Goal: Task Accomplishment & Management: Manage account settings

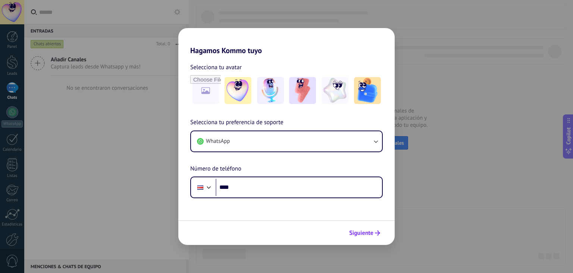
click at [363, 230] on span "Siguiente" at bounding box center [361, 232] width 24 height 5
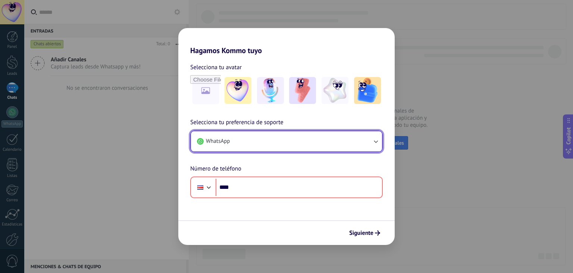
click at [286, 143] on button "WhatsApp" at bounding box center [286, 141] width 191 height 20
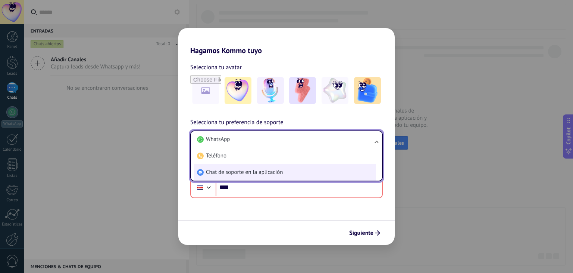
click at [234, 175] on span "Chat de soporte en la aplicación" at bounding box center [244, 171] width 77 height 7
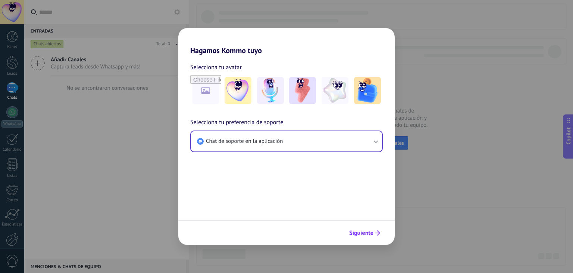
click at [372, 238] on button "Siguiente" at bounding box center [365, 232] width 38 height 13
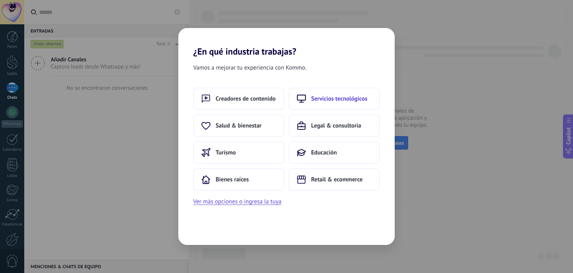
click at [320, 98] on span "Servicios tecnológicos" at bounding box center [339, 98] width 56 height 7
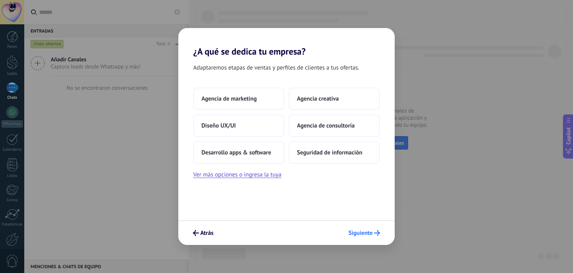
click at [364, 228] on button "Siguiente" at bounding box center [364, 232] width 38 height 13
click at [363, 233] on span "Siguiente" at bounding box center [361, 232] width 24 height 5
click at [233, 99] on span "Agencia de marketing" at bounding box center [229, 98] width 55 height 7
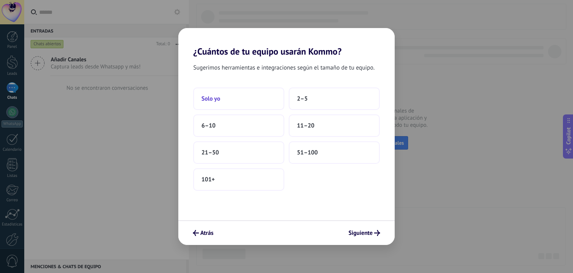
click at [251, 102] on button "Solo yo" at bounding box center [238, 98] width 91 height 22
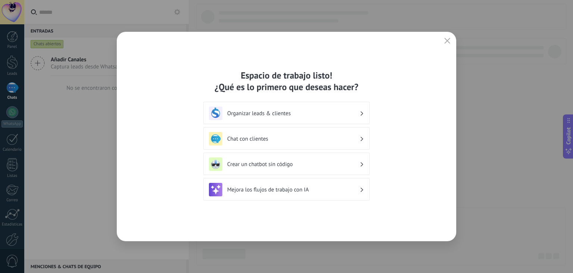
click at [237, 191] on h3 "Mejora los flujos de trabajo con IA" at bounding box center [293, 189] width 133 height 7
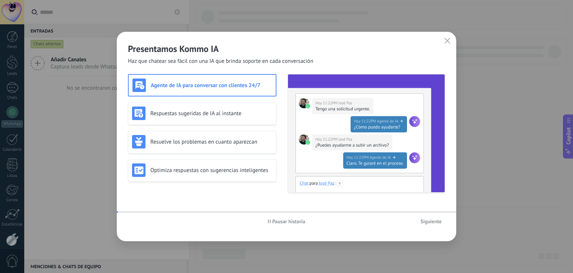
scroll to position [38, 0]
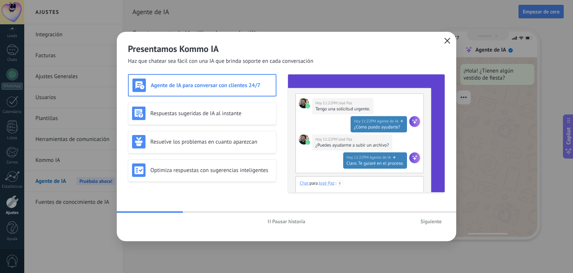
click at [445, 43] on icon "button" at bounding box center [448, 41] width 6 height 6
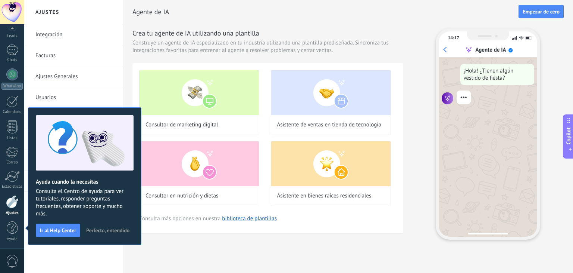
click at [149, 19] on h2 "Agente de IA" at bounding box center [326, 11] width 386 height 15
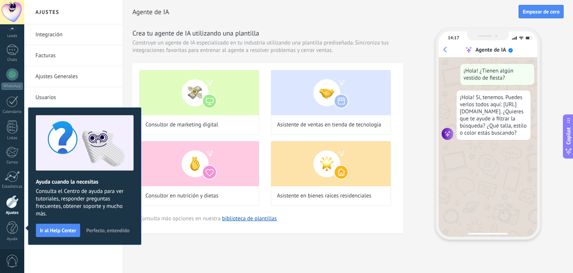
drag, startPoint x: 97, startPoint y: 257, endPoint x: 108, endPoint y: 257, distance: 10.1
click at [98, 257] on div "Integración Facturas Ajustes Generales Usuarios Plantillas Herramientas de comu…" at bounding box center [73, 148] width 99 height 248
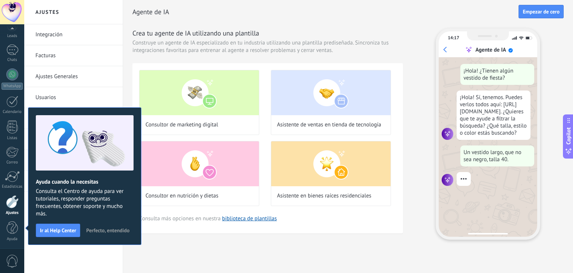
click at [533, 6] on button "Empezar de cero" at bounding box center [541, 11] width 45 height 13
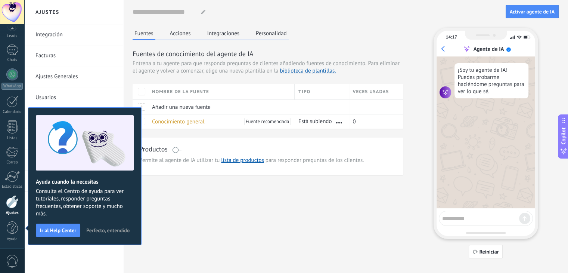
click at [197, 69] on span "Para eliminar el agente y volver a comenzar, elige una nueva plantilla en la bi…" at bounding box center [266, 67] width 267 height 15
click at [71, 231] on span "Ir al Help Center" at bounding box center [58, 229] width 36 height 5
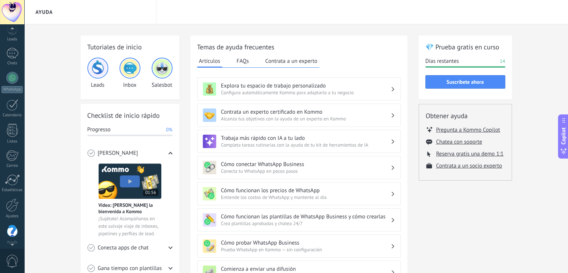
scroll to position [38, 0]
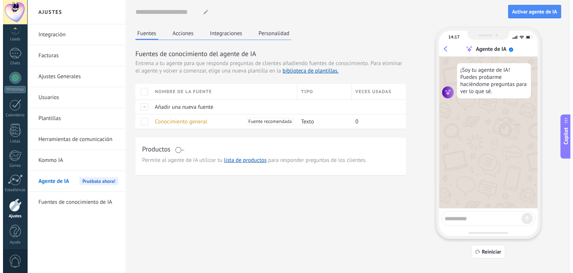
scroll to position [38, 0]
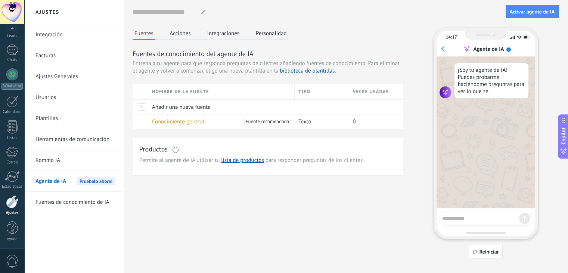
click at [469, 215] on textarea at bounding box center [480, 216] width 77 height 9
click at [225, 184] on div "Fuentes Acciones Integraciones Personalidad Fuentes de conocimiento del agente …" at bounding box center [346, 143] width 426 height 230
click at [7, 52] on div at bounding box center [12, 49] width 12 height 11
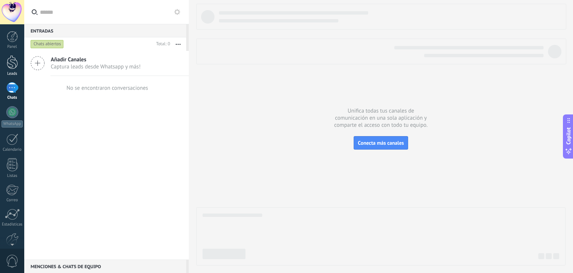
click at [10, 68] on div at bounding box center [12, 62] width 11 height 14
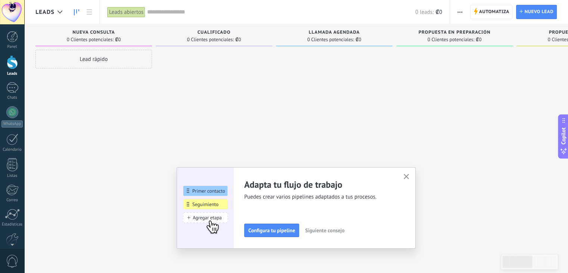
click at [409, 177] on use "button" at bounding box center [407, 177] width 6 height 6
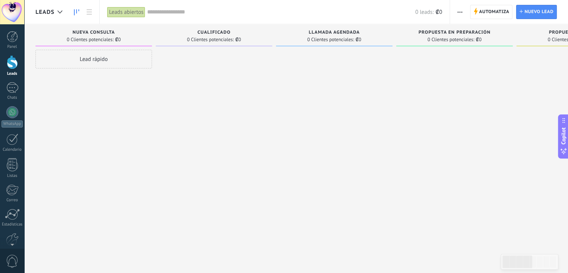
click at [83, 34] on span "Nueva consulta" at bounding box center [93, 32] width 42 height 5
click at [98, 30] on span "Nueva consulta" at bounding box center [93, 32] width 42 height 5
click at [109, 37] on span "0 Clientes potenciales:" at bounding box center [90, 39] width 47 height 4
drag, startPoint x: 95, startPoint y: 49, endPoint x: 96, endPoint y: 54, distance: 4.9
click at [96, 54] on div "Nueva consulta 0 Clientes potenciales: ₡0 Lead rápido" at bounding box center [95, 124] width 120 height 200
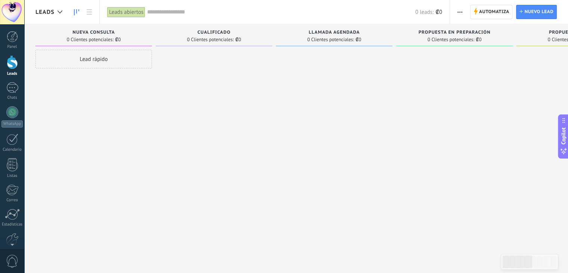
click at [98, 60] on div "Lead rápido" at bounding box center [93, 59] width 116 height 19
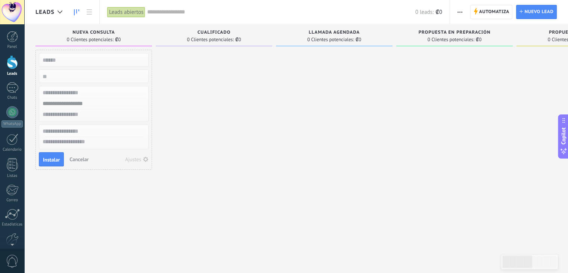
click at [92, 34] on span "Nueva consulta" at bounding box center [93, 32] width 42 height 5
click at [175, 75] on div at bounding box center [214, 137] width 116 height 175
click at [73, 161] on span "Cancelar" at bounding box center [78, 159] width 19 height 7
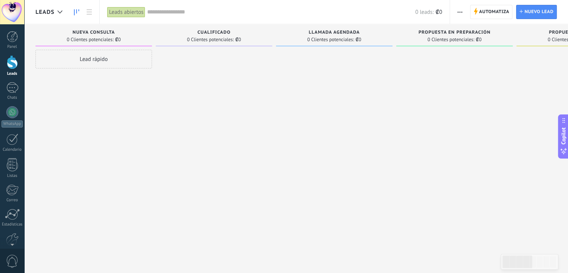
drag, startPoint x: 105, startPoint y: 35, endPoint x: 106, endPoint y: 30, distance: 5.1
click at [106, 30] on div "Nueva consulta 0 Clientes potenciales: ₡0" at bounding box center [93, 35] width 116 height 22
click at [458, 10] on span "button" at bounding box center [459, 12] width 5 height 14
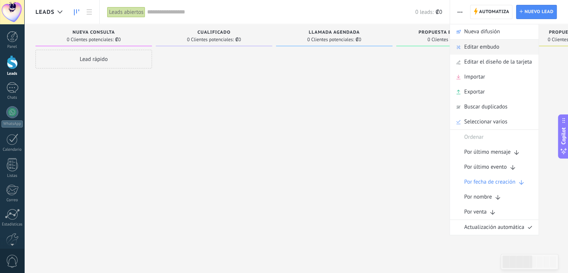
click at [470, 46] on span "Editar embudo" at bounding box center [481, 47] width 35 height 15
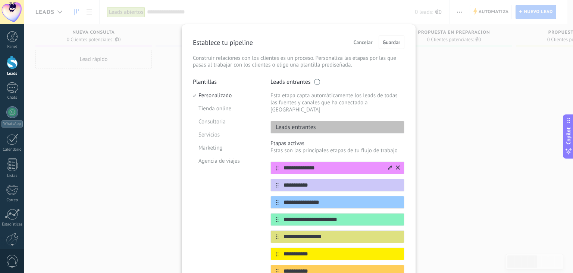
click at [389, 165] on icon at bounding box center [390, 167] width 4 height 4
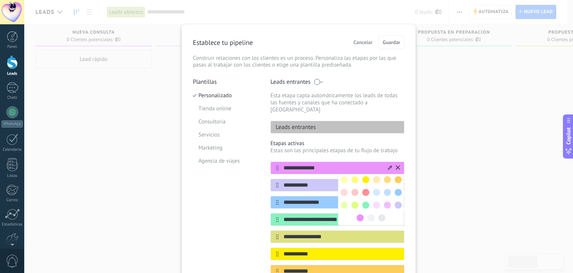
click at [370, 164] on input "**********" at bounding box center [333, 168] width 108 height 8
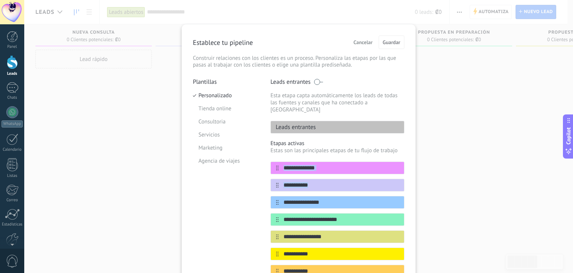
drag, startPoint x: 384, startPoint y: 187, endPoint x: 289, endPoint y: 156, distance: 99.4
click at [290, 157] on div "**********" at bounding box center [298, 136] width 549 height 273
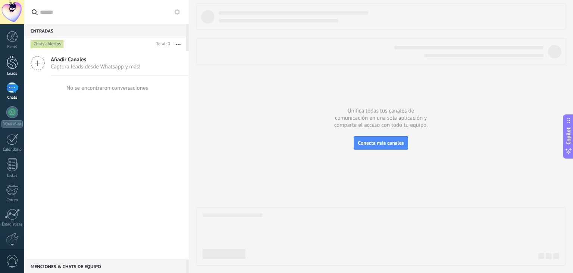
click at [18, 59] on div at bounding box center [12, 62] width 11 height 14
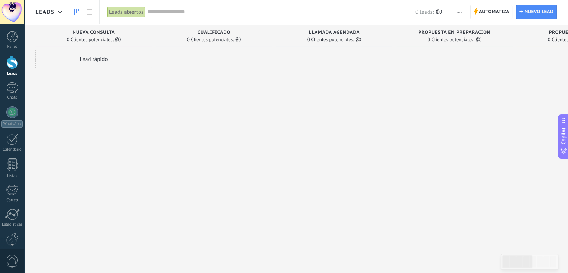
click at [466, 11] on div "Automatiza Nueva difusión Editar embudo Editar el diseño de la tarjeta Importar…" at bounding box center [460, 12] width 13 height 15
click at [459, 12] on icon "button" at bounding box center [459, 12] width 5 height 1
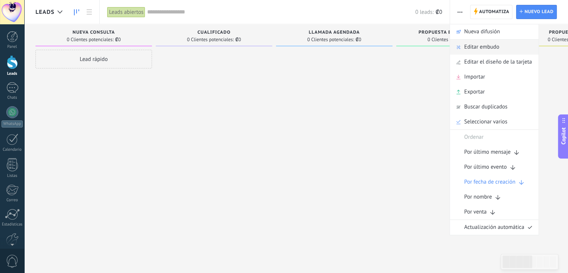
click at [466, 53] on span "Editar embudo" at bounding box center [481, 47] width 35 height 15
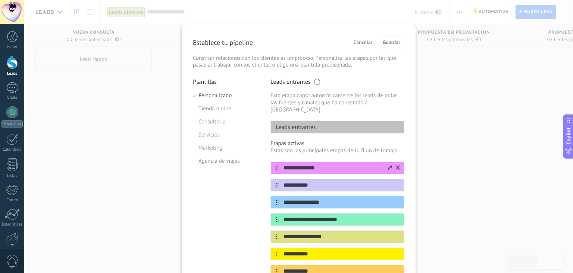
click at [321, 164] on input "**********" at bounding box center [333, 168] width 108 height 8
type input "*"
type input "**********"
click at [317, 181] on input "**********" at bounding box center [333, 185] width 108 height 8
type input "********"
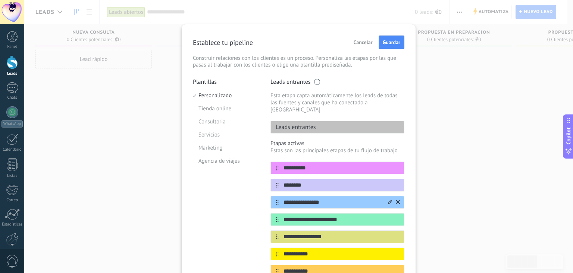
click at [329, 198] on input "**********" at bounding box center [333, 202] width 108 height 8
type input "*"
type input "******"
click at [348, 215] on input "**********" at bounding box center [333, 219] width 108 height 8
type input "*"
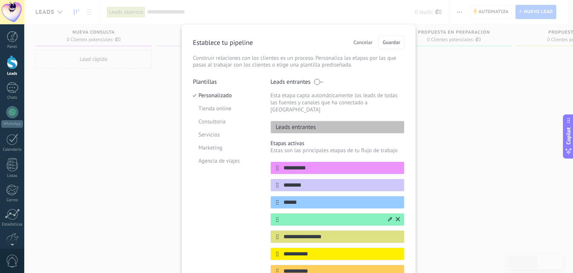
type input "*"
drag, startPoint x: 315, startPoint y: 212, endPoint x: 281, endPoint y: 214, distance: 34.8
click at [281, 215] on input "**********" at bounding box center [333, 219] width 108 height 8
paste input "text"
type input "**********"
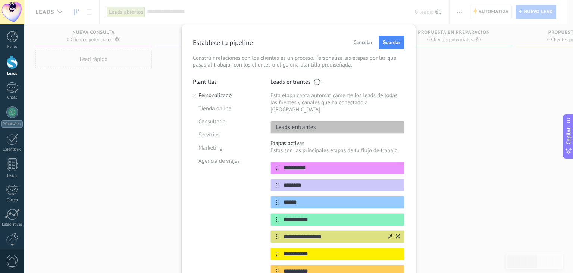
click at [330, 233] on input "**********" at bounding box center [333, 237] width 108 height 8
type input "*"
type input "******"
click at [315, 250] on input "**********" at bounding box center [333, 254] width 108 height 8
type input "*"
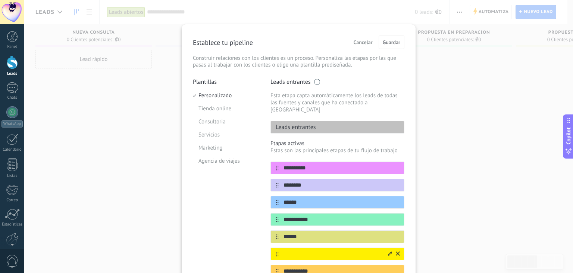
type input "*"
paste input "**********"
click at [286, 250] on input "**********" at bounding box center [333, 254] width 108 height 8
click at [330, 250] on input "**********" at bounding box center [333, 254] width 108 height 8
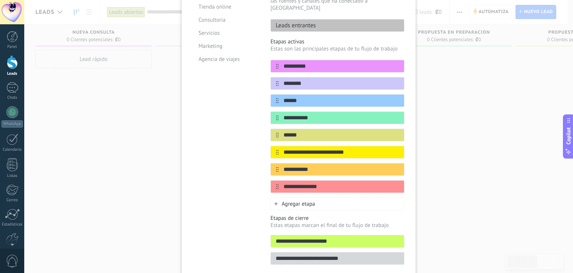
scroll to position [112, 0]
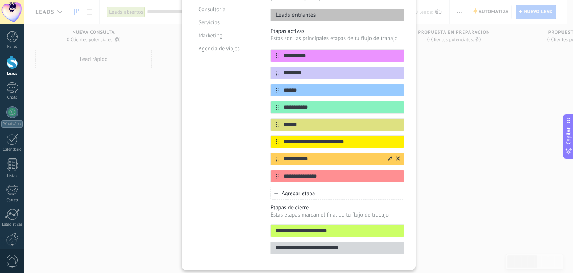
type input "**********"
click at [314, 155] on input "**********" at bounding box center [333, 159] width 108 height 8
type input "*"
type input "**********"
click at [320, 172] on input "**********" at bounding box center [333, 176] width 108 height 8
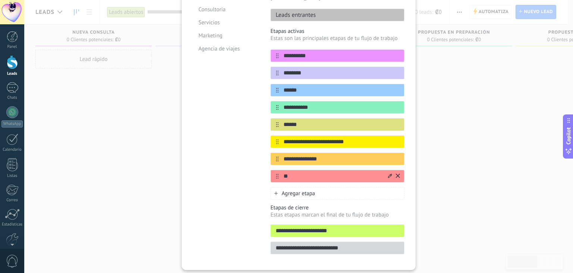
type input "*"
type input "**********"
click at [299, 190] on span "Agregar etapa" at bounding box center [299, 193] width 34 height 7
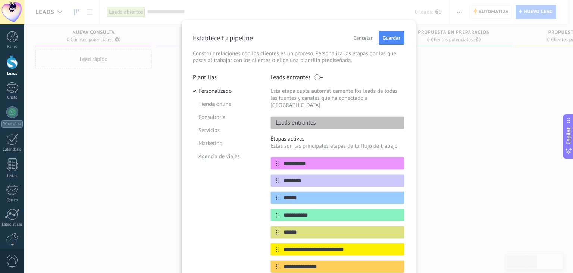
scroll to position [3, 0]
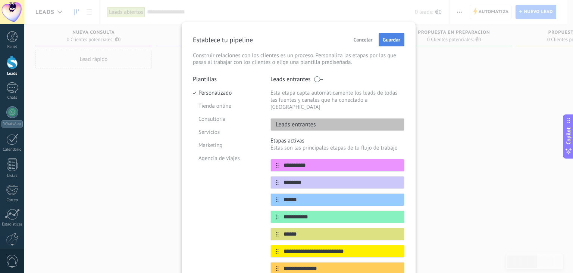
type input "********"
click at [386, 39] on span "Guardar" at bounding box center [392, 39] width 18 height 5
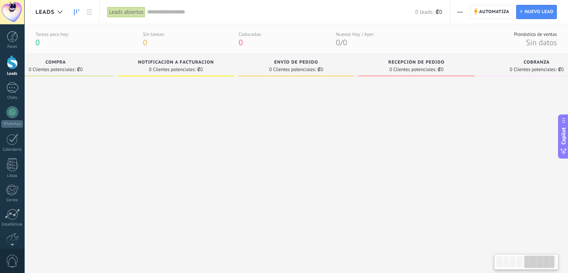
scroll to position [0, 517]
click at [59, 14] on div at bounding box center [60, 12] width 12 height 15
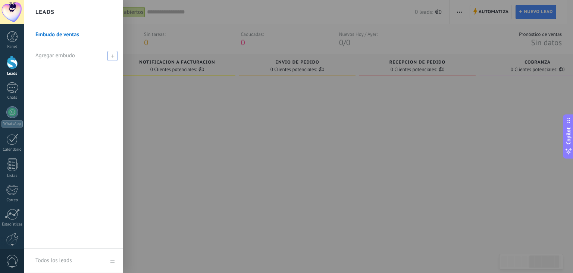
click at [115, 58] on span at bounding box center [113, 56] width 10 height 10
type input "********"
click at [40, 59] on input "********" at bounding box center [70, 56] width 70 height 12
type input "********"
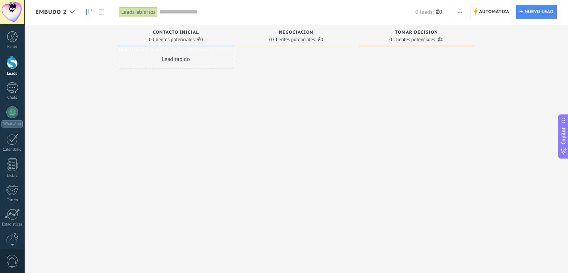
click at [464, 9] on button "button" at bounding box center [459, 12] width 11 height 14
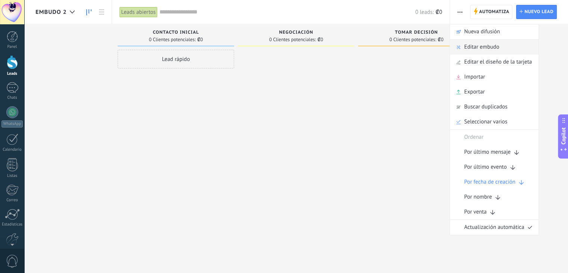
click at [472, 51] on span "Editar embudo" at bounding box center [481, 47] width 35 height 15
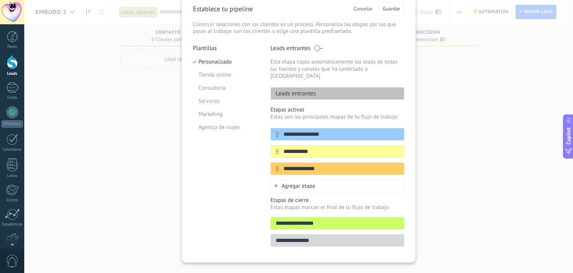
scroll to position [40, 0]
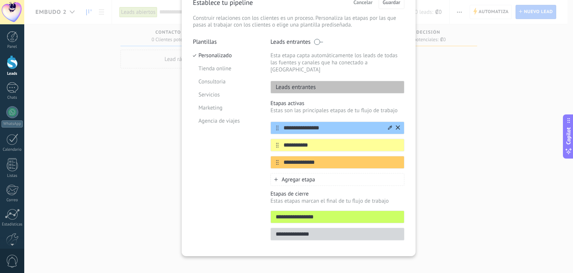
click at [314, 121] on div "**********" at bounding box center [338, 127] width 134 height 13
click at [329, 124] on input "**********" at bounding box center [333, 128] width 108 height 8
type input "*"
type input "**********"
click at [311, 131] on div "**********" at bounding box center [338, 144] width 134 height 47
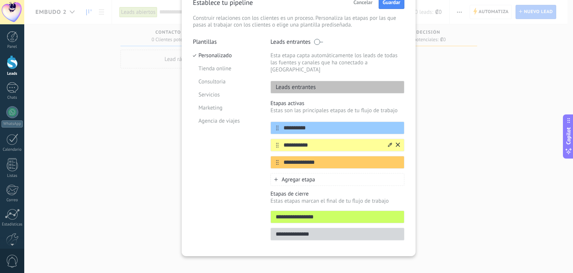
click at [314, 141] on input "**********" at bounding box center [333, 145] width 108 height 8
type input "*"
type input "********"
click at [334, 158] on input "**********" at bounding box center [333, 162] width 108 height 8
type input "*"
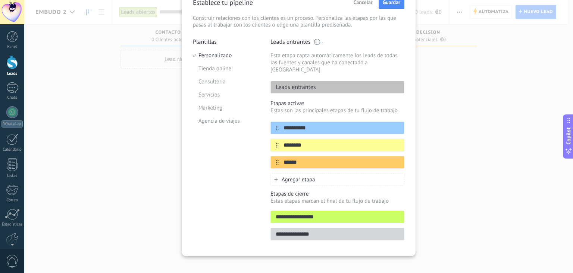
type input "******"
click at [326, 173] on div "Agregar etapa" at bounding box center [338, 179] width 134 height 13
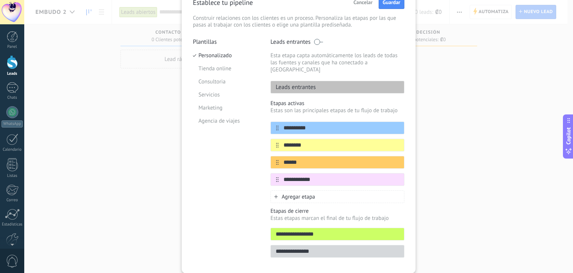
type input "**********"
click at [326, 192] on div "Agregar etapa" at bounding box center [338, 196] width 134 height 13
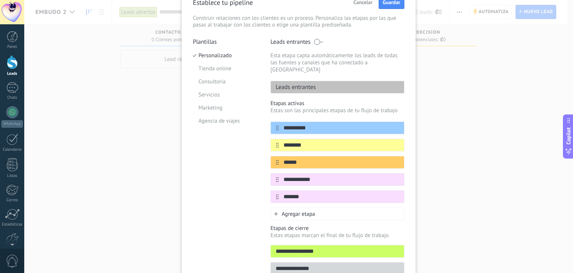
type input "******"
click at [288, 210] on span "Agregar etapa" at bounding box center [299, 213] width 34 height 7
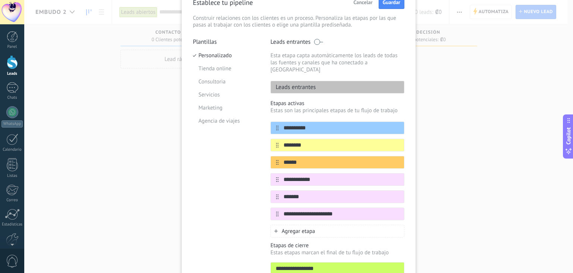
drag, startPoint x: 306, startPoint y: 206, endPoint x: 290, endPoint y: 213, distance: 17.7
click at [290, 213] on div "**********" at bounding box center [338, 168] width 134 height 137
click at [332, 210] on input "**********" at bounding box center [333, 214] width 108 height 8
click at [326, 210] on input "**********" at bounding box center [333, 214] width 108 height 8
type input "**********"
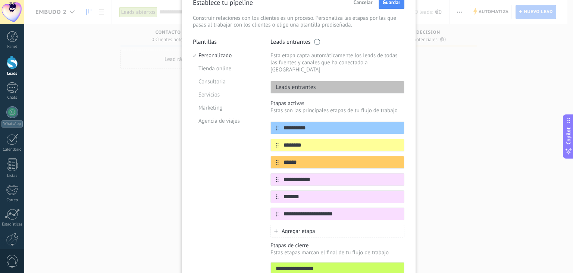
click at [328, 225] on div "Agregar etapa" at bounding box center [338, 230] width 134 height 13
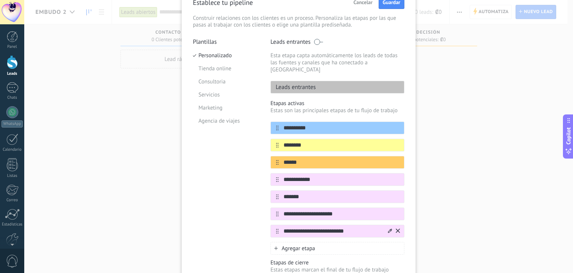
type input "**********"
click at [331, 242] on div "Agregar etapa" at bounding box center [338, 248] width 134 height 13
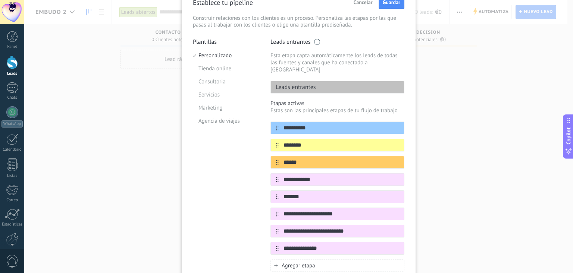
type input "**********"
click at [305, 262] on span "Agregar etapa" at bounding box center [299, 265] width 34 height 7
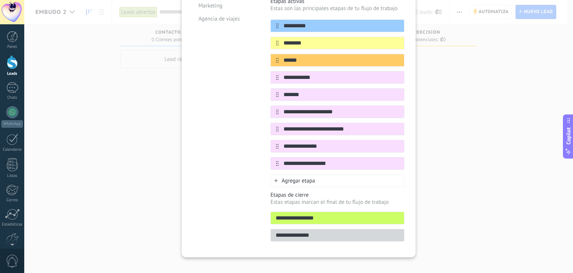
scroll to position [142, 0]
type input "**********"
click at [321, 174] on div "Agregar etapa" at bounding box center [338, 180] width 134 height 13
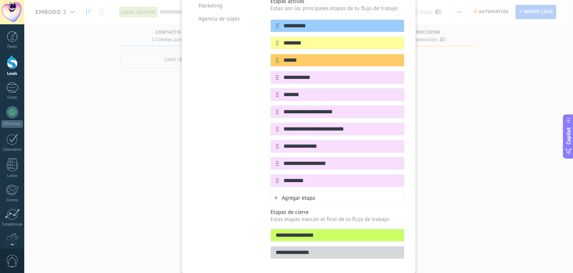
type input "********"
click at [437, 176] on div "**********" at bounding box center [298, 136] width 549 height 273
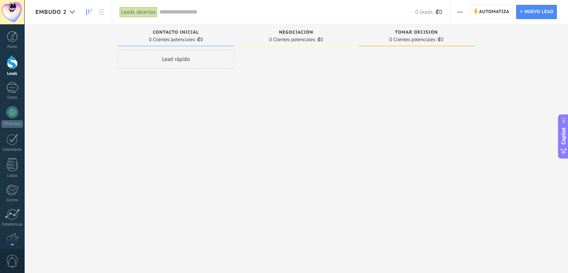
click at [457, 11] on button "button" at bounding box center [459, 12] width 11 height 14
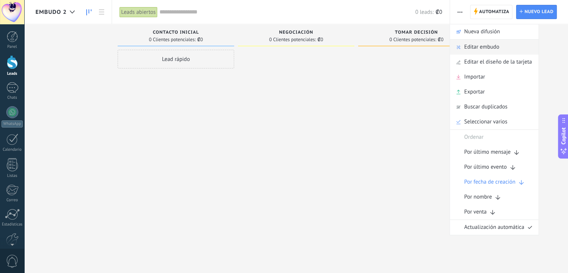
click at [482, 50] on span "Editar embudo" at bounding box center [481, 47] width 35 height 15
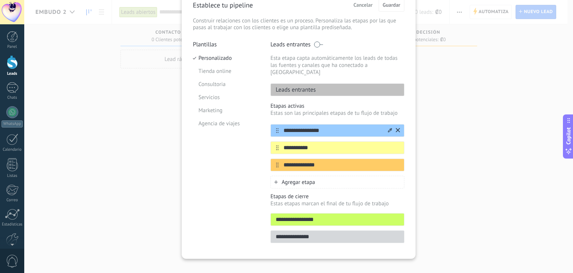
click at [324, 127] on input "**********" at bounding box center [333, 131] width 108 height 8
drag, startPoint x: 324, startPoint y: 120, endPoint x: 291, endPoint y: 128, distance: 34.0
click at [291, 128] on div "**********" at bounding box center [338, 130] width 134 height 13
paste input "**********"
type input "**********"
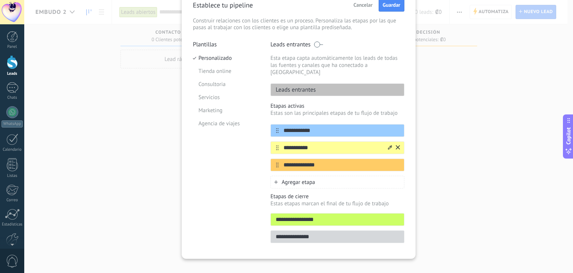
click at [306, 144] on input "**********" at bounding box center [333, 148] width 108 height 8
paste input "********"
type input "********"
click at [313, 161] on input "**********" at bounding box center [333, 165] width 108 height 8
drag, startPoint x: 318, startPoint y: 155, endPoint x: 284, endPoint y: 158, distance: 34.5
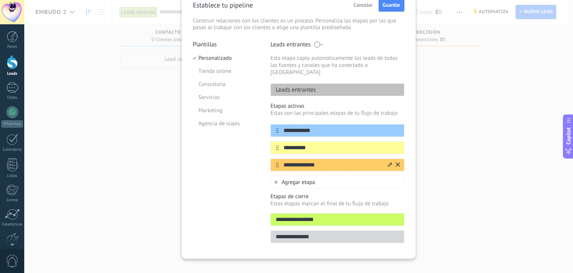
click at [284, 158] on div "**********" at bounding box center [338, 164] width 134 height 13
drag, startPoint x: 323, startPoint y: 158, endPoint x: 265, endPoint y: 156, distance: 57.5
click at [264, 157] on div "**********" at bounding box center [299, 144] width 212 height 206
paste input "******"
type input "******"
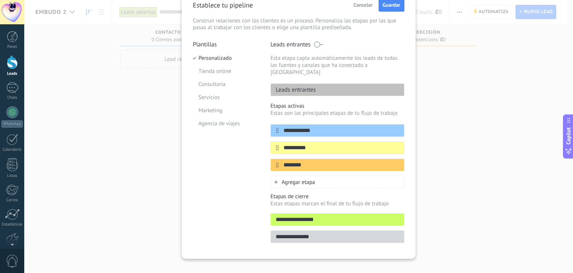
click at [283, 178] on span "Agregar etapa" at bounding box center [299, 181] width 34 height 7
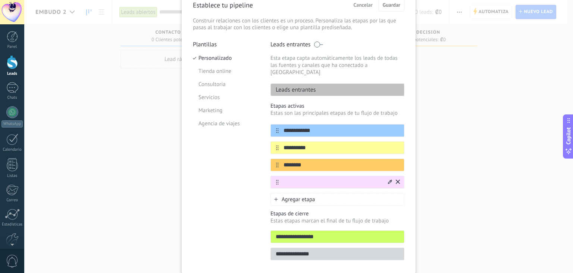
click at [289, 175] on div at bounding box center [338, 181] width 134 height 13
click at [289, 178] on input "text" at bounding box center [333, 182] width 108 height 8
paste input "**********"
type input "**********"
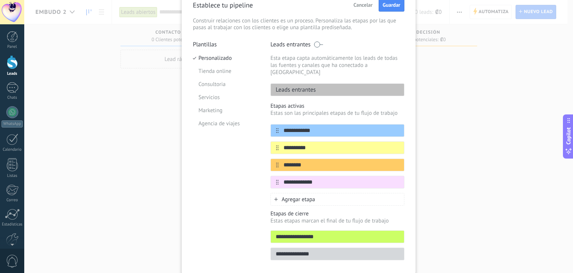
click at [348, 195] on div "Agregar etapa" at bounding box center [338, 199] width 134 height 13
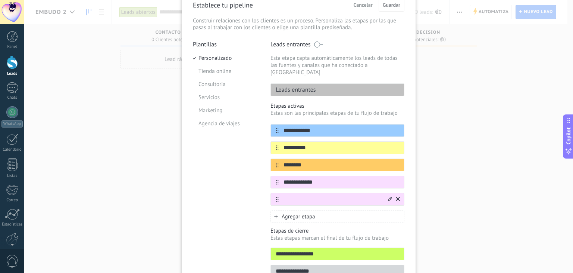
click at [289, 195] on input "text" at bounding box center [333, 199] width 108 height 8
paste input "******"
type input "******"
click at [312, 213] on span "Agregar etapa" at bounding box center [299, 216] width 34 height 7
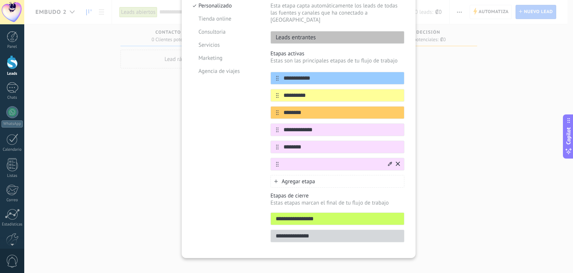
scroll to position [91, 0]
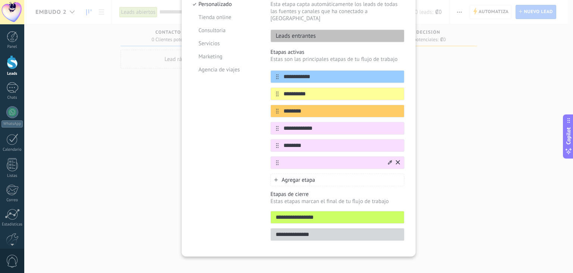
click at [290, 159] on input "text" at bounding box center [333, 163] width 108 height 8
paste input "**********"
type input "**********"
click at [321, 174] on div "Agregar etapa" at bounding box center [338, 179] width 134 height 13
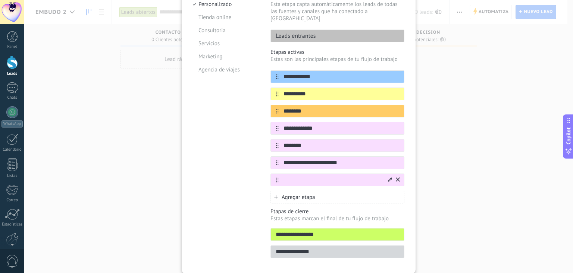
click at [301, 175] on div at bounding box center [338, 179] width 134 height 13
drag, startPoint x: 304, startPoint y: 168, endPoint x: 299, endPoint y: 175, distance: 8.8
click at [299, 176] on input "text" at bounding box center [333, 180] width 108 height 8
paste input "**********"
type input "**********"
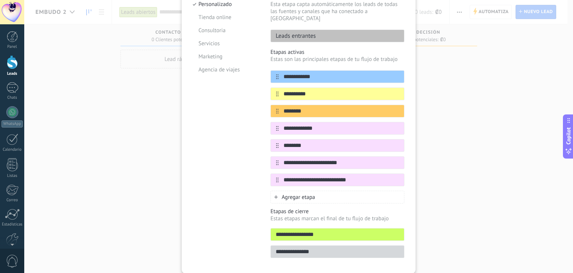
click at [326, 190] on div "Agregar etapa" at bounding box center [338, 196] width 134 height 13
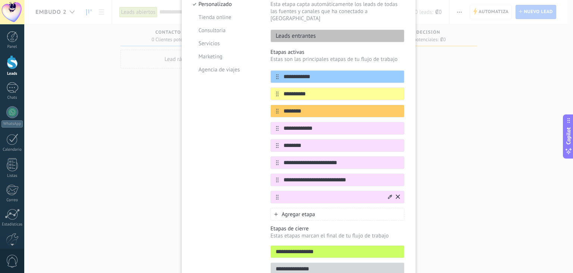
click at [297, 193] on input "text" at bounding box center [333, 197] width 108 height 8
paste input "**********"
type input "**********"
click at [329, 208] on div "Agregar etapa" at bounding box center [338, 214] width 134 height 13
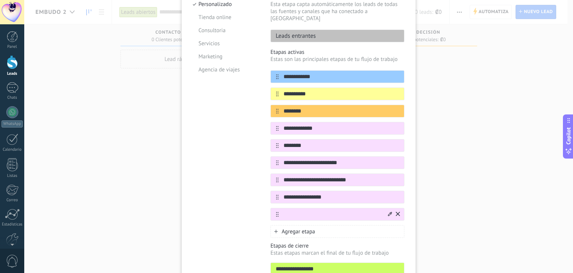
click at [309, 210] on input "text" at bounding box center [333, 214] width 108 height 8
paste input "**********"
type input "**********"
click at [343, 225] on div "Agregar etapa" at bounding box center [338, 231] width 134 height 13
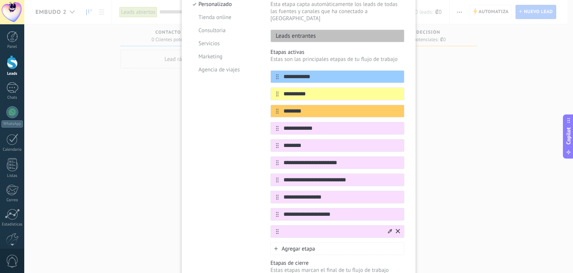
click at [285, 227] on input "text" at bounding box center [333, 231] width 108 height 8
paste input "********"
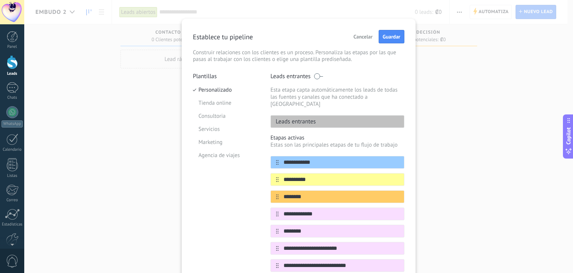
scroll to position [0, 0]
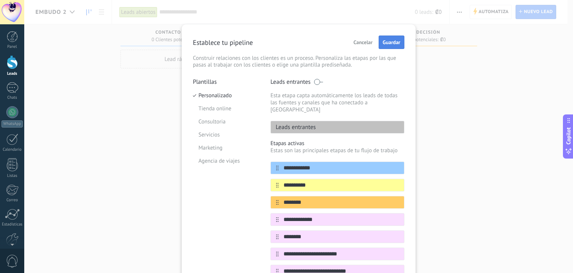
type input "********"
click at [390, 44] on span "Guardar" at bounding box center [392, 42] width 18 height 5
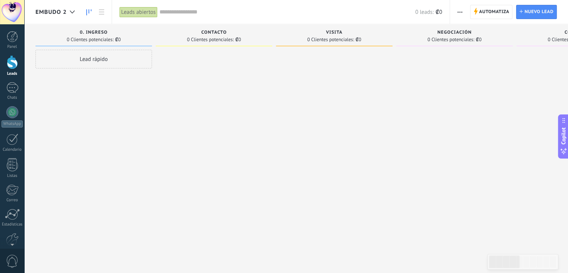
click at [103, 32] on span "0. Ingreso" at bounding box center [94, 32] width 28 height 5
click at [457, 9] on button "button" at bounding box center [459, 12] width 11 height 14
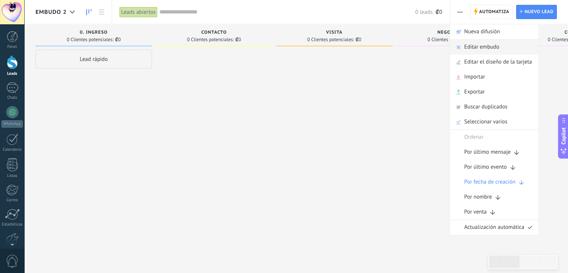
click at [489, 47] on span "Editar embudo" at bounding box center [481, 47] width 35 height 15
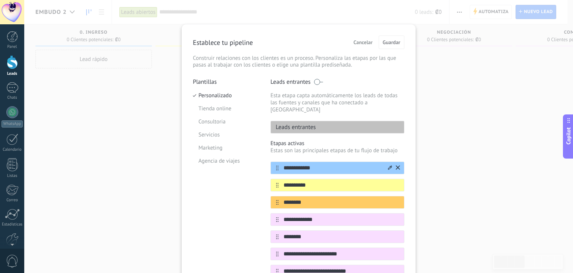
click at [305, 165] on div "**********" at bounding box center [338, 167] width 134 height 13
click at [279, 164] on input "**********" at bounding box center [333, 168] width 108 height 8
click at [276, 165] on icon at bounding box center [277, 167] width 3 height 5
click at [239, 163] on li "Agencia de viajes" at bounding box center [226, 160] width 66 height 13
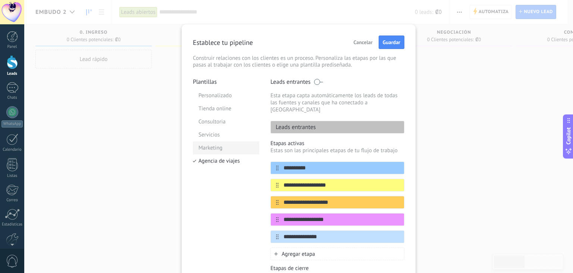
click at [236, 147] on li "Marketing" at bounding box center [226, 147] width 66 height 13
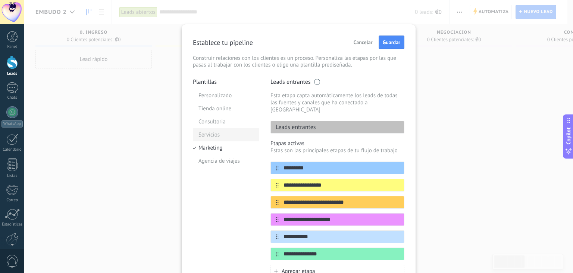
click at [235, 139] on li "Servicios" at bounding box center [226, 134] width 66 height 13
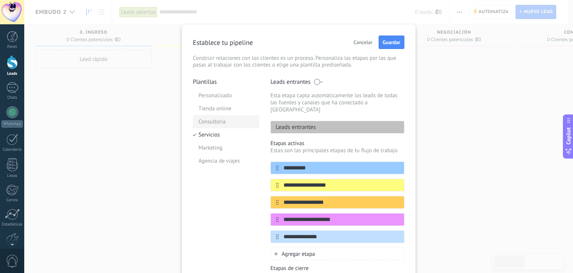
click at [233, 125] on li "Consultoria" at bounding box center [226, 121] width 66 height 13
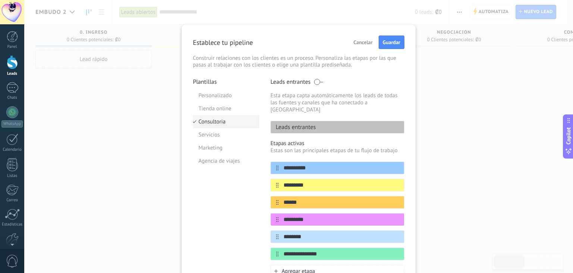
click at [233, 115] on li "Consultoria" at bounding box center [226, 121] width 66 height 13
click at [231, 106] on li "Tienda online" at bounding box center [226, 108] width 66 height 13
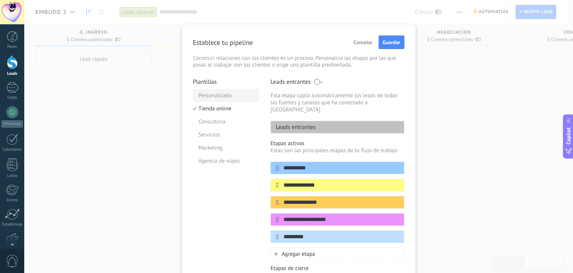
click at [231, 93] on li "Personalizado" at bounding box center [226, 95] width 66 height 13
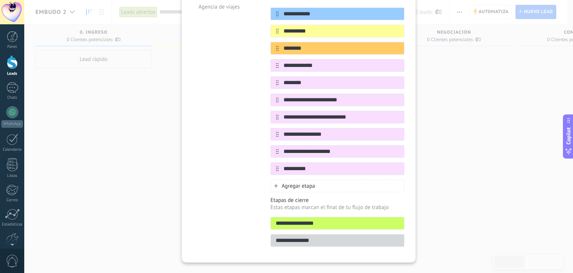
scroll to position [159, 0]
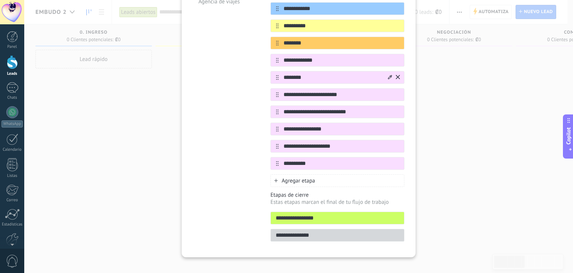
click at [389, 75] on icon at bounding box center [390, 77] width 4 height 4
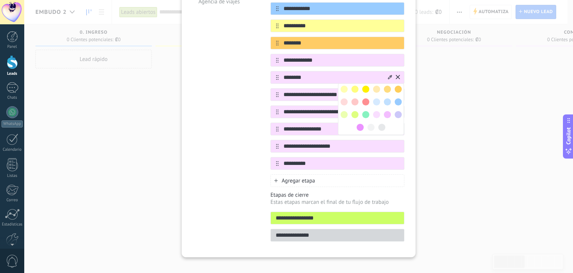
click at [427, 100] on div "**********" at bounding box center [298, 136] width 549 height 273
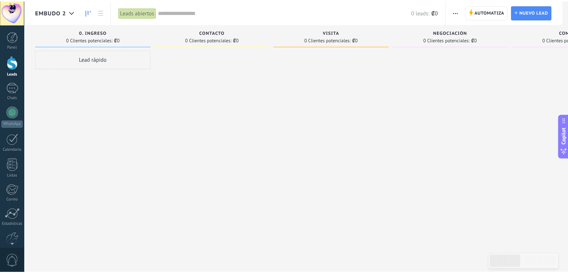
scroll to position [0, 0]
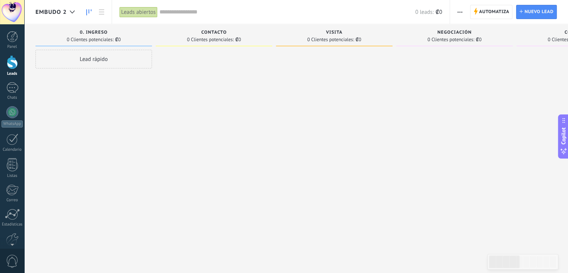
click at [450, 35] on div "Negociación" at bounding box center [454, 33] width 109 height 6
drag, startPoint x: 348, startPoint y: 39, endPoint x: 311, endPoint y: 39, distance: 37.0
click at [346, 39] on span "0 Clientes potenciales:" at bounding box center [330, 39] width 47 height 4
drag, startPoint x: 249, startPoint y: 43, endPoint x: 233, endPoint y: 44, distance: 16.1
click at [248, 44] on div "Contacto 0 Clientes potenciales: ₡0" at bounding box center [214, 35] width 116 height 22
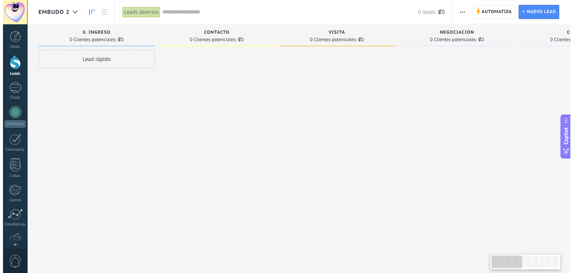
scroll to position [0, 1]
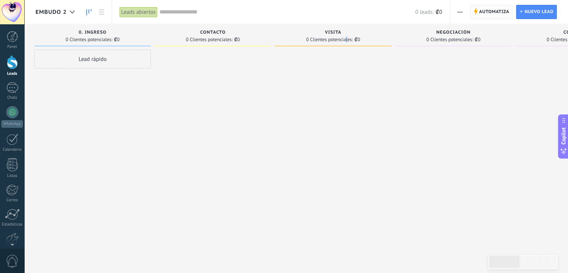
click at [491, 7] on span "Automatiza" at bounding box center [494, 11] width 30 height 13
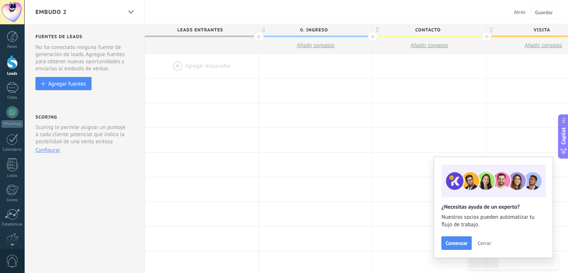
click at [481, 244] on span "Cerrar" at bounding box center [483, 242] width 13 height 5
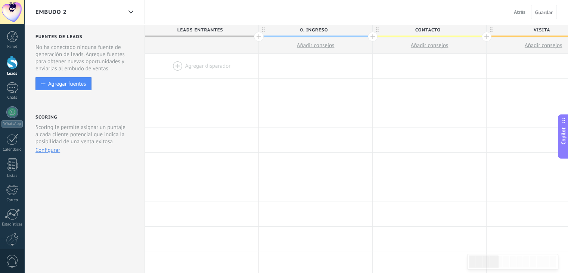
click at [173, 66] on div at bounding box center [201, 66] width 113 height 24
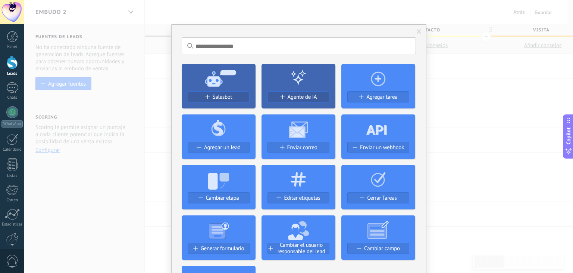
click at [382, 73] on icon at bounding box center [379, 77] width 74 height 27
click at [367, 97] on span "Agregar tarea" at bounding box center [382, 97] width 31 height 6
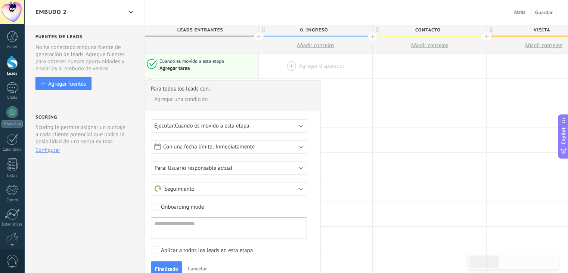
drag, startPoint x: 243, startPoint y: 65, endPoint x: 272, endPoint y: 67, distance: 29.6
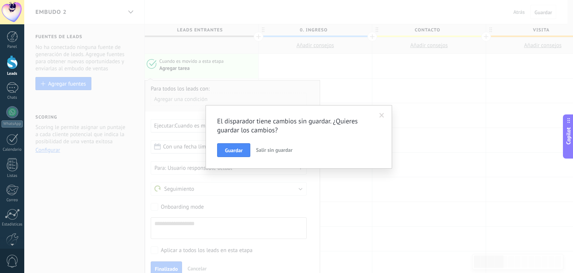
click at [262, 150] on span "Salir sin guardar" at bounding box center [274, 149] width 37 height 7
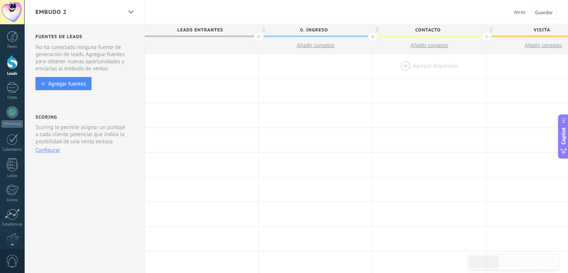
click at [419, 66] on div at bounding box center [429, 66] width 113 height 24
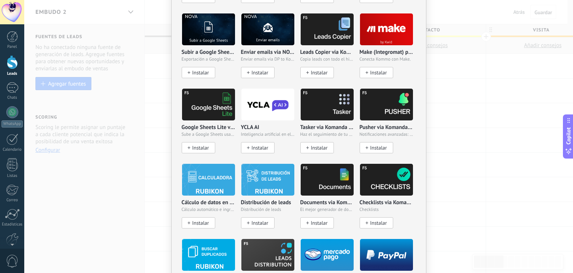
scroll to position [1148, 0]
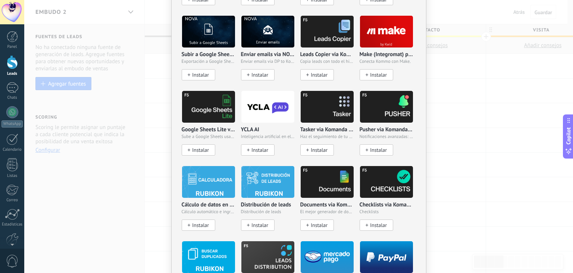
click at [389, 110] on img at bounding box center [386, 106] width 53 height 36
click at [378, 147] on span "Instalar" at bounding box center [378, 150] width 17 height 6
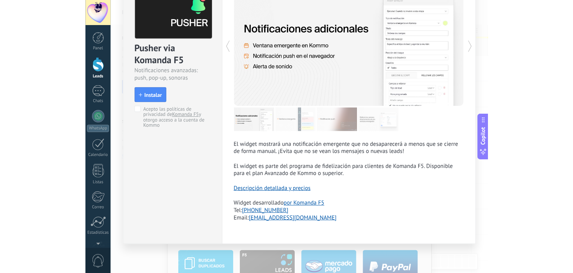
scroll to position [29, 0]
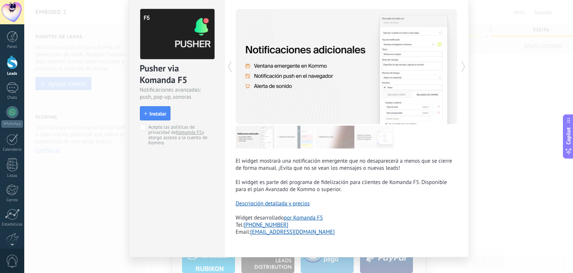
click at [485, 65] on div "Pusher via Komanda F5 Notificaciones avanzadas: push, pop-up, sonoras install I…" at bounding box center [298, 136] width 549 height 273
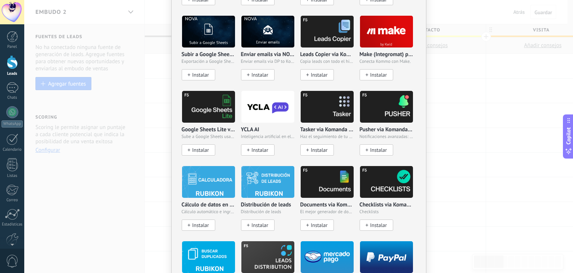
click at [458, 26] on div "No hay resultados Salesbot Agente de IA Agregar tarea Agregar un lead Enviar co…" at bounding box center [298, 136] width 549 height 273
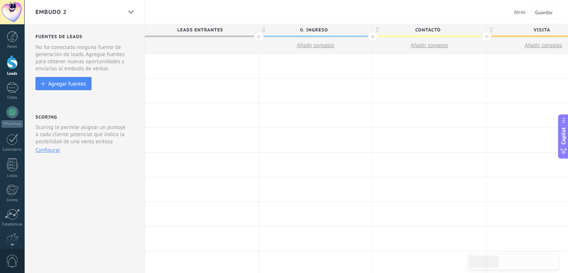
click at [336, 9] on div "Embudo 2 Atrás Cancelar Guardar" at bounding box center [296, 12] width 544 height 24
click at [329, 12] on div "Embudo 2 Atrás Cancelar Guardar" at bounding box center [296, 12] width 544 height 24
click at [415, 69] on div at bounding box center [429, 66] width 113 height 24
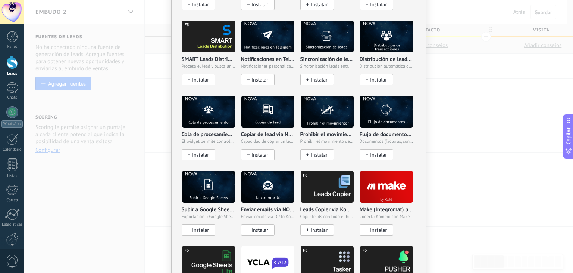
scroll to position [1074, 0]
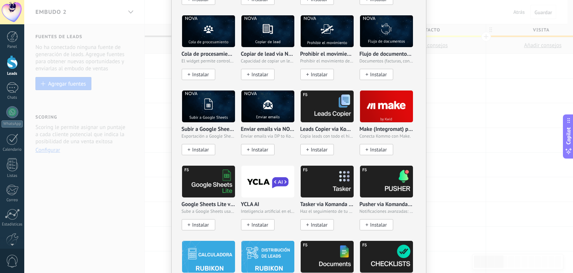
click at [385, 186] on img at bounding box center [386, 181] width 53 height 36
click at [374, 224] on button "Instalar" at bounding box center [377, 224] width 34 height 11
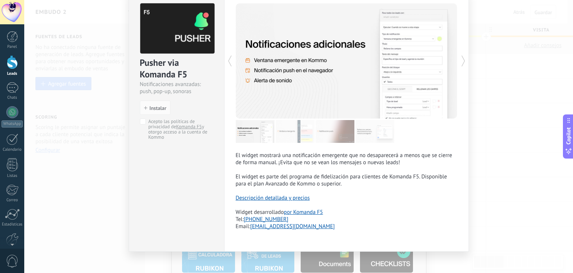
scroll to position [42, 0]
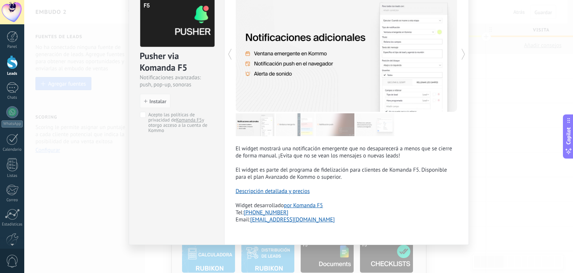
click at [297, 191] on link "Descripción detallada y precios" at bounding box center [273, 190] width 74 height 7
click at [487, 71] on div "Pusher via Komanda F5 Notificaciones avanzadas: push, pop-up, sonoras install I…" at bounding box center [298, 136] width 549 height 273
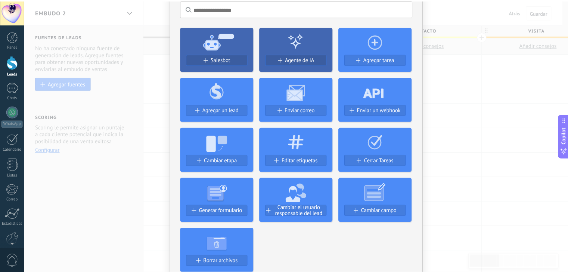
scroll to position [0, 0]
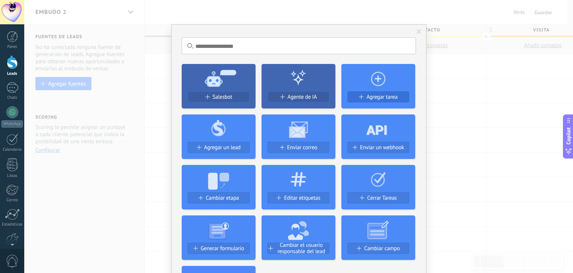
click at [370, 99] on span "Agregar tarea" at bounding box center [382, 97] width 31 height 6
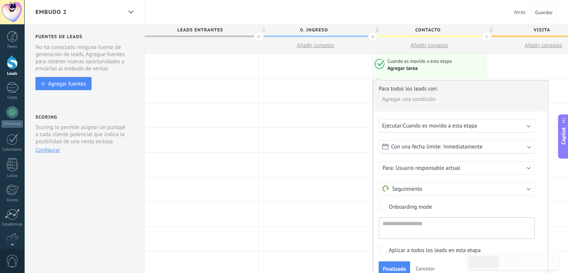
click at [433, 124] on span "Cuando es movido a esta etapa" at bounding box center [439, 125] width 74 height 7
click at [528, 124] on b at bounding box center [529, 125] width 4 height 4
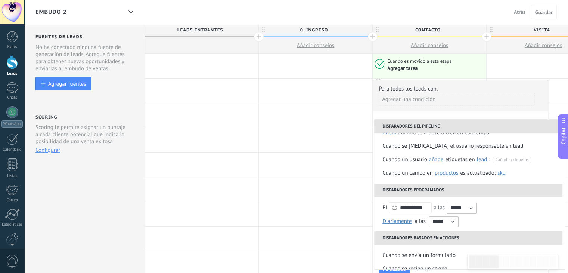
scroll to position [37, 0]
click at [406, 221] on span "Diariamente" at bounding box center [396, 221] width 29 height 7
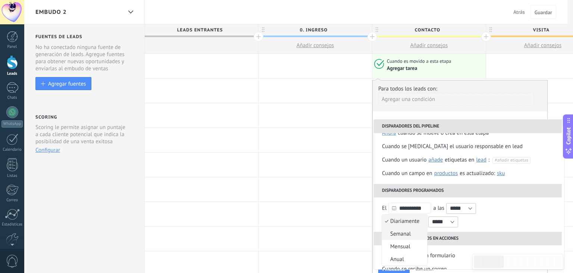
click at [413, 237] on li "Semanal" at bounding box center [404, 233] width 45 height 13
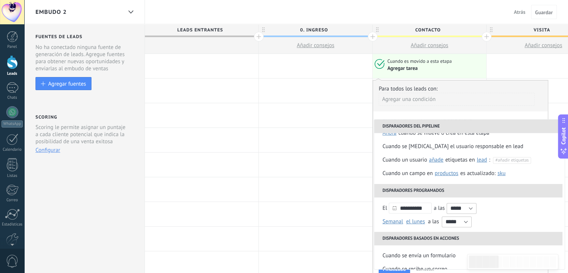
click at [413, 237] on li "Disparadores basados en acciones" at bounding box center [468, 237] width 188 height 13
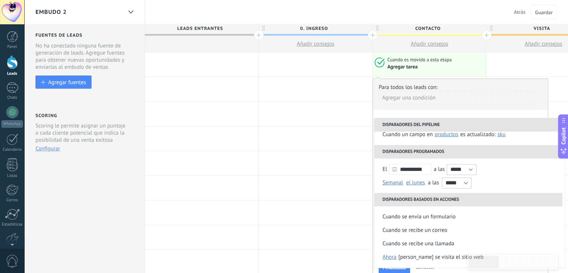
scroll to position [0, 0]
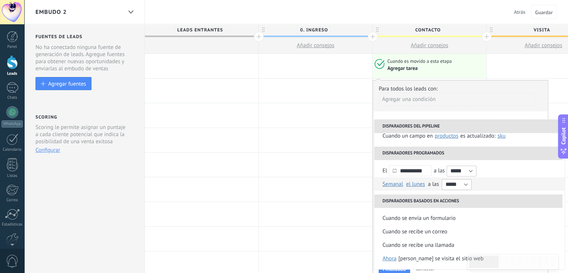
click at [406, 186] on span "el lunes" at bounding box center [415, 183] width 19 height 7
click at [398, 186] on span "Semanal" at bounding box center [392, 183] width 21 height 7
click at [445, 135] on span "Productos" at bounding box center [447, 135] width 24 height 7
click at [499, 135] on span "SKU" at bounding box center [501, 135] width 8 height 7
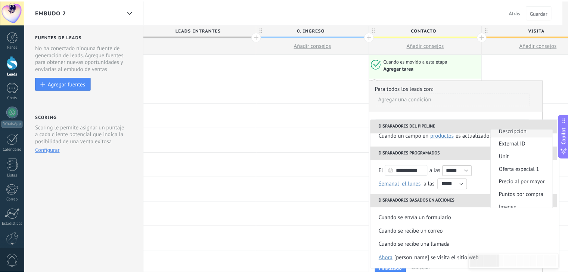
scroll to position [49, 0]
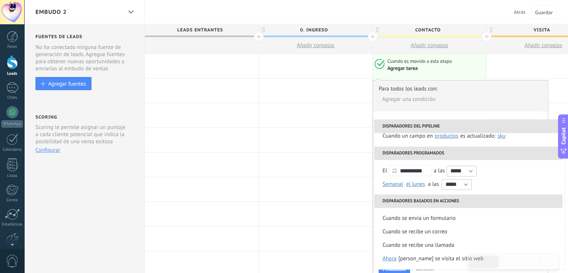
click at [421, 97] on div "Agregar una condición" at bounding box center [457, 99] width 156 height 13
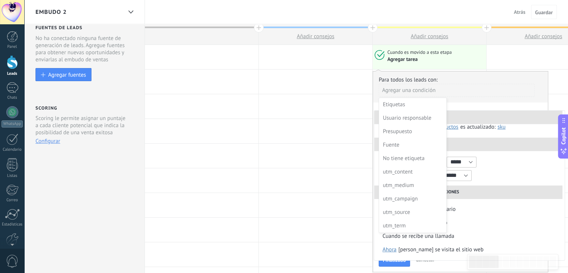
scroll to position [0, 0]
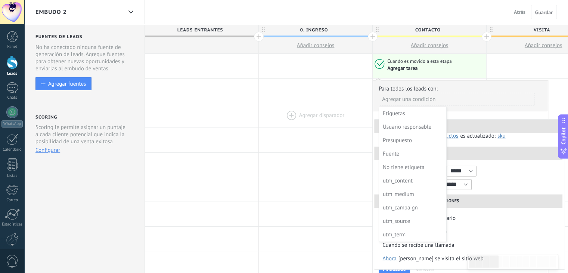
click at [367, 120] on div at bounding box center [315, 115] width 113 height 24
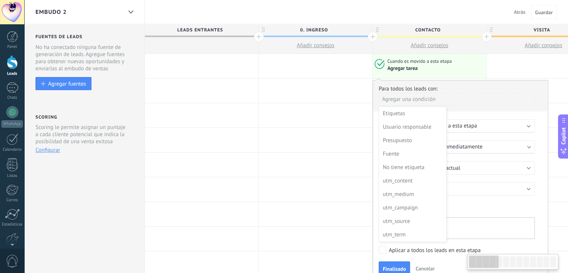
click at [375, 108] on div at bounding box center [460, 179] width 175 height 199
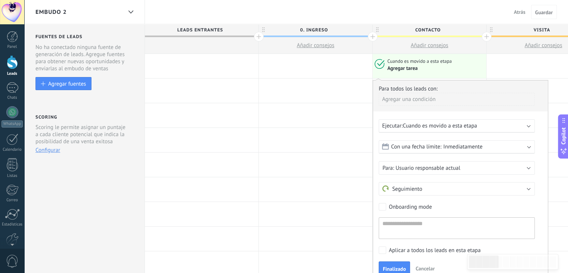
click at [527, 126] on div "Ejecutar: Cuando es movido a esta etapa" at bounding box center [457, 125] width 156 height 13
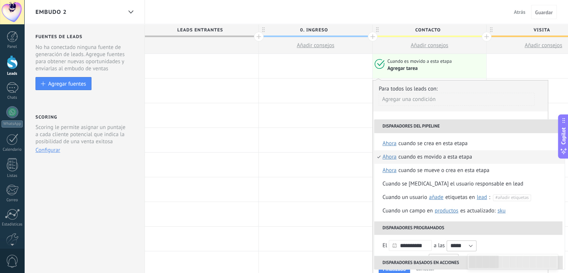
click at [527, 126] on li "Disparadores del pipeline" at bounding box center [468, 125] width 188 height 13
click at [468, 114] on div "**********" at bounding box center [460, 180] width 175 height 201
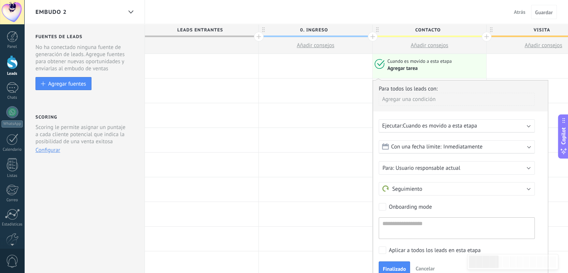
click at [481, 126] on div "Ejecutar: Cuando es movido a esta etapa" at bounding box center [453, 125] width 143 height 7
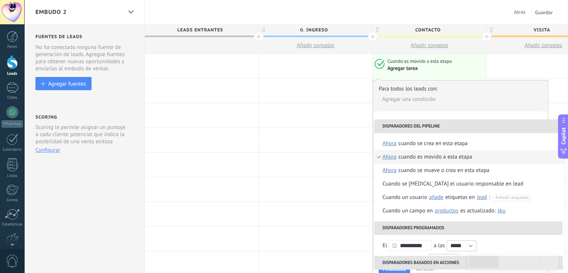
click at [391, 156] on span "ahora" at bounding box center [389, 156] width 14 height 13
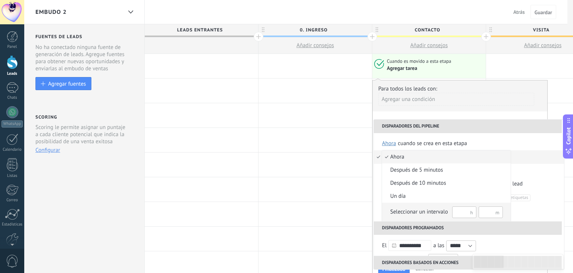
click at [463, 211] on input "text" at bounding box center [464, 212] width 24 height 12
click at [373, 147] on div at bounding box center [286, 136] width 573 height 273
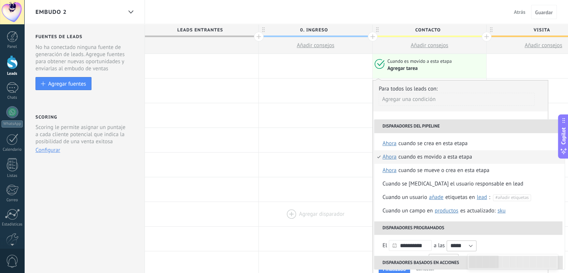
click at [361, 203] on div at bounding box center [315, 214] width 113 height 24
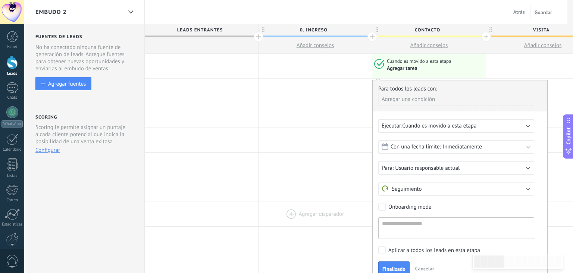
click at [360, 204] on div at bounding box center [298, 136] width 549 height 273
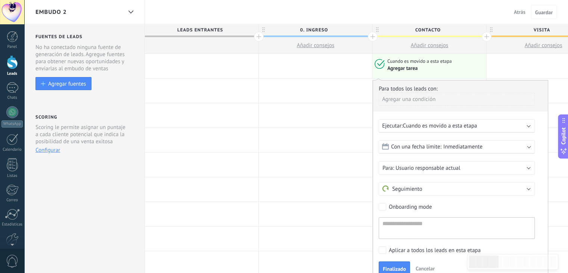
click at [447, 146] on span "Inmediatamente" at bounding box center [462, 146] width 39 height 7
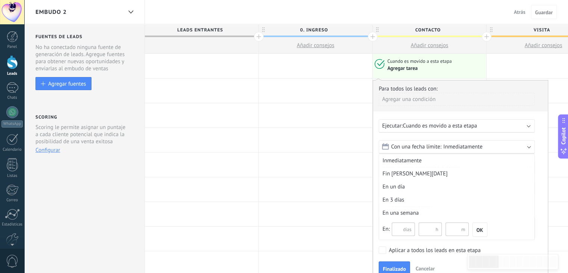
click at [447, 146] on span "Inmediatamente" at bounding box center [462, 146] width 39 height 7
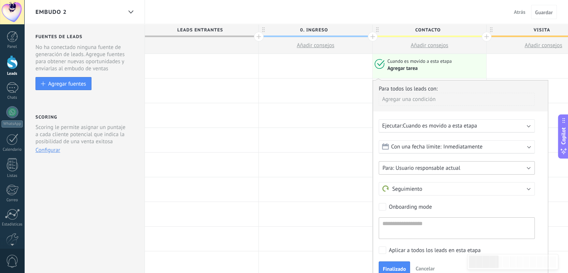
click at [445, 165] on span "Usuario responsable actual" at bounding box center [427, 167] width 65 height 7
click at [392, 189] on li "BOE" at bounding box center [454, 193] width 160 height 13
click at [419, 189] on span "Seguimiento" at bounding box center [402, 188] width 40 height 7
click at [404, 215] on span "Otro" at bounding box center [453, 215] width 158 height 8
type input "*******"
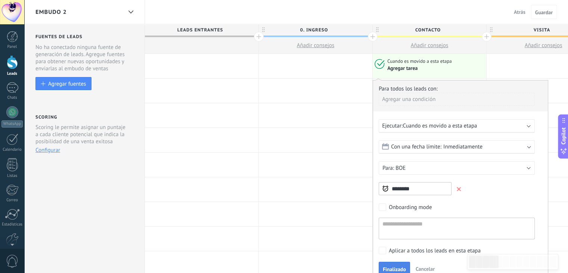
click at [401, 268] on span "Finalizado" at bounding box center [394, 268] width 23 height 5
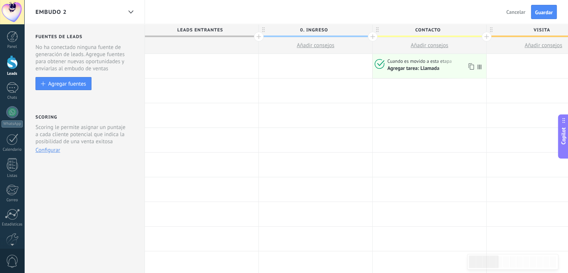
click at [413, 67] on div "Agregar tarea: Llamada" at bounding box center [413, 68] width 52 height 7
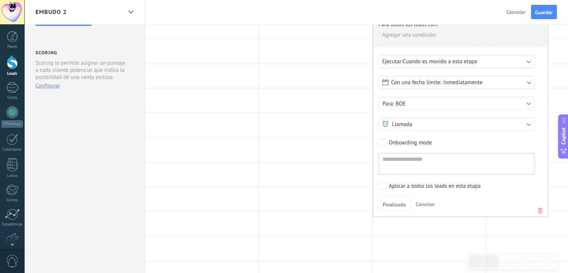
scroll to position [75, 0]
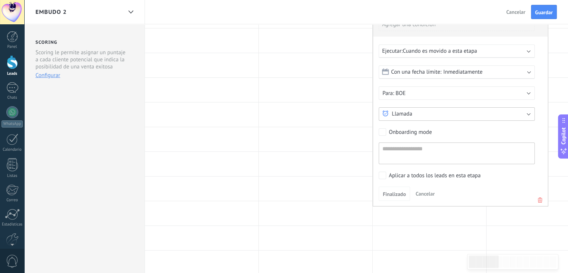
click at [420, 115] on button "Llamada" at bounding box center [457, 113] width 156 height 13
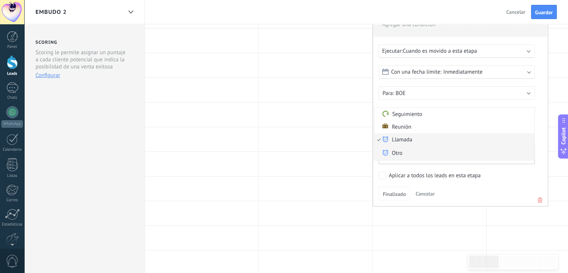
click at [400, 150] on span "Otro" at bounding box center [453, 153] width 158 height 8
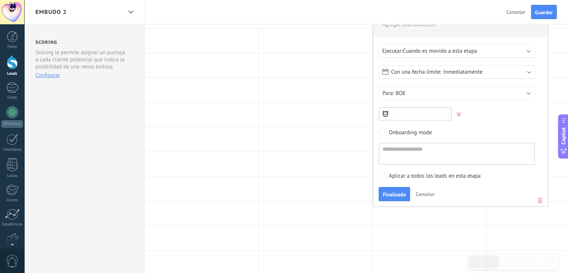
click at [461, 113] on span at bounding box center [459, 114] width 4 height 4
click at [355, 117] on div at bounding box center [315, 114] width 113 height 24
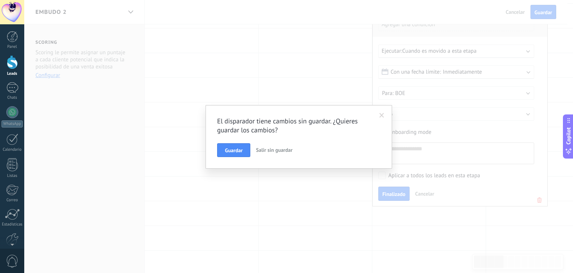
drag, startPoint x: 378, startPoint y: 115, endPoint x: 382, endPoint y: 114, distance: 4.4
click at [380, 114] on span at bounding box center [382, 115] width 12 height 13
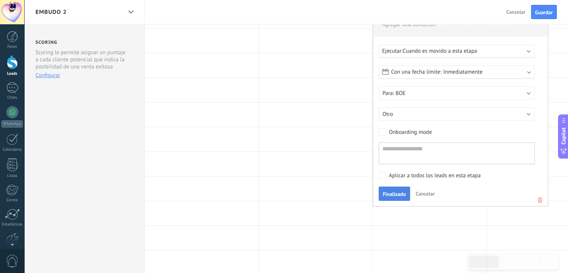
click at [385, 191] on span "Finalizado" at bounding box center [394, 193] width 23 height 5
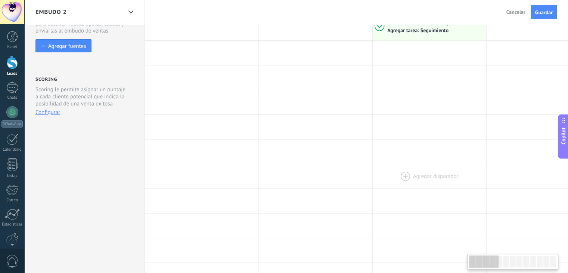
scroll to position [0, 0]
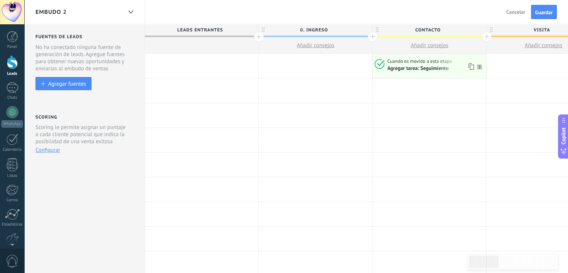
click at [423, 71] on div "Agregar tarea: Seguimiento" at bounding box center [417, 68] width 61 height 7
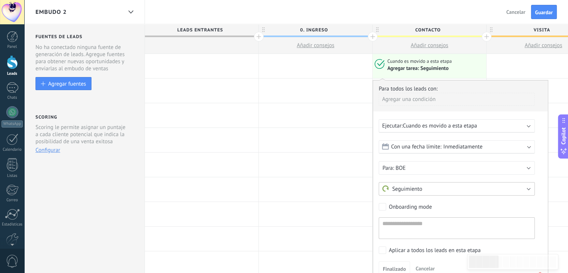
click at [427, 186] on button "Seguimiento" at bounding box center [457, 188] width 156 height 13
click at [484, 140] on div "Con una fecha límite: Inmediatamente" at bounding box center [457, 146] width 156 height 13
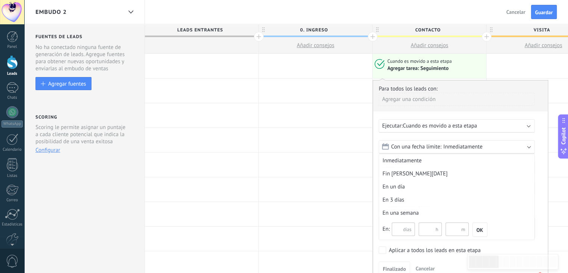
click at [401, 230] on input "text" at bounding box center [403, 228] width 23 height 13
type input "**"
click at [482, 229] on span "OK" at bounding box center [479, 229] width 7 height 5
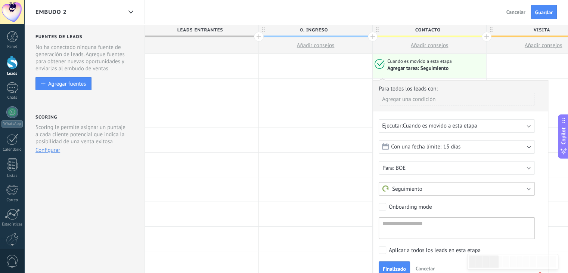
click at [426, 192] on button "Seguimiento" at bounding box center [457, 188] width 156 height 13
click at [402, 221] on li "Otro" at bounding box center [454, 227] width 160 height 13
type input "******"
click at [388, 248] on label "Aplicar a todos los leads en esta etapa" at bounding box center [455, 249] width 153 height 7
click at [388, 266] on span "Finalizado" at bounding box center [394, 268] width 23 height 5
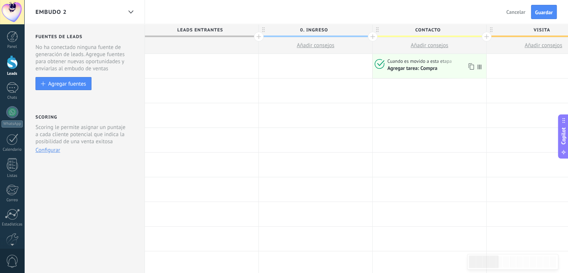
click at [403, 72] on div "Agregar tarea: Compra" at bounding box center [412, 68] width 50 height 7
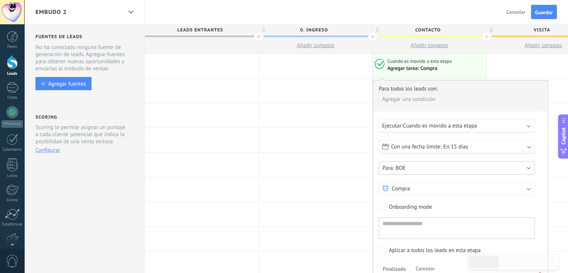
click at [415, 165] on button "BOE" at bounding box center [457, 167] width 156 height 13
click at [408, 172] on li "Usuario responsable actual" at bounding box center [454, 167] width 160 height 13
click at [424, 190] on button "Compra" at bounding box center [457, 188] width 156 height 13
click at [403, 186] on span "Compra" at bounding box center [396, 188] width 28 height 7
drag, startPoint x: 408, startPoint y: 215, endPoint x: 393, endPoint y: 190, distance: 29.1
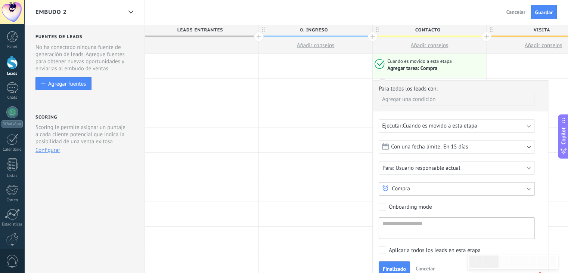
click at [393, 190] on span "Compra" at bounding box center [396, 188] width 28 height 7
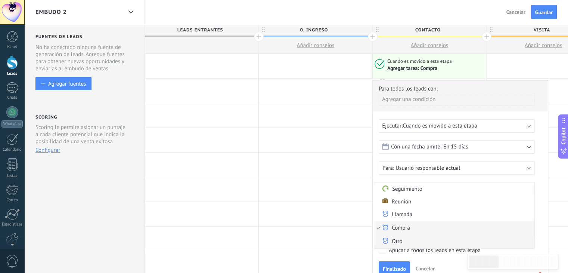
click at [384, 236] on li "Otro" at bounding box center [454, 240] width 160 height 13
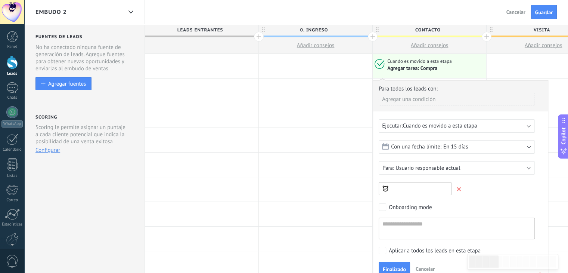
click at [461, 190] on span at bounding box center [459, 189] width 4 height 4
click at [444, 186] on button "Otro" at bounding box center [457, 188] width 156 height 13
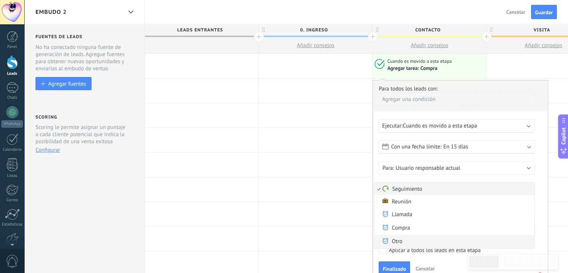
click at [394, 237] on span "Otro" at bounding box center [453, 241] width 158 height 8
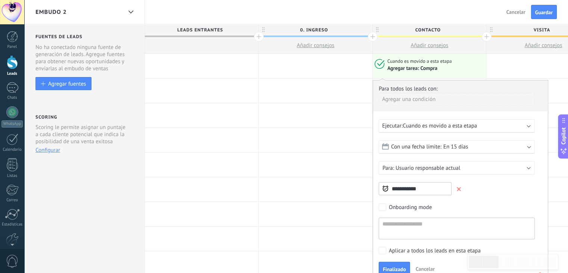
type input "**********"
click at [449, 208] on div "Onboarding mode" at bounding box center [461, 207] width 164 height 9
click at [387, 250] on label "Aplicar a todos los leads en esta etapa" at bounding box center [455, 249] width 153 height 7
click at [387, 261] on button "Finalizado" at bounding box center [394, 268] width 31 height 14
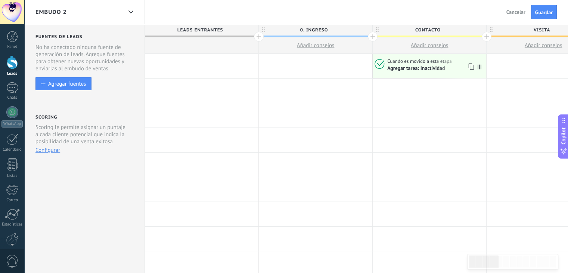
click at [445, 72] on div "Agregar tarea: Inactividad" at bounding box center [435, 68] width 96 height 7
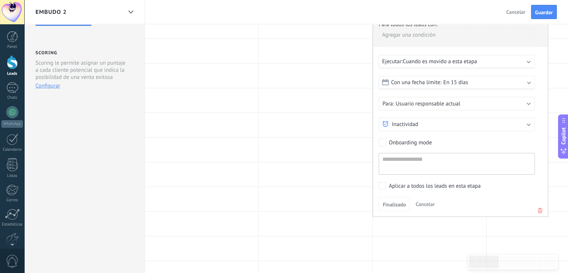
scroll to position [75, 0]
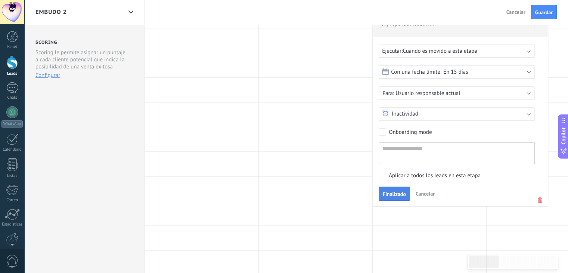
click at [392, 193] on span "Finalizado" at bounding box center [394, 193] width 23 height 5
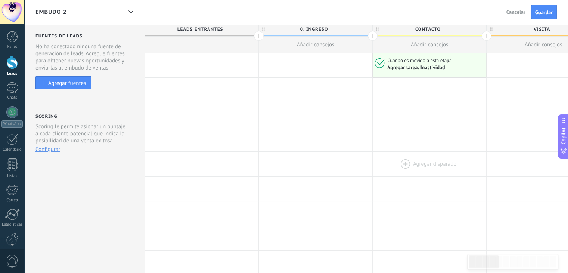
scroll to position [0, 0]
click at [480, 65] on icon at bounding box center [479, 66] width 4 height 5
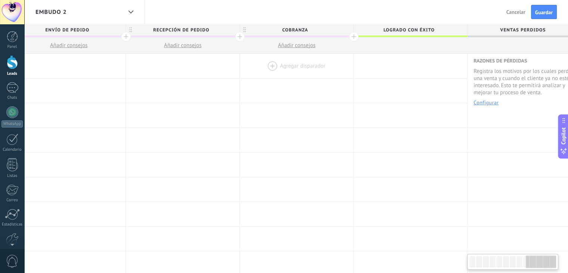
scroll to position [0, 1043]
click at [282, 67] on div at bounding box center [296, 66] width 113 height 24
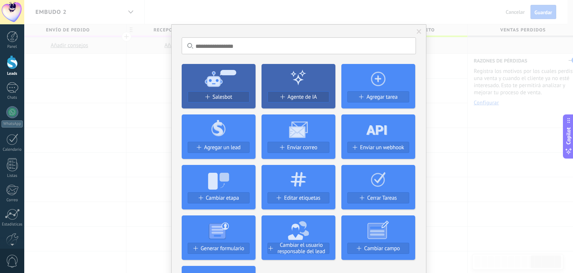
click at [377, 81] on use at bounding box center [378, 78] width 15 height 15
click at [370, 94] on span "Agregar tarea" at bounding box center [382, 97] width 31 height 6
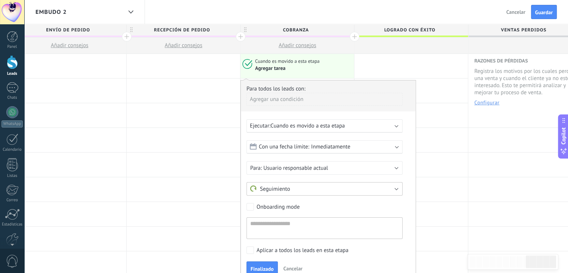
click at [309, 191] on button "Seguimiento" at bounding box center [324, 188] width 156 height 13
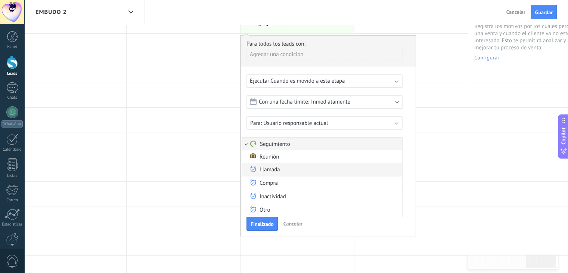
scroll to position [37, 0]
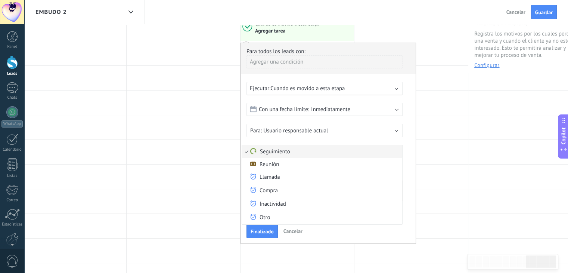
click at [280, 137] on form "Con una fecha límite: Inmediatamente Inmediatamente Fin de hoy En un día En 3 d…" at bounding box center [328, 152] width 164 height 99
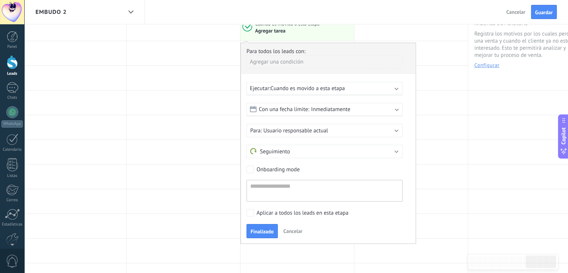
click at [293, 226] on button "Cancelar" at bounding box center [292, 230] width 25 height 11
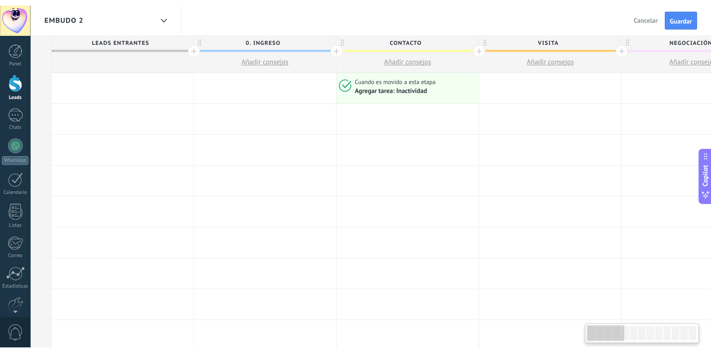
scroll to position [0, 0]
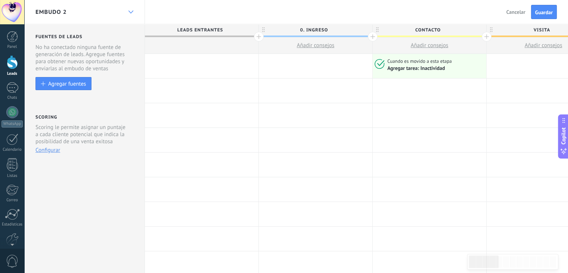
click at [130, 9] on div at bounding box center [130, 12] width 13 height 15
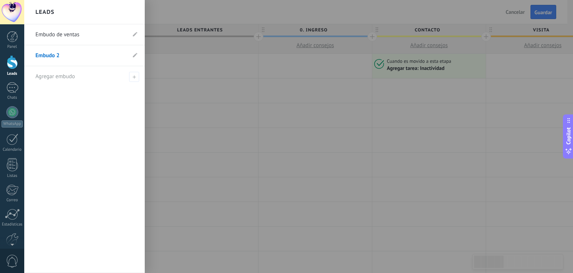
click at [116, 35] on link "Embudo de ventas" at bounding box center [80, 34] width 91 height 21
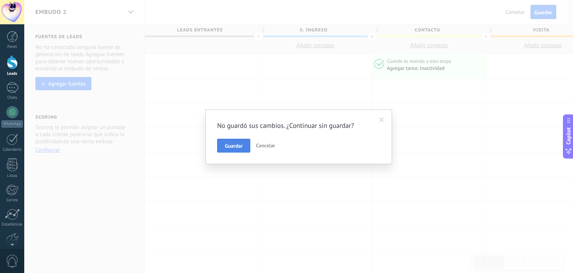
click at [224, 147] on button "Guardar" at bounding box center [233, 146] width 33 height 14
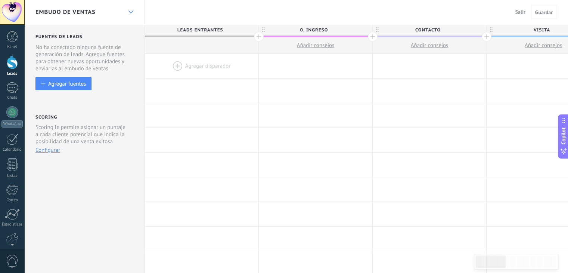
click at [125, 11] on div at bounding box center [130, 12] width 13 height 15
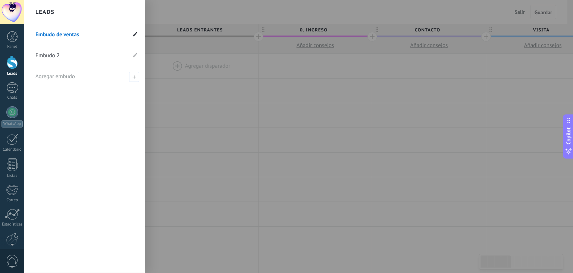
click at [134, 33] on icon at bounding box center [135, 34] width 4 height 4
click at [91, 34] on input "**********" at bounding box center [80, 35] width 91 height 12
type input "********"
click at [192, 121] on div at bounding box center [310, 136] width 573 height 273
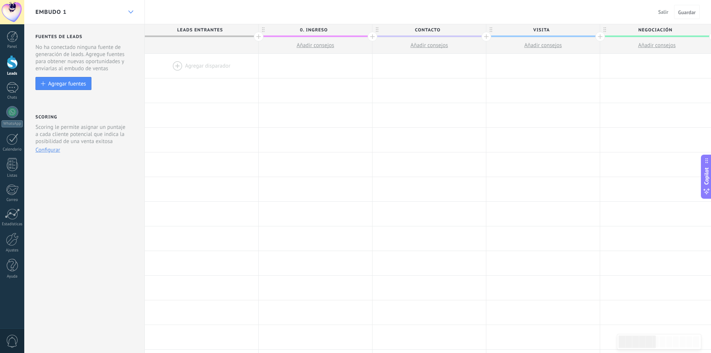
click at [135, 6] on div at bounding box center [130, 12] width 13 height 15
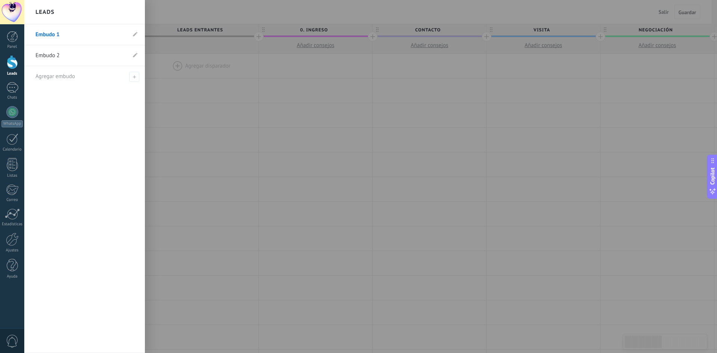
click at [132, 30] on li "Embudo 1" at bounding box center [84, 34] width 121 height 21
click at [134, 33] on icon at bounding box center [135, 34] width 4 height 4
click at [71, 33] on input "********" at bounding box center [80, 35] width 91 height 12
type input "**********"
click at [141, 53] on li "Embudo 2" at bounding box center [84, 55] width 121 height 21
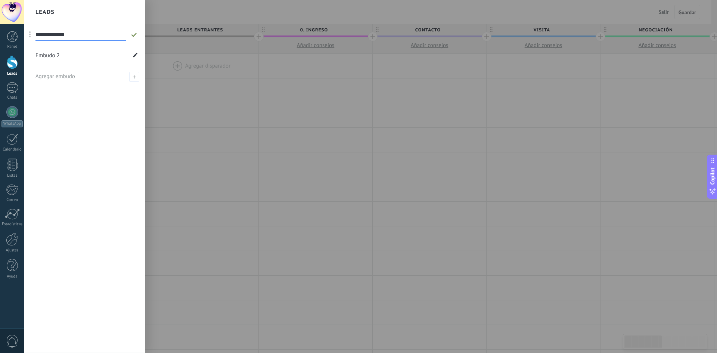
click at [137, 57] on span at bounding box center [135, 55] width 4 height 7
click at [75, 59] on input "********" at bounding box center [72, 56] width 75 height 12
type input "**********"
click at [135, 55] on icon at bounding box center [135, 55] width 8 height 4
click at [136, 33] on icon at bounding box center [135, 34] width 4 height 4
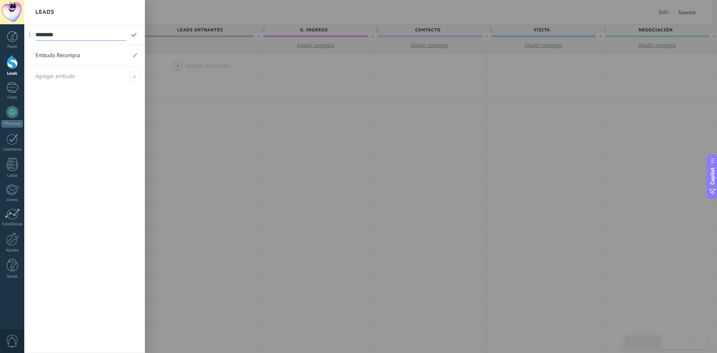
click at [87, 35] on input "********" at bounding box center [80, 35] width 91 height 12
type input "**********"
click at [137, 34] on icon at bounding box center [134, 34] width 8 height 4
click at [196, 114] on div at bounding box center [382, 176] width 717 height 353
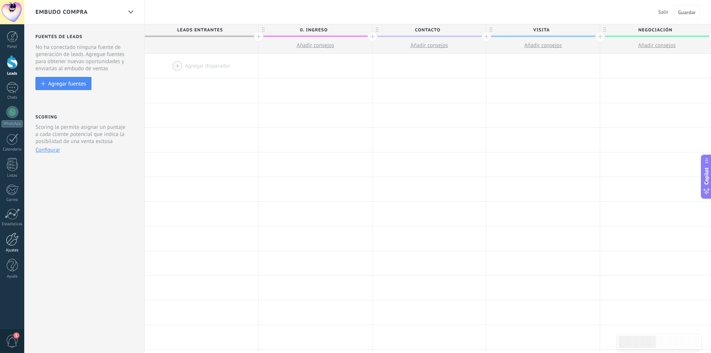
click at [19, 247] on link "Ajustes" at bounding box center [12, 243] width 24 height 20
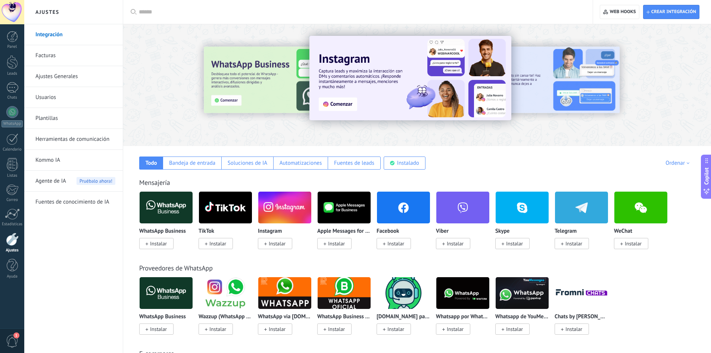
click at [43, 101] on link "Usuarios" at bounding box center [75, 97] width 80 height 21
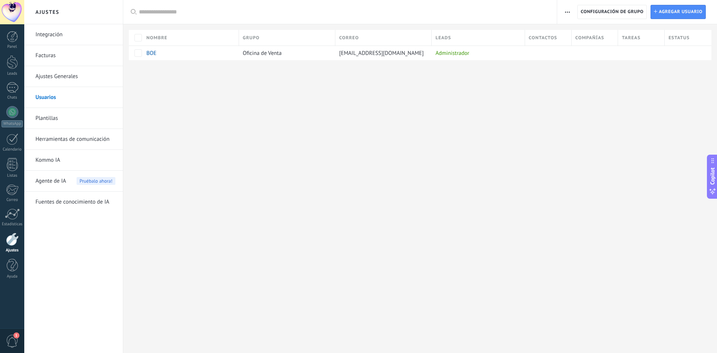
click at [45, 121] on link "Plantillas" at bounding box center [75, 118] width 80 height 21
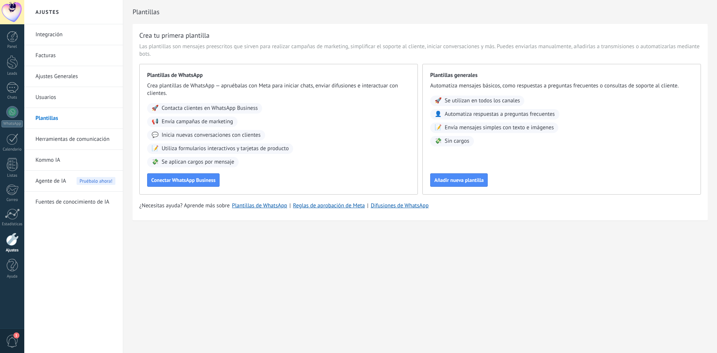
click at [46, 75] on link "Ajustes Generales" at bounding box center [75, 76] width 80 height 21
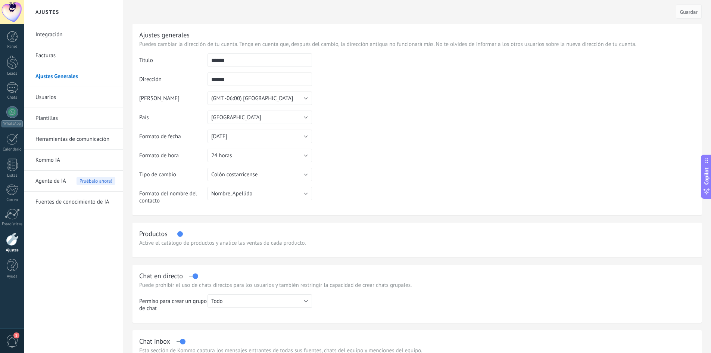
click at [53, 53] on link "Facturas" at bounding box center [75, 55] width 80 height 21
click at [49, 32] on link "Integración" at bounding box center [75, 34] width 80 height 21
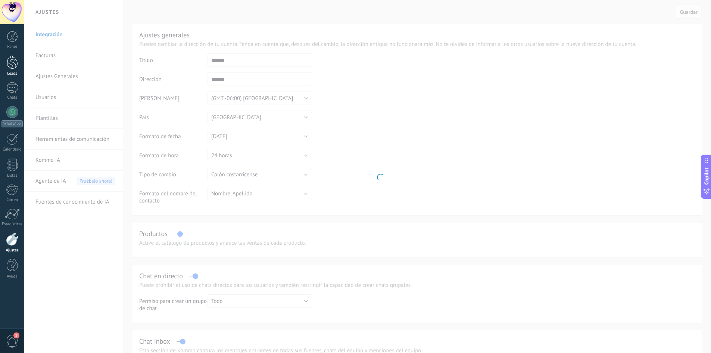
click at [13, 62] on div at bounding box center [12, 62] width 11 height 14
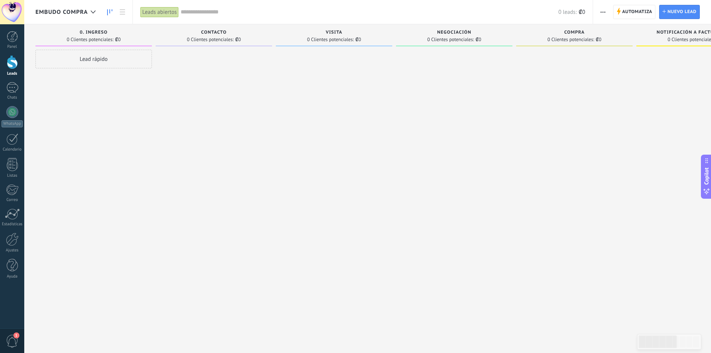
click at [603, 12] on use "button" at bounding box center [603, 12] width 5 height 1
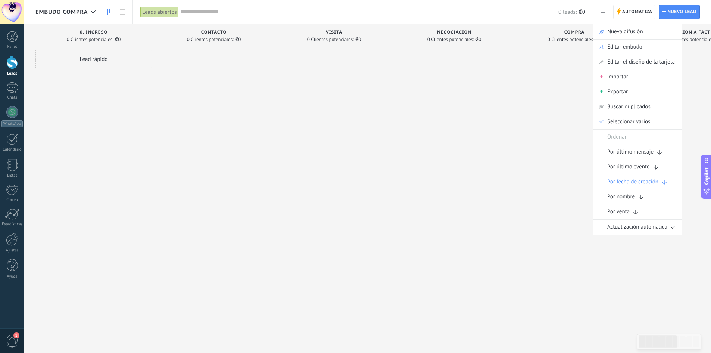
scroll to position [0, 2]
click at [486, 153] on div at bounding box center [452, 177] width 116 height 255
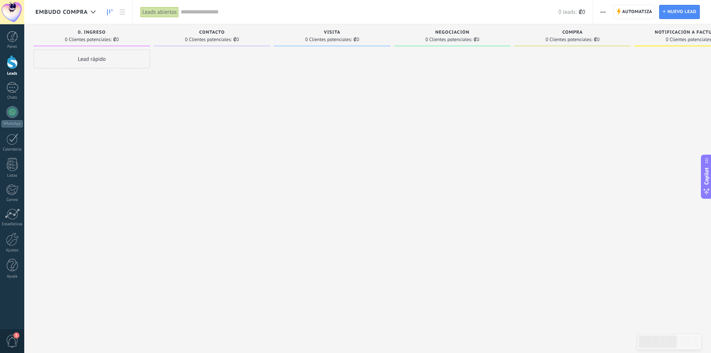
scroll to position [0, 0]
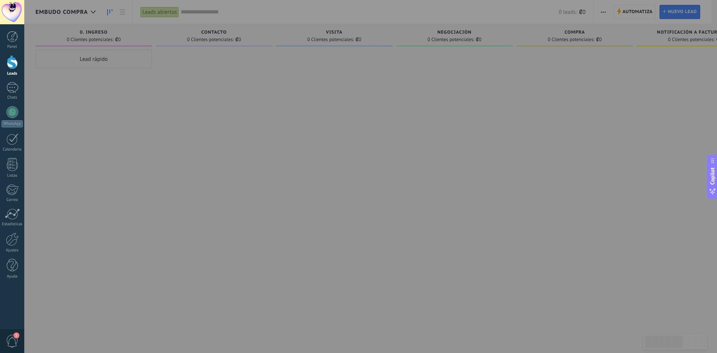
click at [255, 102] on div at bounding box center [382, 176] width 717 height 353
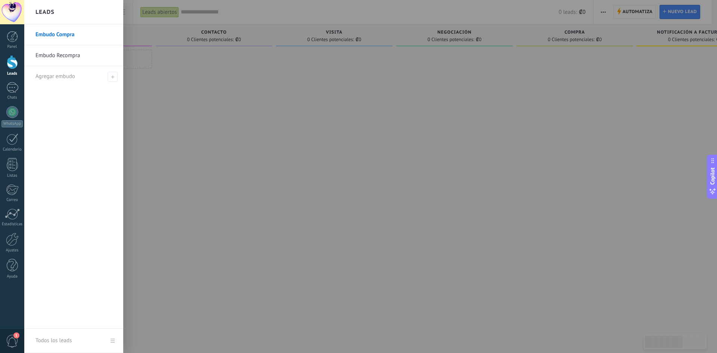
click at [12, 65] on div at bounding box center [12, 62] width 11 height 14
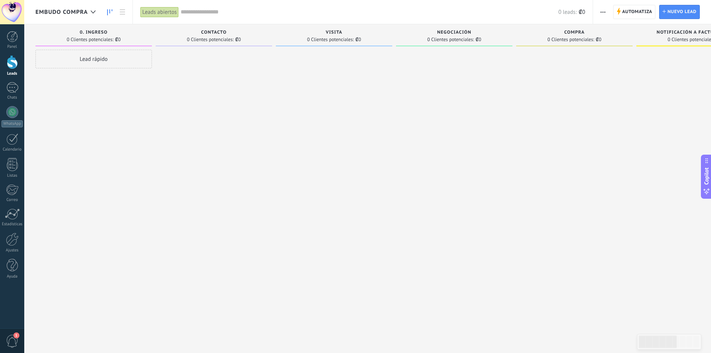
click at [96, 58] on div "Lead rápido" at bounding box center [93, 59] width 116 height 19
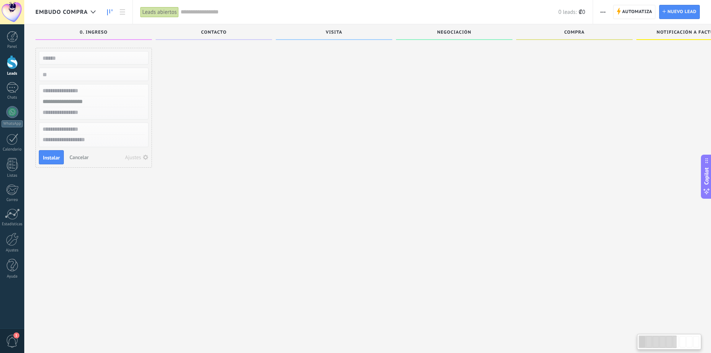
scroll to position [3, 0]
click at [93, 189] on div "Lead rápido Instalar Cancelar Ajustes" at bounding box center [93, 174] width 116 height 255
drag, startPoint x: 284, startPoint y: 162, endPoint x: 276, endPoint y: 161, distance: 8.7
click at [283, 161] on div at bounding box center [334, 174] width 116 height 255
click at [84, 159] on span "Cancelar" at bounding box center [78, 156] width 19 height 7
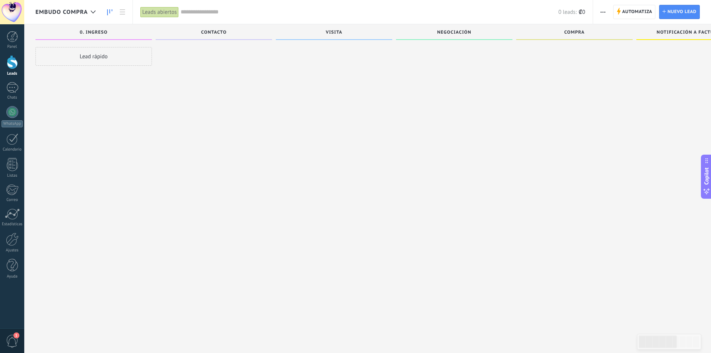
click at [90, 27] on div "0. Ingreso" at bounding box center [93, 32] width 116 height 16
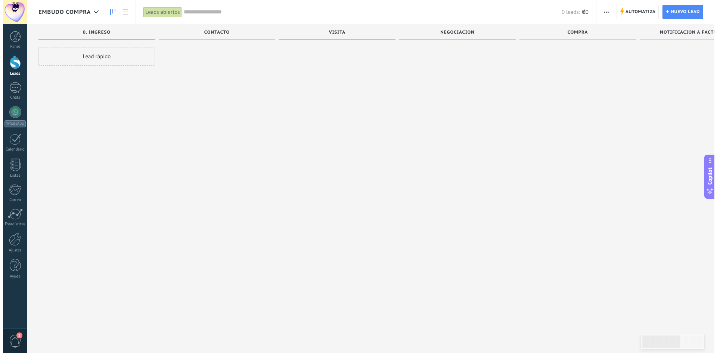
scroll to position [0, 0]
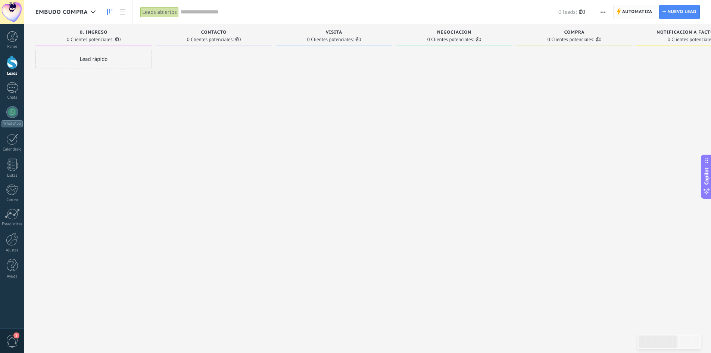
click at [628, 11] on span "Automatiza" at bounding box center [637, 11] width 30 height 13
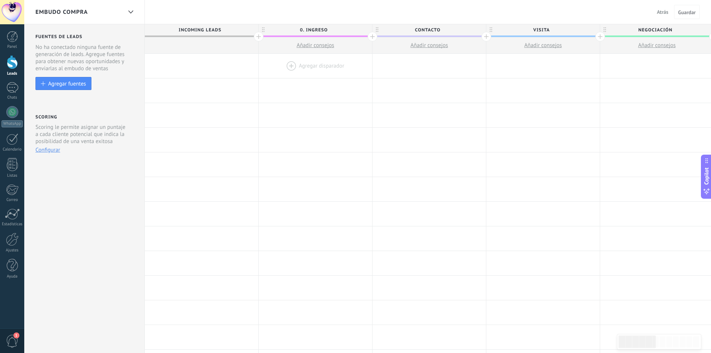
click at [287, 63] on div at bounding box center [315, 66] width 113 height 24
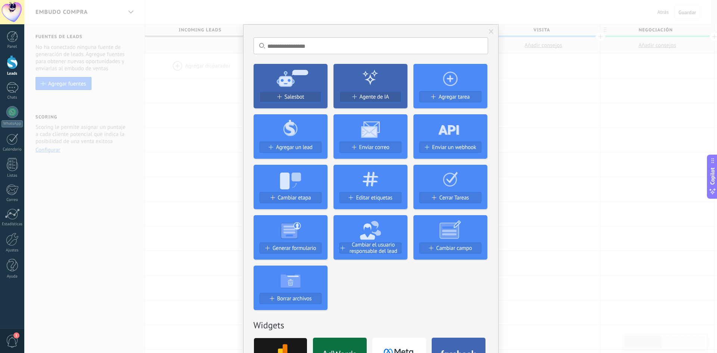
click at [489, 30] on span at bounding box center [491, 31] width 5 height 5
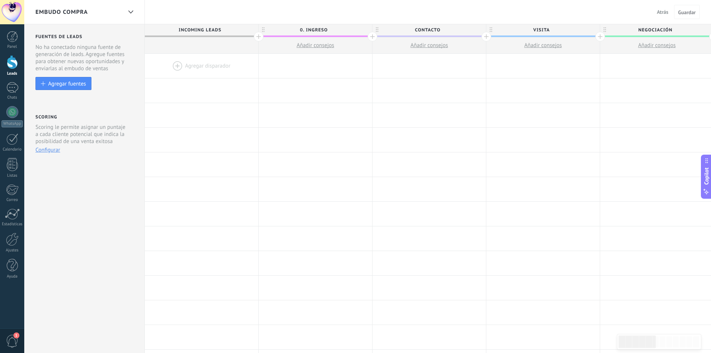
click at [310, 35] on span "0. Ingreso" at bounding box center [314, 30] width 110 height 12
click at [301, 47] on span "Añadir consejos" at bounding box center [316, 45] width 38 height 7
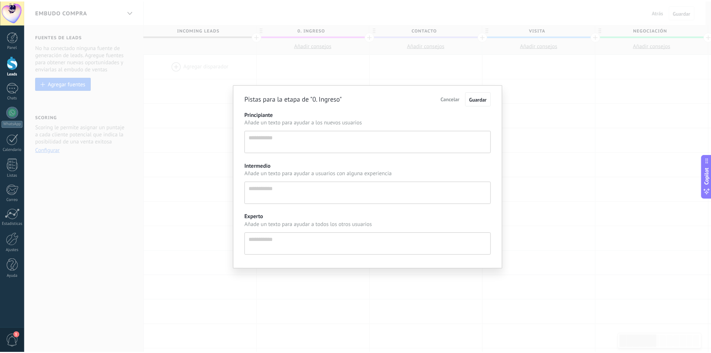
scroll to position [7, 0]
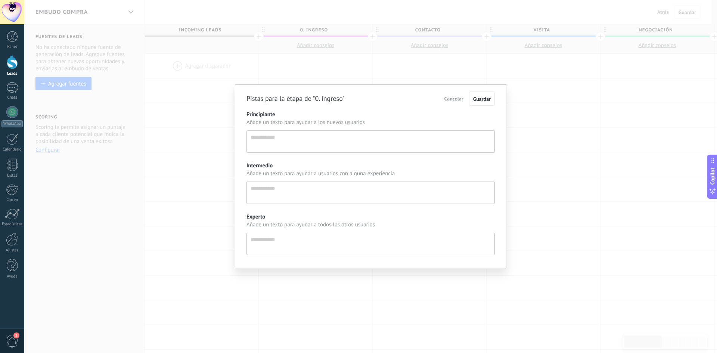
click at [329, 58] on div "Pistas para la etapa de "0. Ingreso" Cancelar Guardar Principiante Añade un tex…" at bounding box center [370, 176] width 693 height 353
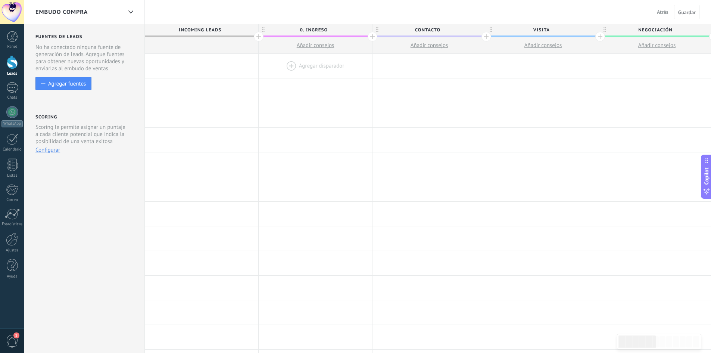
click at [306, 65] on div at bounding box center [315, 66] width 113 height 24
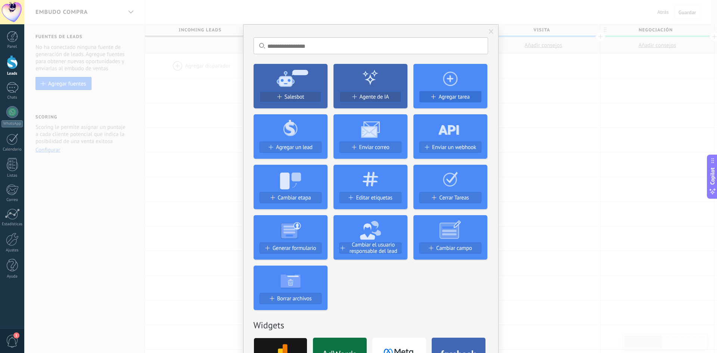
click at [438, 97] on span "Agregar tarea" at bounding box center [453, 97] width 31 height 6
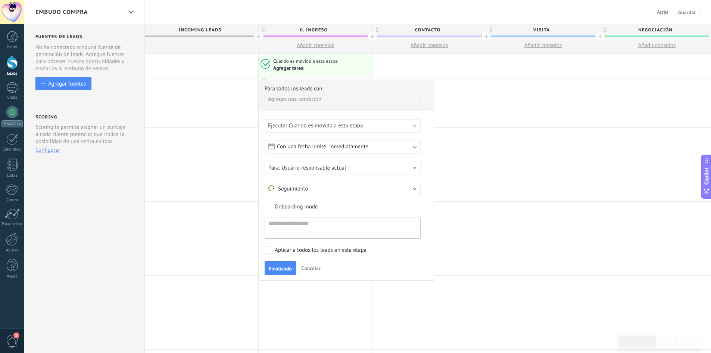
click at [375, 146] on div "Con una fecha límite: Inmediatamente" at bounding box center [343, 146] width 156 height 13
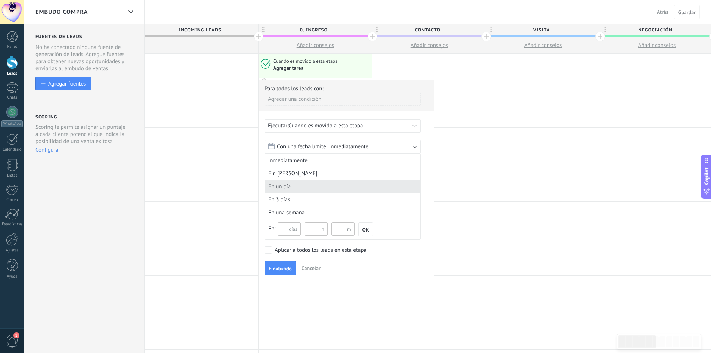
click at [289, 193] on div "En un día" at bounding box center [342, 186] width 155 height 13
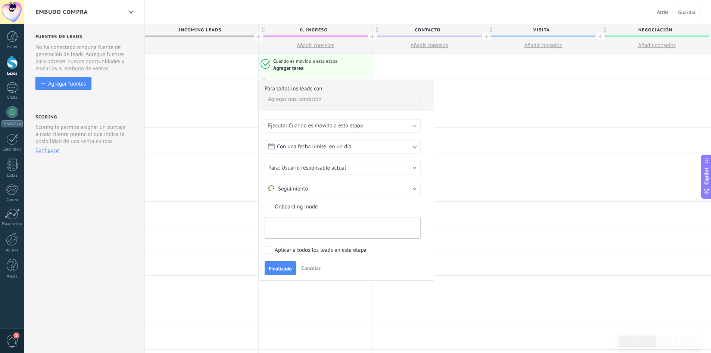
click at [304, 229] on textarea at bounding box center [343, 228] width 156 height 22
paste textarea "**********"
click at [371, 237] on textarea "**********" at bounding box center [343, 228] width 156 height 22
type textarea "**********"
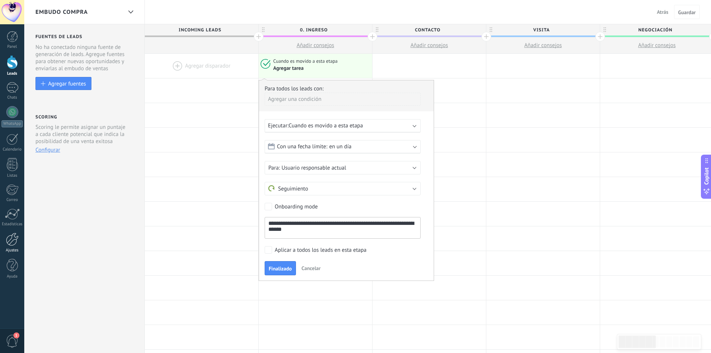
scroll to position [0, 0]
click at [325, 191] on button "Seguimiento" at bounding box center [343, 188] width 156 height 13
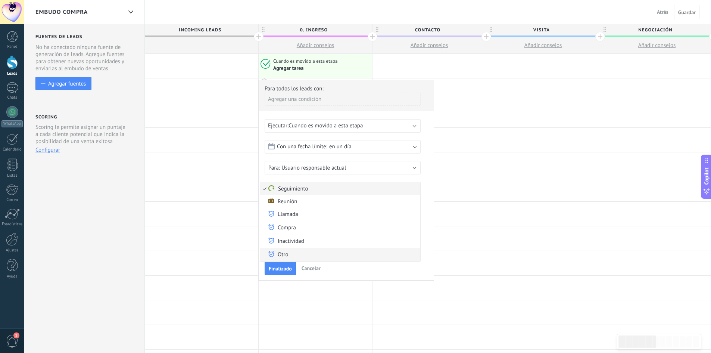
click at [279, 251] on span "Otro" at bounding box center [339, 255] width 158 height 8
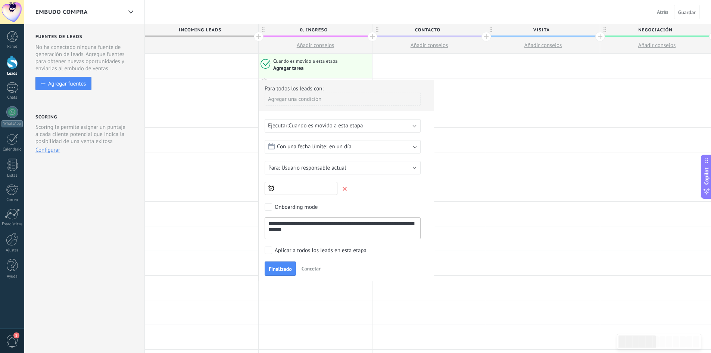
click at [277, 187] on input "text" at bounding box center [301, 188] width 73 height 13
paste input "**********"
drag, startPoint x: 286, startPoint y: 188, endPoint x: 281, endPoint y: 189, distance: 4.2
click at [281, 189] on input "**********" at bounding box center [301, 188] width 73 height 13
type input "**********"
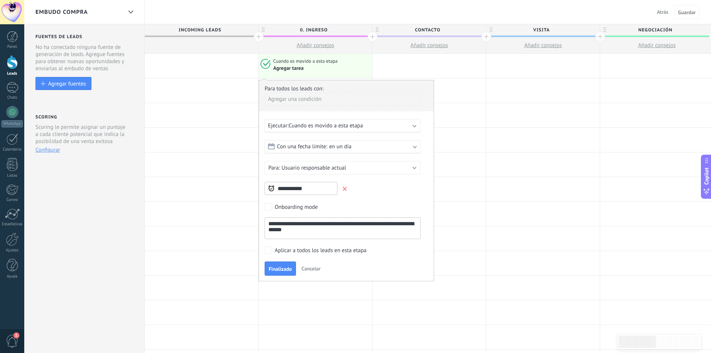
drag, startPoint x: 287, startPoint y: 190, endPoint x: 301, endPoint y: 197, distance: 16.0
click at [298, 197] on form "**********" at bounding box center [347, 189] width 164 height 99
click at [273, 249] on label "Aplicar a todos los leads en esta etapa" at bounding box center [341, 249] width 153 height 7
click at [272, 268] on span "Finalizado" at bounding box center [280, 268] width 23 height 5
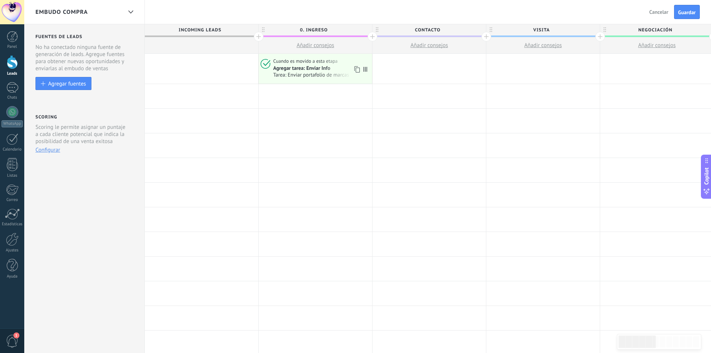
click at [316, 69] on div "Agregar tarea: Enviar Info" at bounding box center [301, 68] width 57 height 7
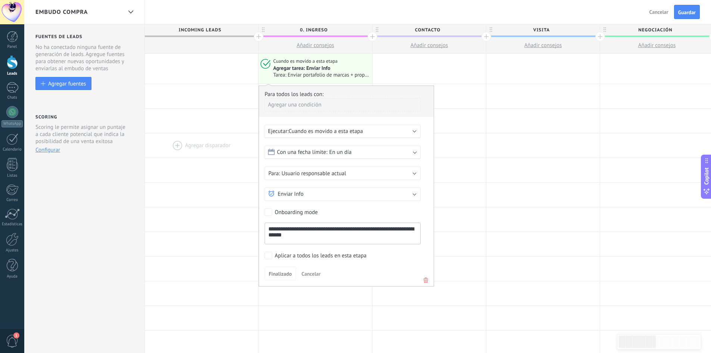
click at [186, 153] on div at bounding box center [201, 145] width 113 height 24
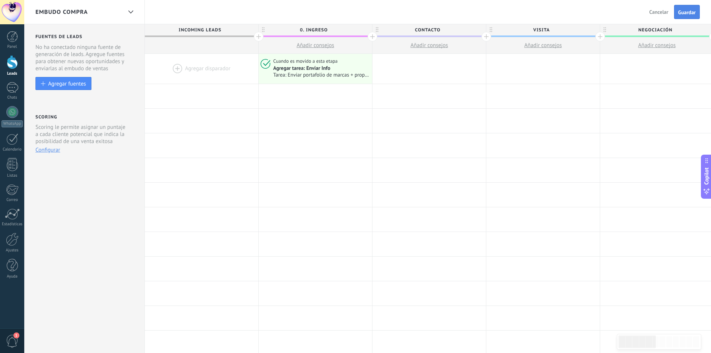
click at [681, 16] on button "Guardar" at bounding box center [687, 12] width 26 height 14
click at [205, 46] on div at bounding box center [201, 45] width 113 height 16
click at [205, 25] on span "Incoming leads" at bounding box center [200, 30] width 110 height 12
click at [128, 8] on div at bounding box center [130, 12] width 13 height 15
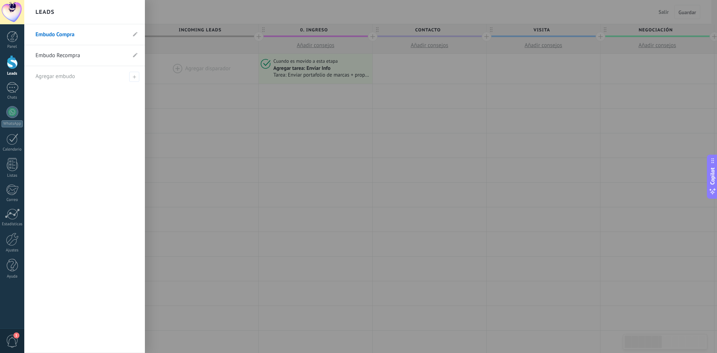
click at [180, 109] on div at bounding box center [382, 176] width 717 height 353
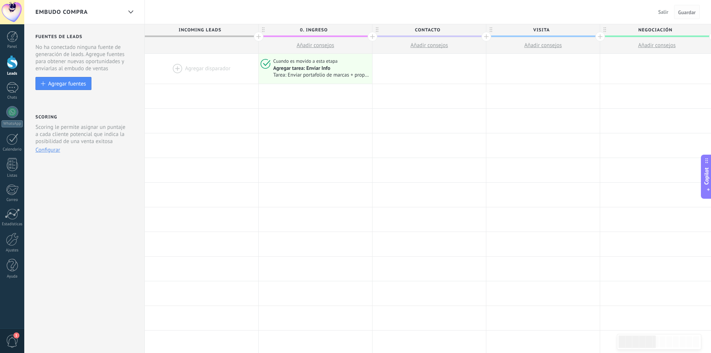
click at [687, 7] on button "Guardar" at bounding box center [687, 12] width 26 height 14
click at [666, 12] on span "Salir" at bounding box center [664, 12] width 10 height 7
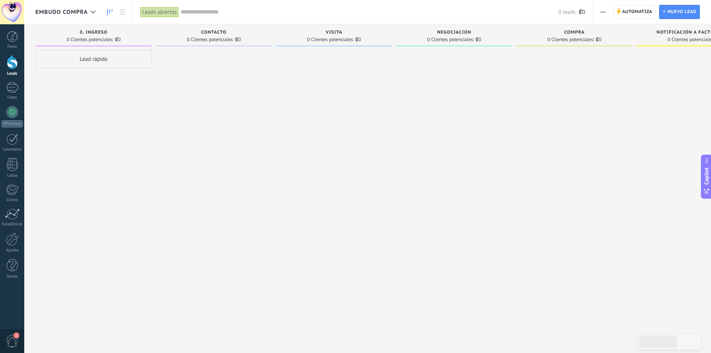
click at [600, 12] on button "button" at bounding box center [603, 12] width 11 height 14
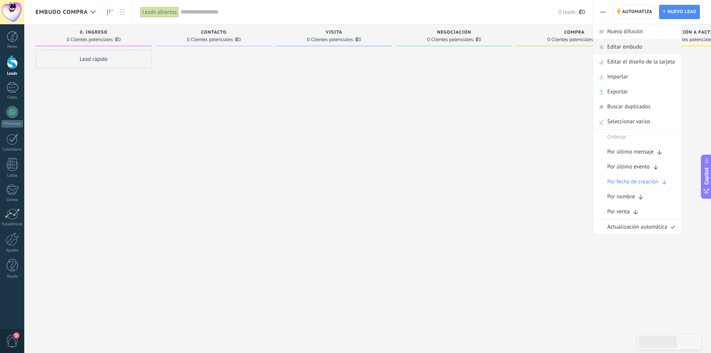
click at [616, 49] on span "Editar embudo" at bounding box center [624, 47] width 35 height 15
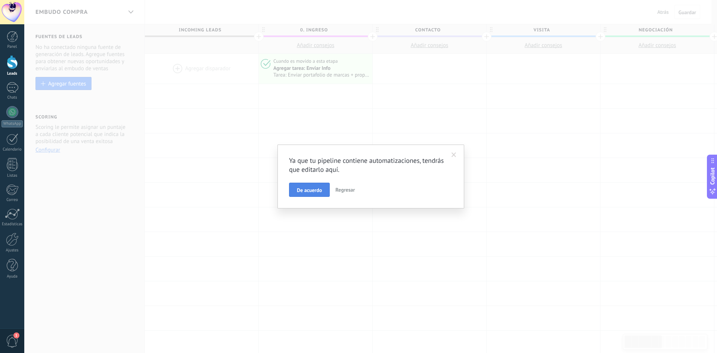
click at [311, 193] on span "De acuerdo" at bounding box center [309, 189] width 25 height 5
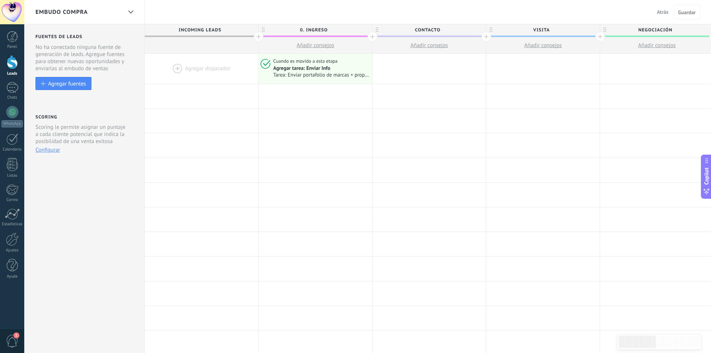
click at [193, 27] on span "Incoming leads" at bounding box center [200, 30] width 110 height 12
drag, startPoint x: 199, startPoint y: 35, endPoint x: 195, endPoint y: 35, distance: 4.5
click at [195, 35] on span "Incoming leads" at bounding box center [200, 30] width 110 height 12
click at [236, 32] on span "Incoming leads" at bounding box center [200, 30] width 110 height 12
drag, startPoint x: 219, startPoint y: 32, endPoint x: 240, endPoint y: 55, distance: 31.2
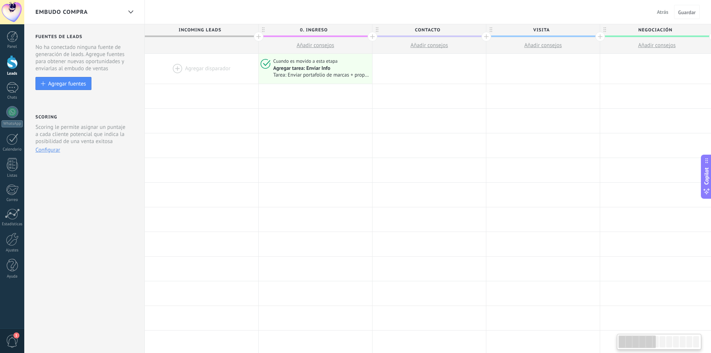
drag, startPoint x: 219, startPoint y: 44, endPoint x: 243, endPoint y: 39, distance: 24.1
click at [243, 39] on div at bounding box center [201, 45] width 113 height 16
click at [253, 30] on span "Incoming leads" at bounding box center [200, 30] width 110 height 12
click at [258, 38] on div at bounding box center [259, 37] width 10 height 10
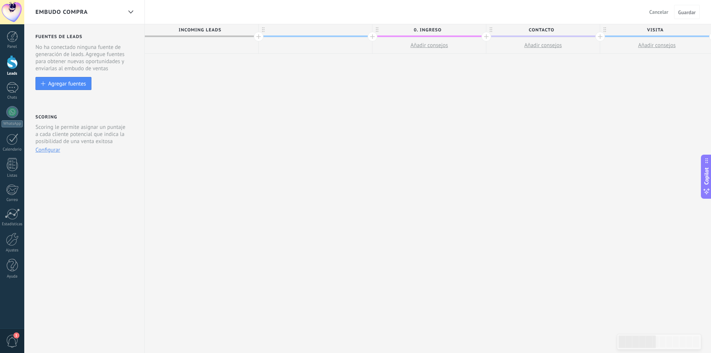
drag, startPoint x: 200, startPoint y: 31, endPoint x: 355, endPoint y: 30, distance: 155.3
click at [355, 30] on div at bounding box center [315, 29] width 113 height 11
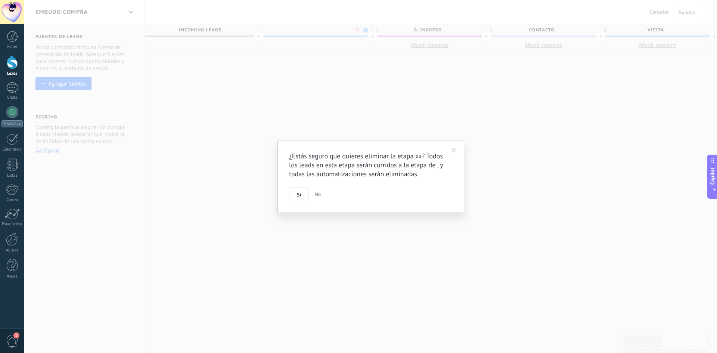
click at [358, 29] on body ".abecls-1,.abecls-2{fill-rule:evenodd}.abecls-2{fill:#fff} .abhcls-1{fill:none}…" at bounding box center [358, 176] width 717 height 353
click at [301, 190] on button "Si" at bounding box center [299, 194] width 20 height 14
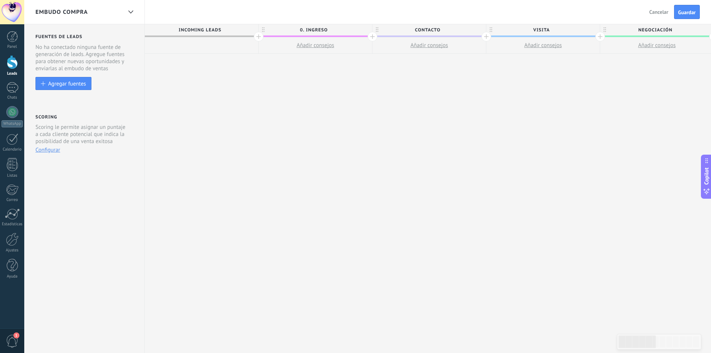
click at [238, 33] on span "Incoming leads" at bounding box center [200, 30] width 110 height 12
click at [224, 28] on span "Incoming leads" at bounding box center [200, 30] width 110 height 12
click at [231, 27] on span "Incoming leads" at bounding box center [200, 30] width 110 height 12
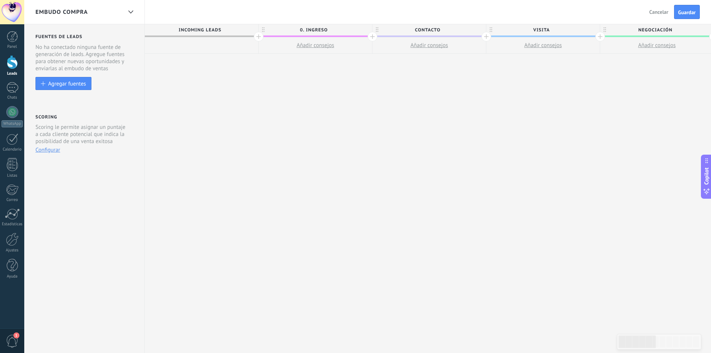
click at [232, 27] on span "Incoming leads" at bounding box center [200, 30] width 110 height 12
click at [233, 27] on span "Incoming leads" at bounding box center [200, 30] width 110 height 12
click at [237, 28] on span "Incoming leads" at bounding box center [200, 30] width 110 height 12
click at [238, 29] on span "Incoming leads" at bounding box center [200, 30] width 110 height 12
click at [239, 29] on span "Incoming leads" at bounding box center [200, 30] width 110 height 12
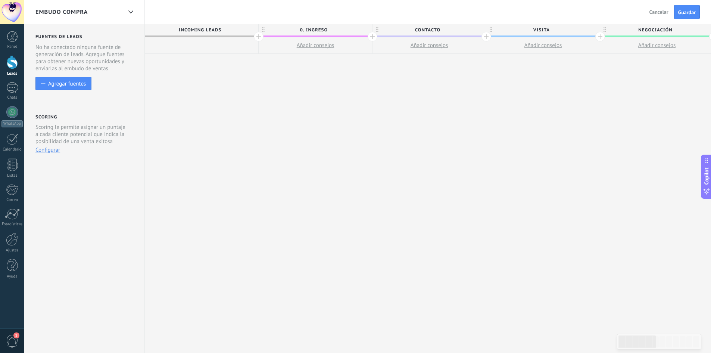
click at [241, 30] on span "Incoming leads" at bounding box center [200, 30] width 110 height 12
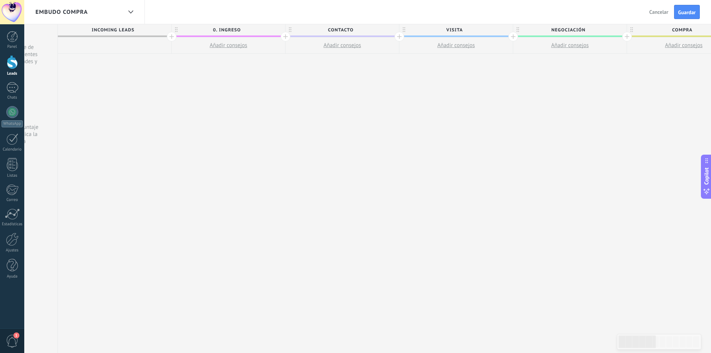
drag, startPoint x: 513, startPoint y: 48, endPoint x: 382, endPoint y: 48, distance: 130.7
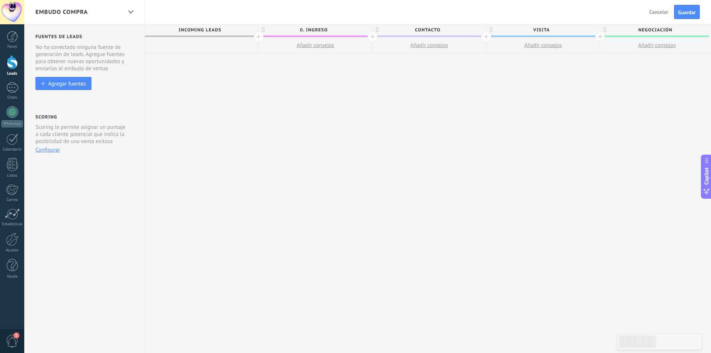
drag, startPoint x: 309, startPoint y: 50, endPoint x: 320, endPoint y: 41, distance: 13.9
click at [320, 41] on button "Añadir consejos" at bounding box center [315, 45] width 113 height 16
type textarea "**********"
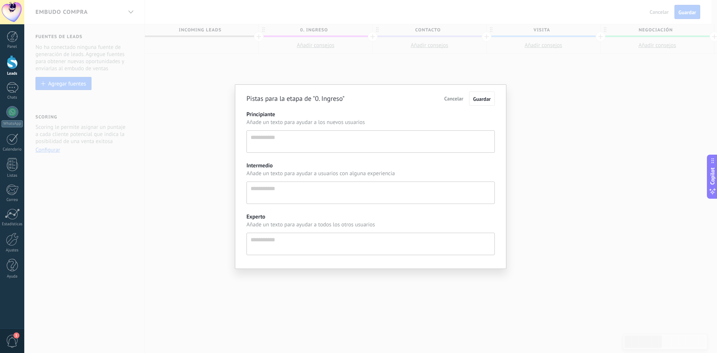
scroll to position [7, 0]
click at [320, 41] on div "Pistas para la etapa de "0. Ingreso" Cancelar Guardar Principiante Añade un tex…" at bounding box center [370, 176] width 693 height 353
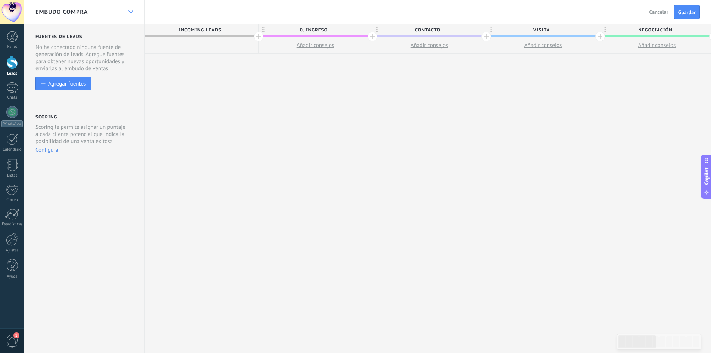
click at [132, 14] on div at bounding box center [130, 12] width 13 height 15
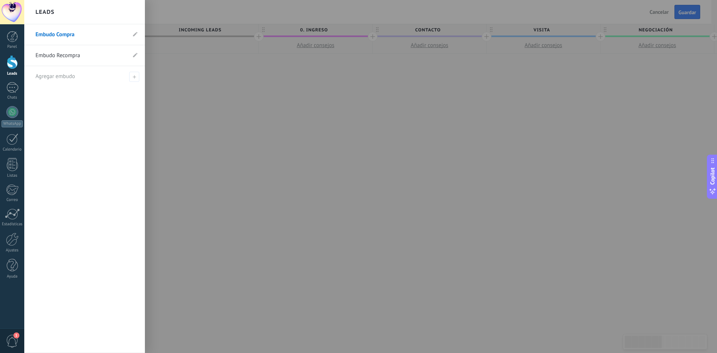
click at [201, 97] on div at bounding box center [382, 176] width 717 height 353
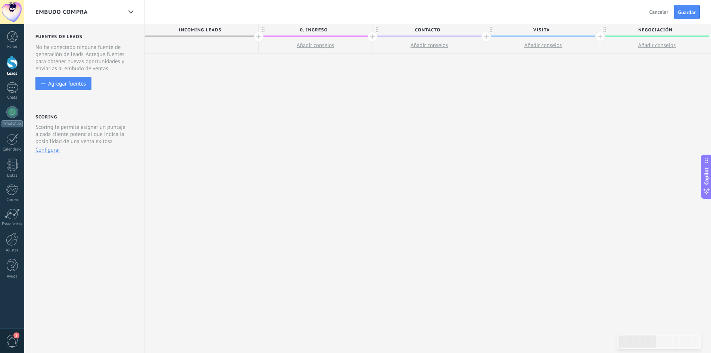
click at [666, 14] on span "Cancelar" at bounding box center [659, 12] width 19 height 7
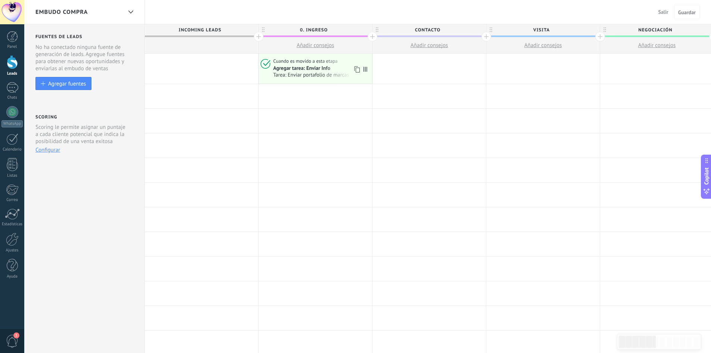
click at [360, 70] on use at bounding box center [357, 69] width 6 height 6
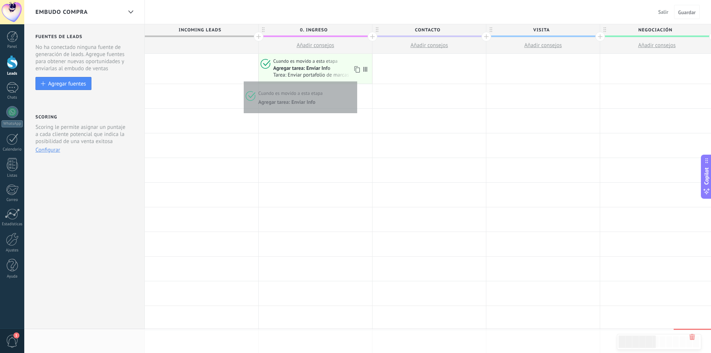
click at [355, 80] on div "Cuando es movido a esta etapa Agregar tarea: Enviar Info Tarea: Enviar portafol…" at bounding box center [315, 69] width 113 height 30
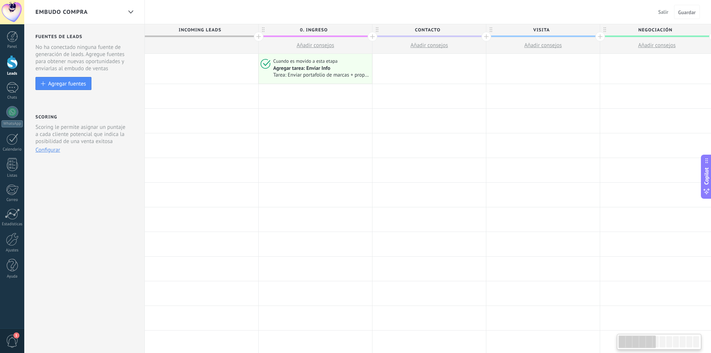
click at [358, 72] on span "Tarea: Enviar portafolio de marcas + propuesta de valor + ejemplos por línea." at bounding box center [321, 75] width 96 height 6
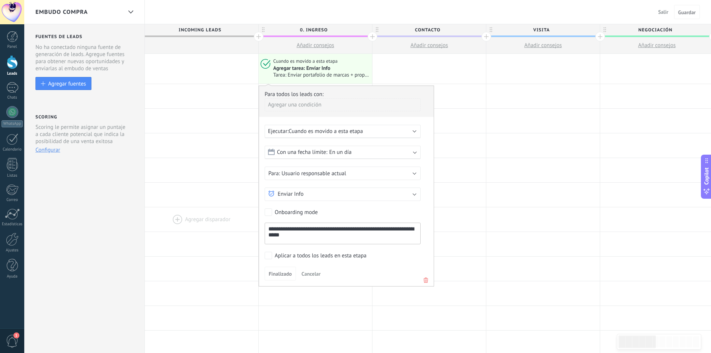
drag, startPoint x: 293, startPoint y: 240, endPoint x: 258, endPoint y: 222, distance: 39.4
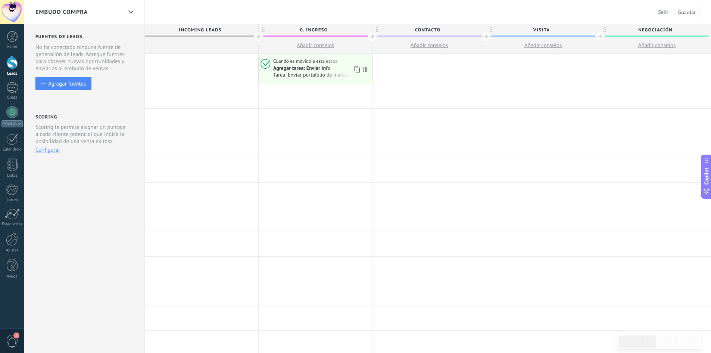
click at [366, 69] on span at bounding box center [367, 69] width 10 height 30
drag, startPoint x: 360, startPoint y: 75, endPoint x: 365, endPoint y: 74, distance: 5.0
click at [360, 75] on span "Tarea: Enviar portafolio de marcas + propuesta de valor + ejemplos por línea." at bounding box center [321, 75] width 96 height 6
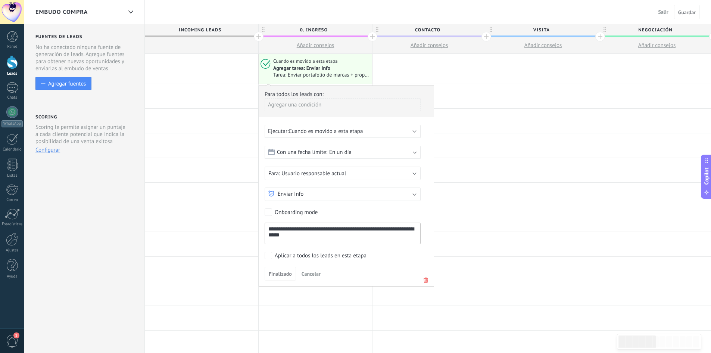
drag, startPoint x: 365, startPoint y: 72, endPoint x: 426, endPoint y: 278, distance: 214.9
click at [426, 278] on use at bounding box center [426, 279] width 4 height 5
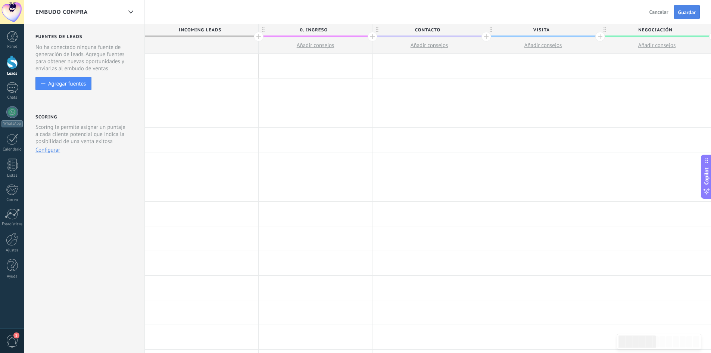
click at [691, 7] on button "Guardar" at bounding box center [687, 12] width 26 height 14
click at [660, 11] on span "Salir" at bounding box center [664, 12] width 10 height 7
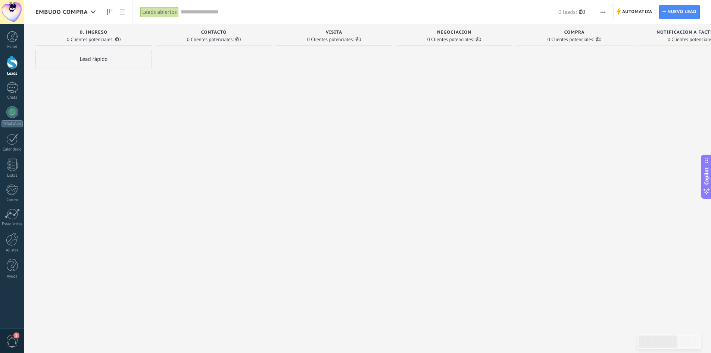
click at [607, 11] on button "button" at bounding box center [603, 12] width 11 height 14
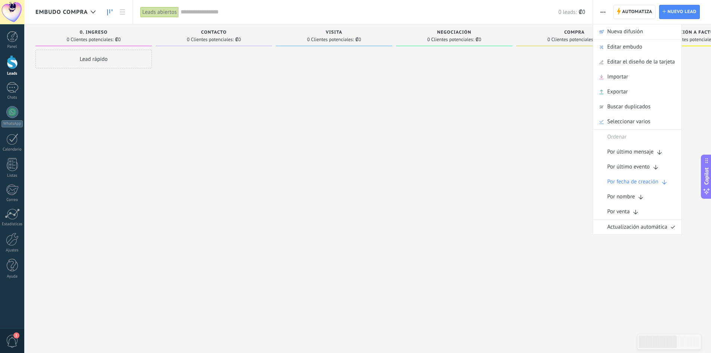
click at [598, 10] on button "button" at bounding box center [603, 12] width 11 height 14
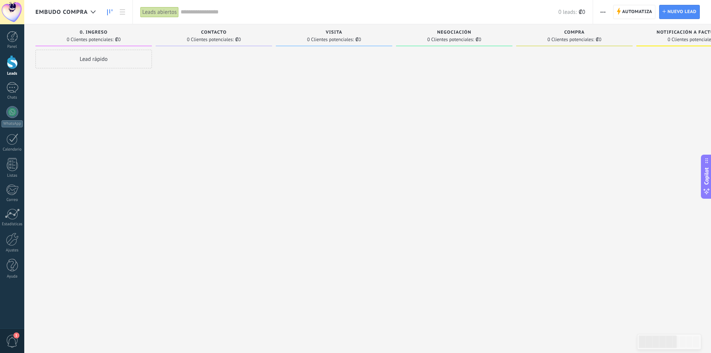
click at [600, 13] on button "button" at bounding box center [603, 12] width 11 height 14
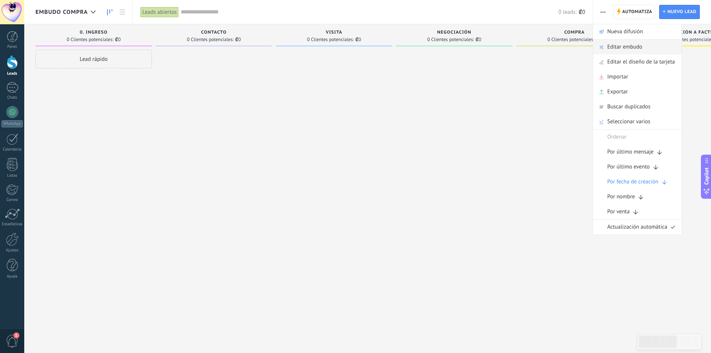
click at [605, 44] on div "Editar embudo" at bounding box center [637, 47] width 88 height 15
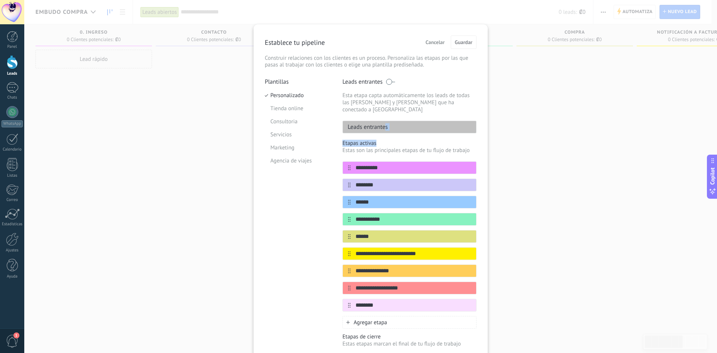
drag, startPoint x: 384, startPoint y: 115, endPoint x: 379, endPoint y: 130, distance: 15.3
click at [376, 131] on div "**********" at bounding box center [409, 232] width 134 height 309
click at [404, 124] on div "Leads entrantes" at bounding box center [409, 127] width 134 height 13
drag, startPoint x: 408, startPoint y: 116, endPoint x: 395, endPoint y: 116, distance: 13.1
click at [399, 121] on div "Leads entrantes" at bounding box center [409, 127] width 134 height 13
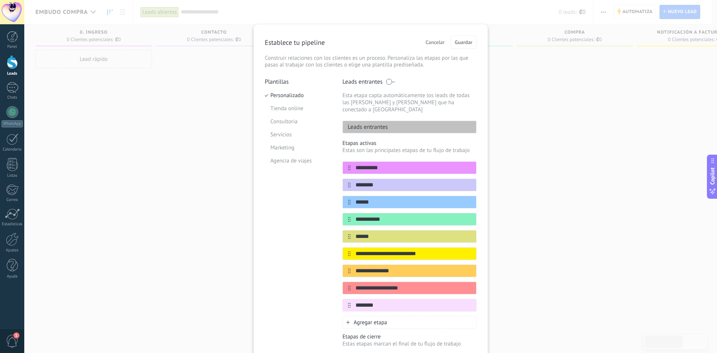
click at [395, 121] on div "Leads entrantes" at bounding box center [409, 127] width 134 height 13
drag, startPoint x: 395, startPoint y: 118, endPoint x: 403, endPoint y: 106, distance: 14.7
click at [403, 106] on div "Leads entrantes Esta etapa capta automáticamente los leads de todas las fuentes…" at bounding box center [409, 105] width 134 height 55
click at [392, 121] on div "Leads entrantes" at bounding box center [409, 127] width 134 height 13
click at [387, 131] on div "**********" at bounding box center [409, 232] width 134 height 309
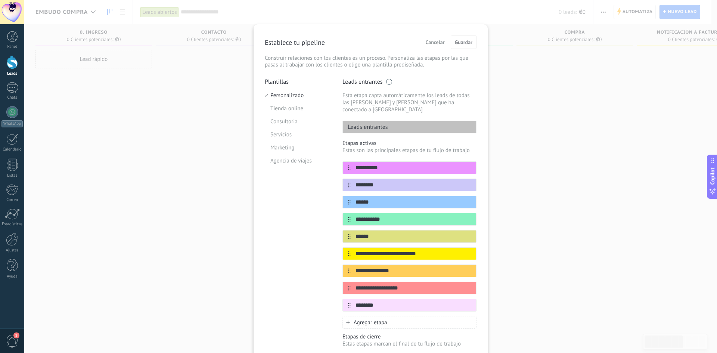
click at [387, 121] on div "Leads entrantes" at bounding box center [409, 127] width 134 height 13
drag, startPoint x: 387, startPoint y: 121, endPoint x: 392, endPoint y: 114, distance: 9.3
click at [392, 121] on div "Leads entrantes" at bounding box center [409, 127] width 134 height 13
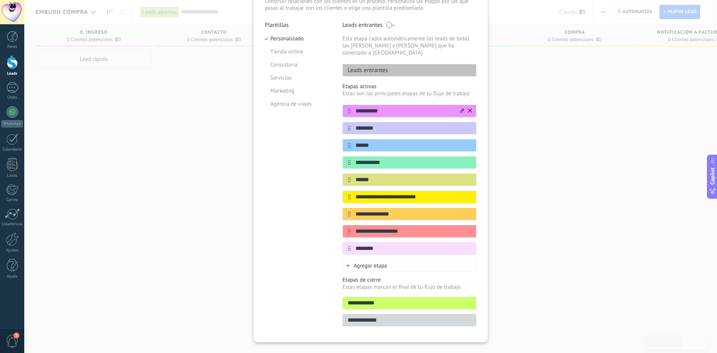
scroll to position [63, 0]
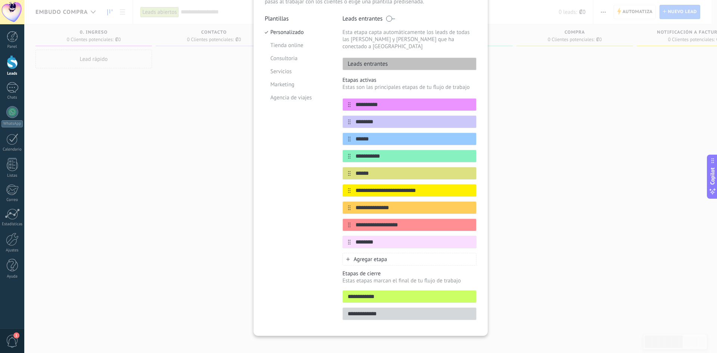
click at [374, 296] on div "**********" at bounding box center [409, 295] width 134 height 50
click at [383, 293] on input "**********" at bounding box center [409, 297] width 133 height 8
click at [376, 293] on input "**********" at bounding box center [409, 297] width 133 height 8
click at [388, 293] on input "**********" at bounding box center [409, 297] width 133 height 8
click at [388, 57] on div "Leads entrantes" at bounding box center [409, 63] width 134 height 13
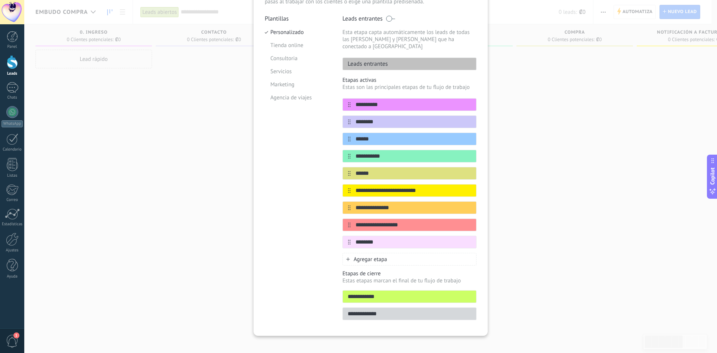
click at [382, 60] on p "Leads entrantes" at bounding box center [365, 63] width 45 height 7
drag, startPoint x: 385, startPoint y: 58, endPoint x: 362, endPoint y: 58, distance: 22.8
click at [362, 60] on p "Leads entrantes" at bounding box center [365, 63] width 45 height 7
click at [376, 293] on input "**********" at bounding box center [409, 297] width 133 height 8
type input "**********"
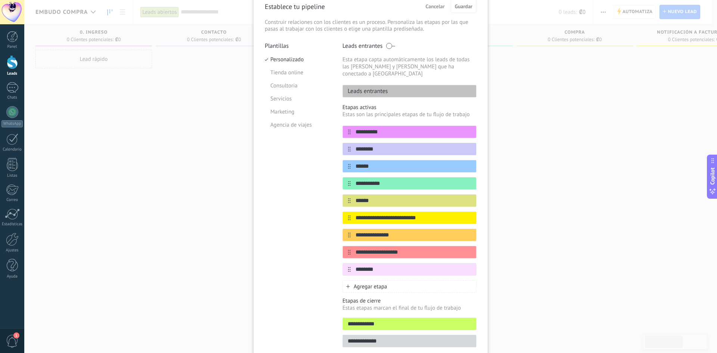
scroll to position [0, 0]
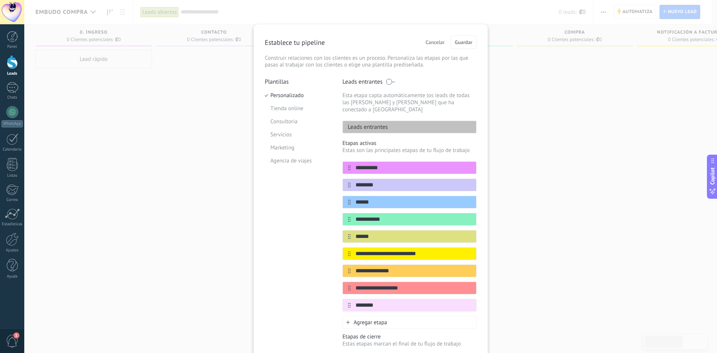
click at [392, 121] on div "Leads entrantes" at bounding box center [409, 127] width 134 height 13
drag, startPoint x: 389, startPoint y: 121, endPoint x: 357, endPoint y: 120, distance: 32.1
click at [357, 121] on div "Leads entrantes" at bounding box center [409, 127] width 134 height 13
click at [377, 123] on p "Leads entrantes" at bounding box center [365, 126] width 45 height 7
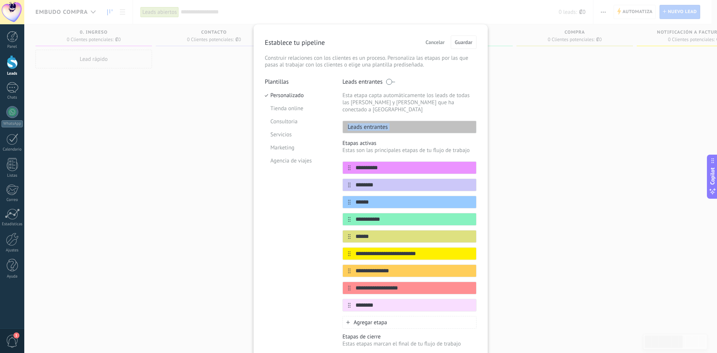
click at [377, 123] on p "Leads entrantes" at bounding box center [365, 126] width 45 height 7
click at [378, 123] on p "Leads entrantes" at bounding box center [365, 126] width 45 height 7
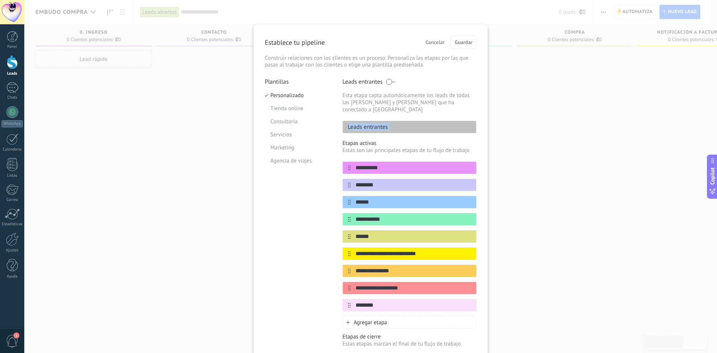
click at [378, 123] on p "Leads entrantes" at bounding box center [365, 126] width 45 height 7
drag, startPoint x: 378, startPoint y: 119, endPoint x: 351, endPoint y: 134, distance: 30.4
click at [351, 140] on p "Etapas activas" at bounding box center [409, 143] width 134 height 7
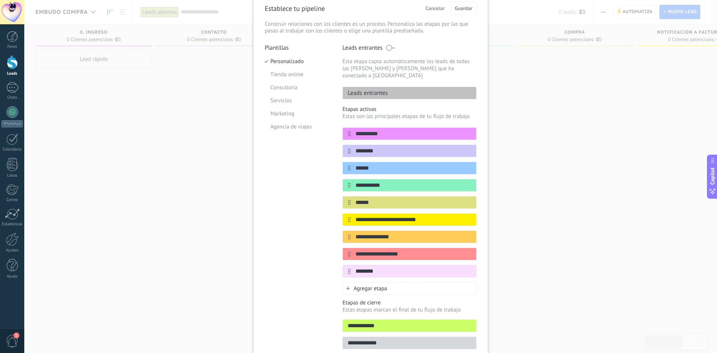
scroll to position [63, 0]
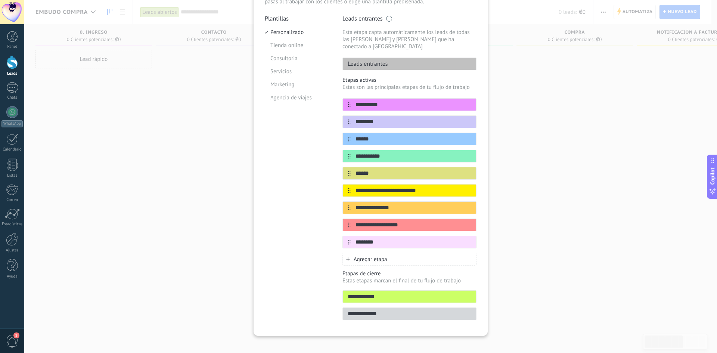
click at [419, 293] on input "**********" at bounding box center [409, 297] width 133 height 8
click at [458, 293] on input "**********" at bounding box center [409, 297] width 133 height 8
click at [382, 293] on input "**********" at bounding box center [409, 297] width 133 height 8
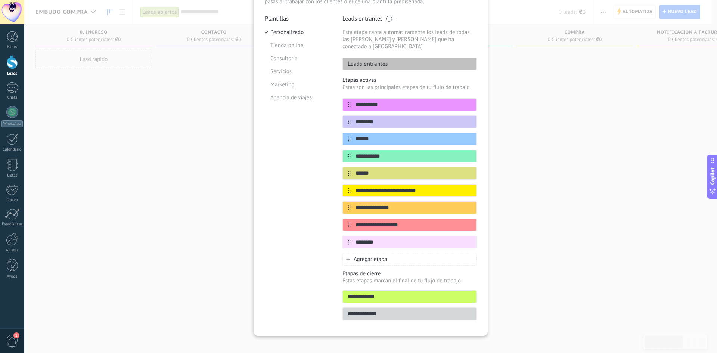
drag, startPoint x: 384, startPoint y: 62, endPoint x: 392, endPoint y: 61, distance: 8.7
click at [388, 62] on div "Leads entrantes" at bounding box center [409, 63] width 134 height 13
click at [392, 60] on div "Leads entrantes" at bounding box center [409, 63] width 134 height 13
click at [392, 57] on div "Leads entrantes" at bounding box center [409, 63] width 134 height 13
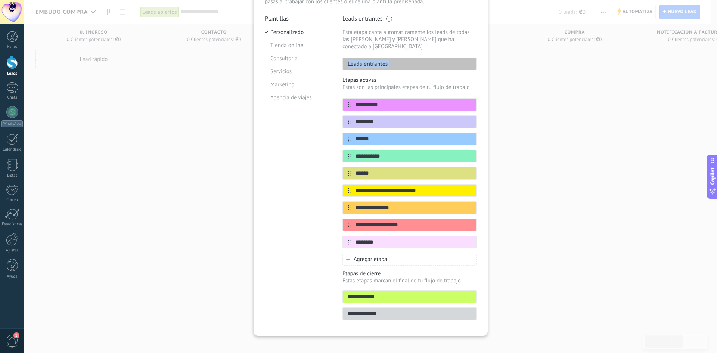
click at [392, 57] on div "Leads entrantes" at bounding box center [409, 63] width 134 height 13
click at [468, 102] on icon at bounding box center [470, 104] width 4 height 4
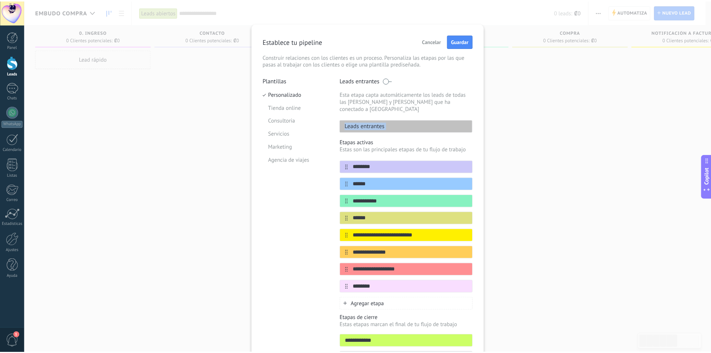
scroll to position [0, 0]
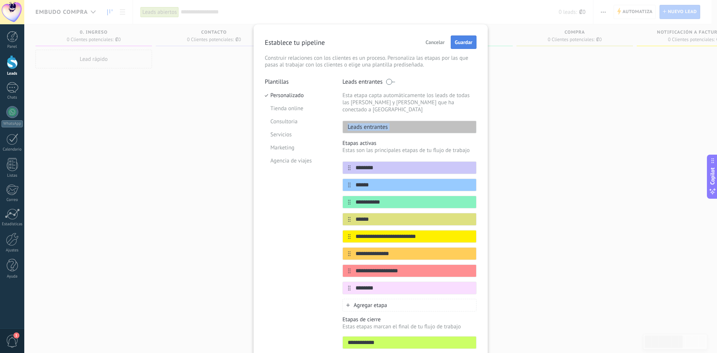
click at [460, 41] on span "Guardar" at bounding box center [464, 42] width 18 height 5
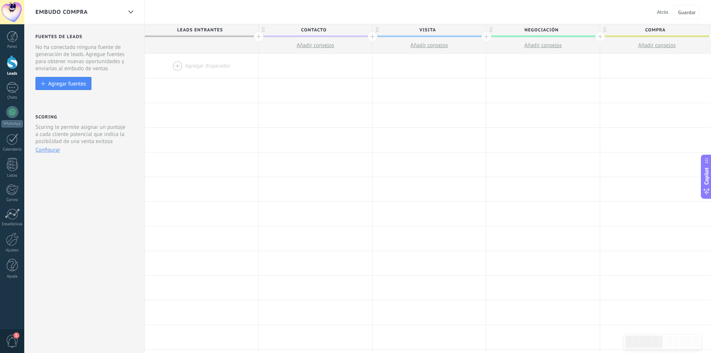
click at [181, 65] on div at bounding box center [201, 66] width 113 height 24
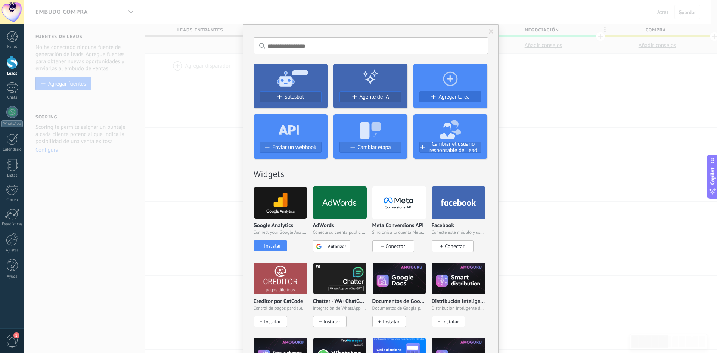
click at [435, 98] on div "Agregar tarea" at bounding box center [450, 97] width 61 height 6
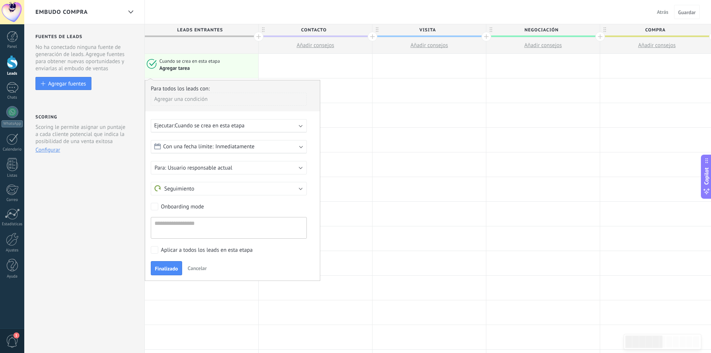
click at [252, 126] on div "Ejecutar: Cuando se crea en esta etapa" at bounding box center [225, 125] width 143 height 7
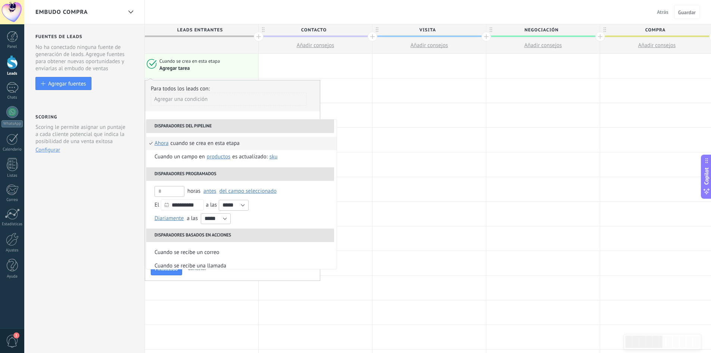
click at [232, 94] on div "Agregar una condición" at bounding box center [229, 99] width 156 height 13
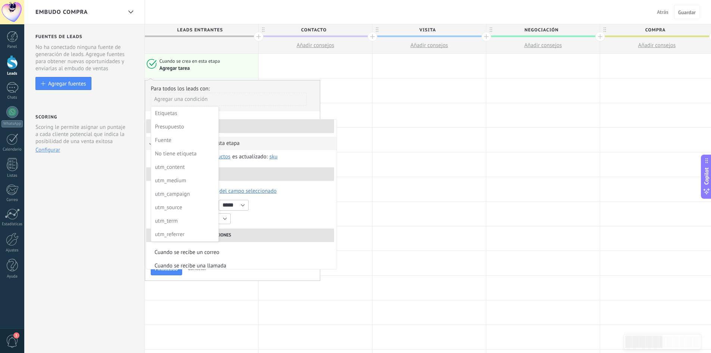
click at [284, 140] on div at bounding box center [232, 180] width 175 height 200
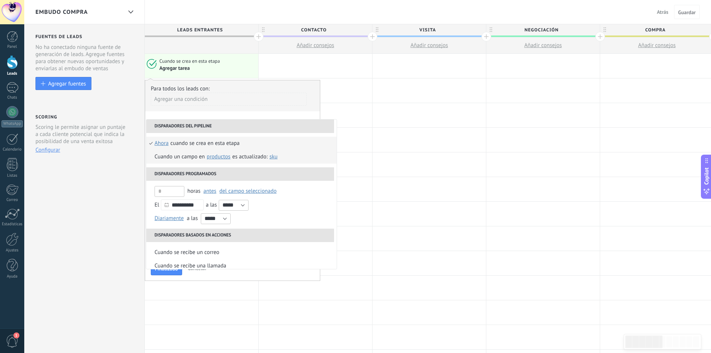
click at [223, 156] on span "Productos" at bounding box center [219, 156] width 24 height 7
click at [194, 142] on div "Cuando se crea en esta etapa" at bounding box center [205, 143] width 69 height 13
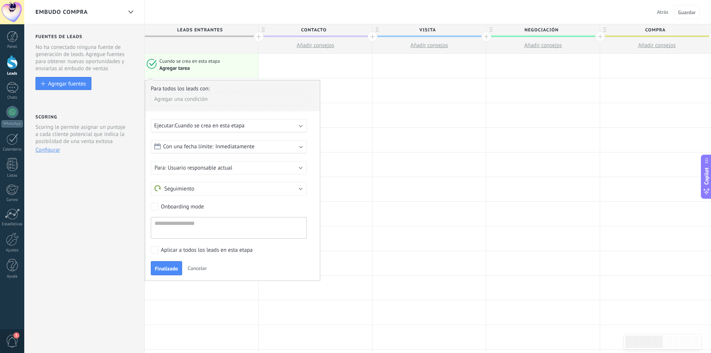
click at [307, 146] on div "Con una fecha límite: Inmediatamente" at bounding box center [229, 146] width 156 height 13
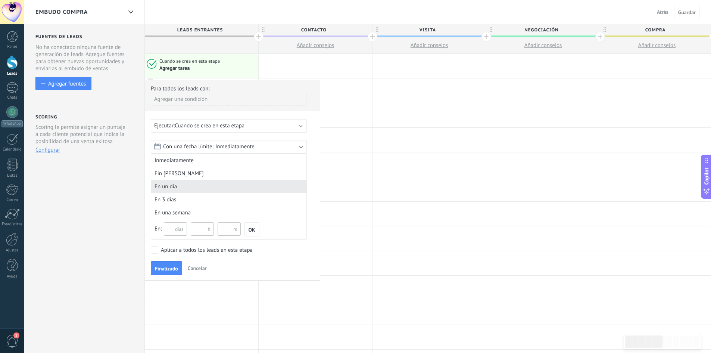
click at [177, 183] on div "En un día" at bounding box center [228, 186] width 155 height 13
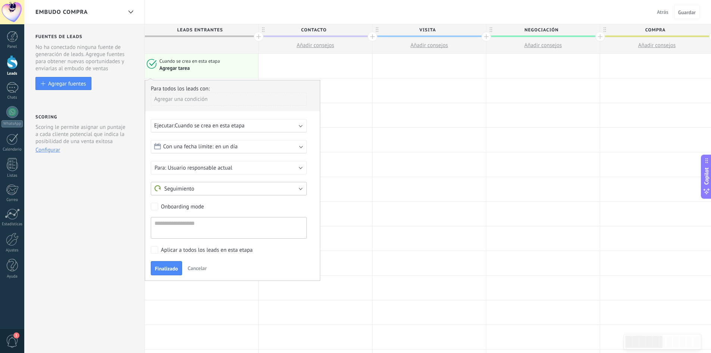
click at [199, 185] on button "Seguimiento" at bounding box center [229, 188] width 156 height 13
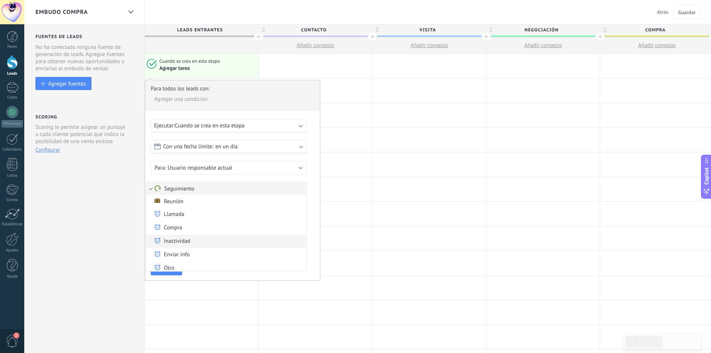
scroll to position [2, 0]
click at [174, 251] on span "Enviar Info" at bounding box center [225, 253] width 158 height 8
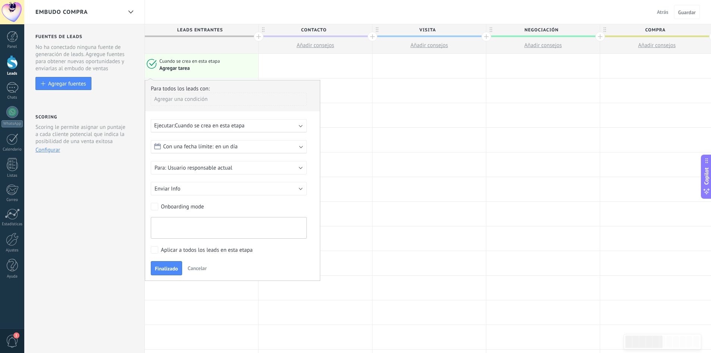
click at [179, 227] on textarea at bounding box center [229, 228] width 156 height 22
click at [195, 228] on textarea at bounding box center [229, 228] width 156 height 22
paste textarea "**********"
type textarea "**********"
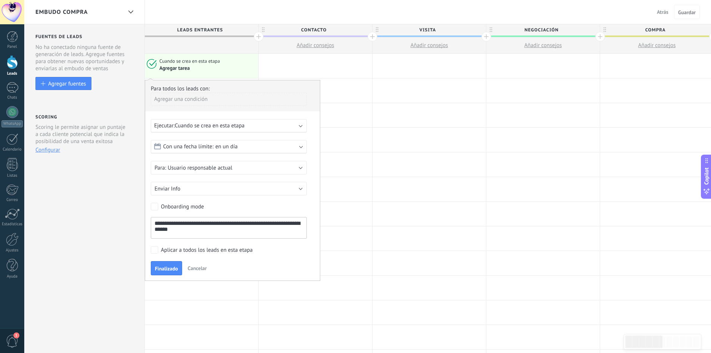
click at [150, 247] on div "**********" at bounding box center [232, 180] width 175 height 201
click at [166, 268] on span "Finalizado" at bounding box center [166, 268] width 23 height 5
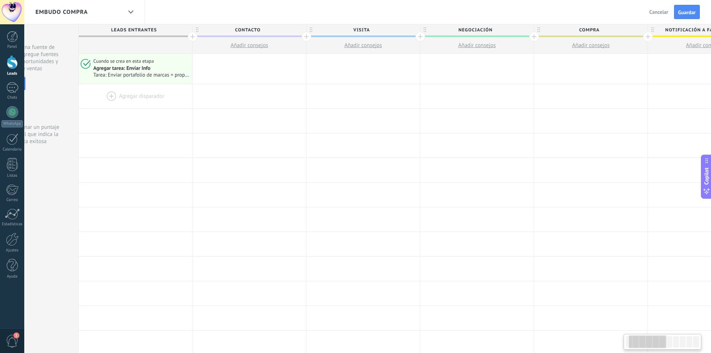
scroll to position [0, 65]
click at [118, 102] on div at bounding box center [136, 96] width 113 height 24
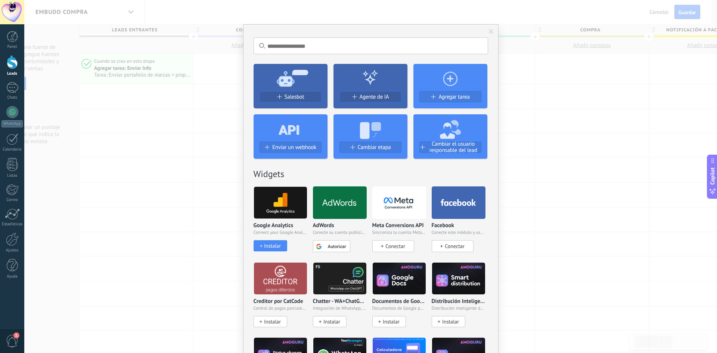
click at [371, 139] on icon at bounding box center [370, 128] width 74 height 27
click at [363, 149] on span "Cambiar etapa" at bounding box center [374, 147] width 33 height 6
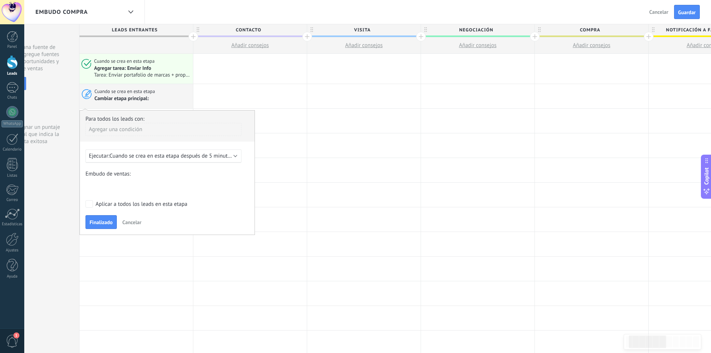
click at [174, 158] on span "Cuando se crea en esta etapa después de 5 minutos" at bounding box center [171, 155] width 124 height 7
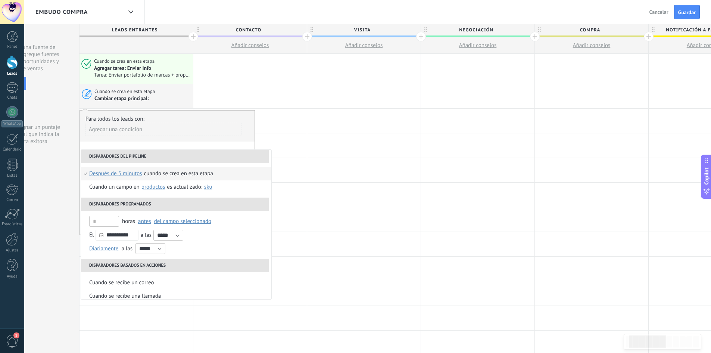
click at [129, 174] on span "después de 5 minutos" at bounding box center [115, 173] width 53 height 13
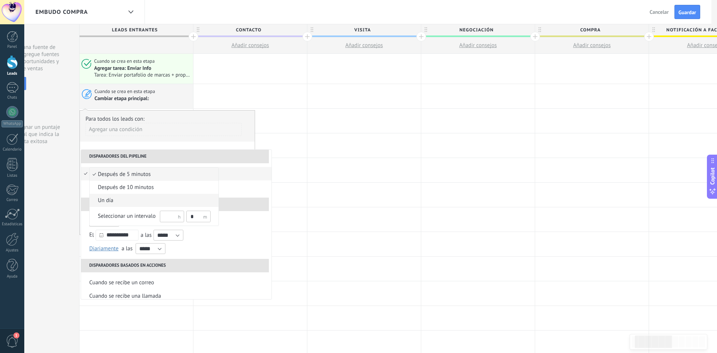
click at [120, 206] on li "un día" at bounding box center [154, 200] width 129 height 13
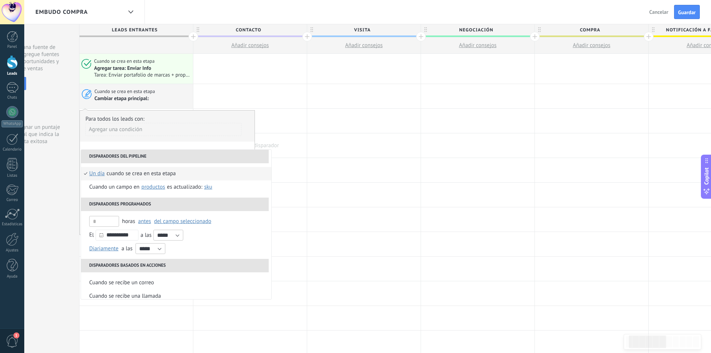
click at [271, 140] on div at bounding box center [249, 145] width 113 height 24
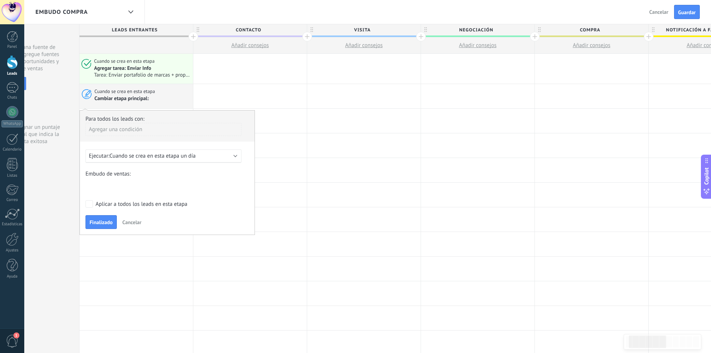
click at [0, 0] on div "Contacto Visita Negociación Compra Notificación a facturacion Envío de pedido R…" at bounding box center [0, 0] width 0 height 0
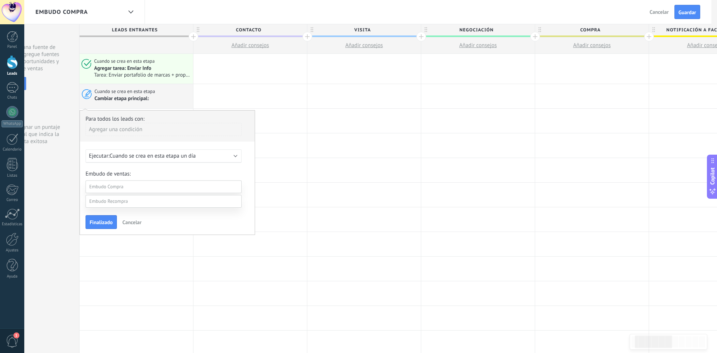
click at [0, 0] on label "Negociación" at bounding box center [0, 0] width 0 height 0
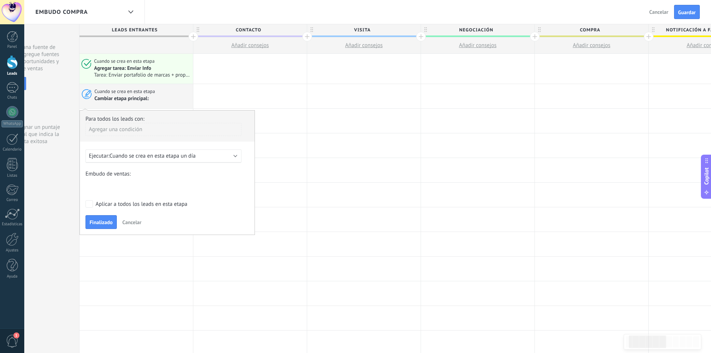
click at [94, 206] on label "Aplicar a todos los leads en esta etapa" at bounding box center [161, 203] width 153 height 7
click at [98, 223] on span "Finalizado" at bounding box center [101, 222] width 23 height 5
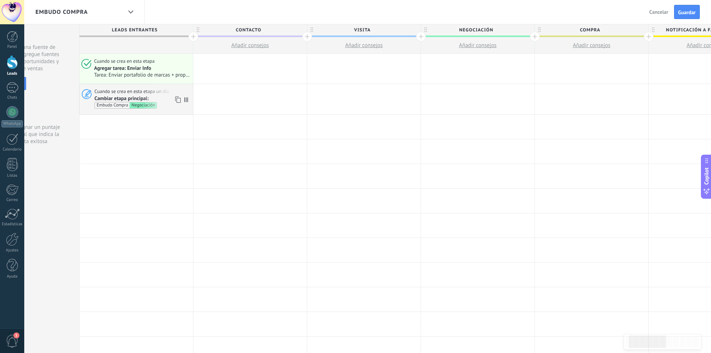
click at [168, 99] on span "Cambiar etapa principal: Embudo Compra Negociación" at bounding box center [142, 101] width 96 height 13
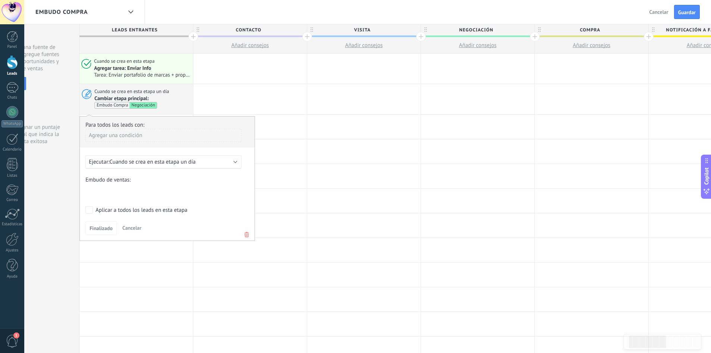
click at [248, 235] on icon at bounding box center [247, 234] width 8 height 9
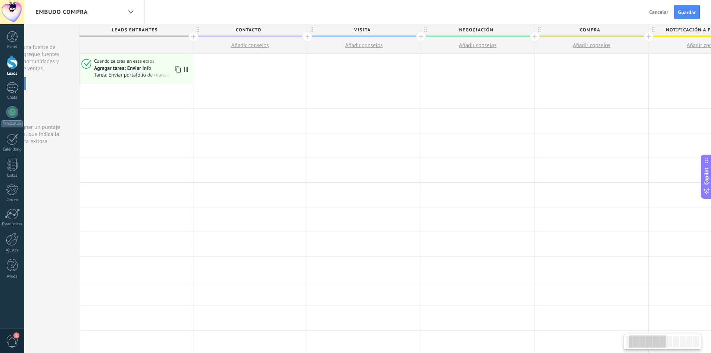
click at [130, 65] on div "Agregar tarea: Enviar Info Tarea: Enviar portafolio de marcas + propuesta de va…" at bounding box center [142, 71] width 96 height 13
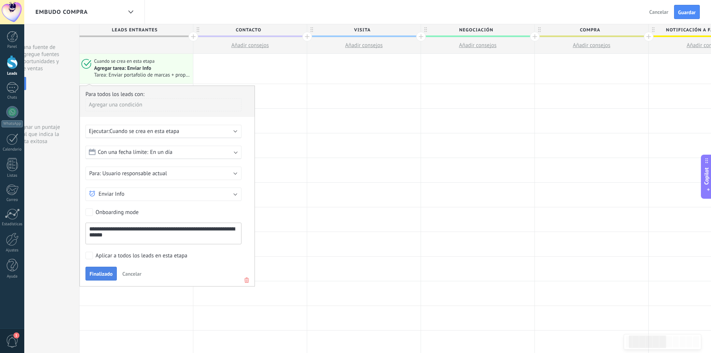
click at [96, 273] on span "Finalizado" at bounding box center [101, 273] width 23 height 5
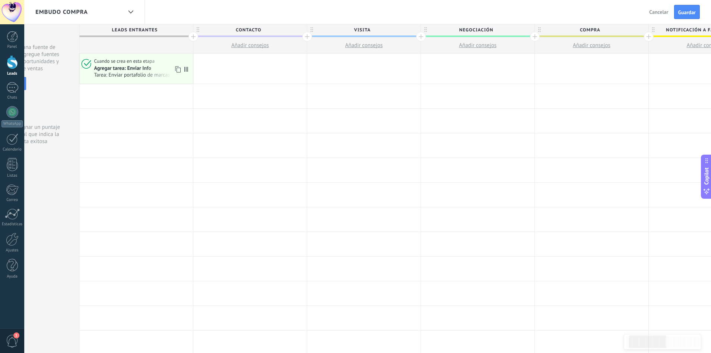
click at [112, 66] on div "Agregar tarea: Enviar Info" at bounding box center [122, 68] width 57 height 7
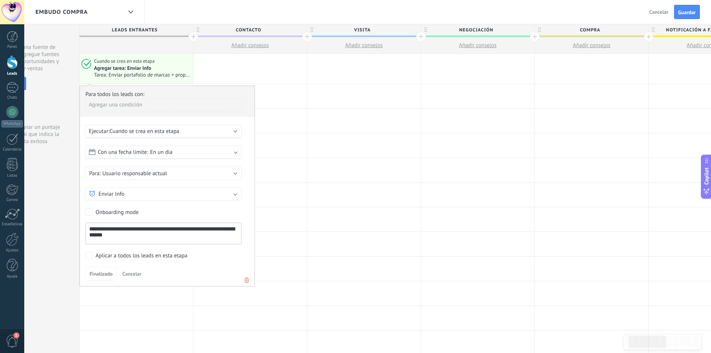
click at [127, 277] on span "Cancelar" at bounding box center [131, 273] width 19 height 7
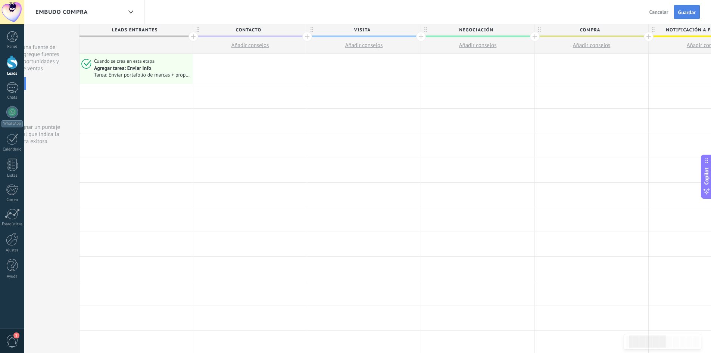
click at [694, 12] on span "Guardar" at bounding box center [687, 12] width 18 height 5
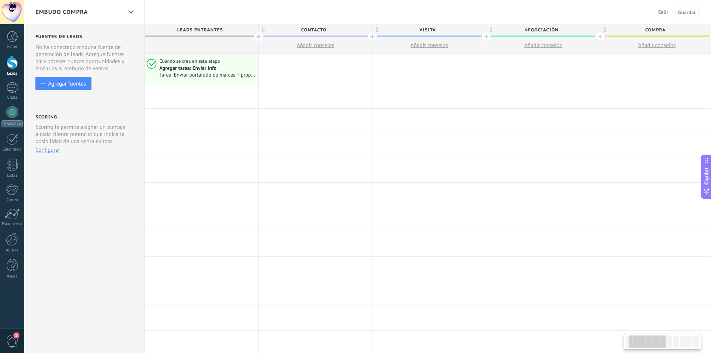
scroll to position [0, 65]
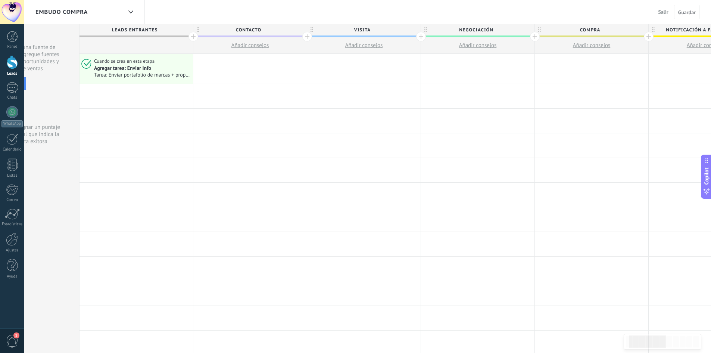
click at [663, 13] on span "Salir" at bounding box center [664, 12] width 10 height 7
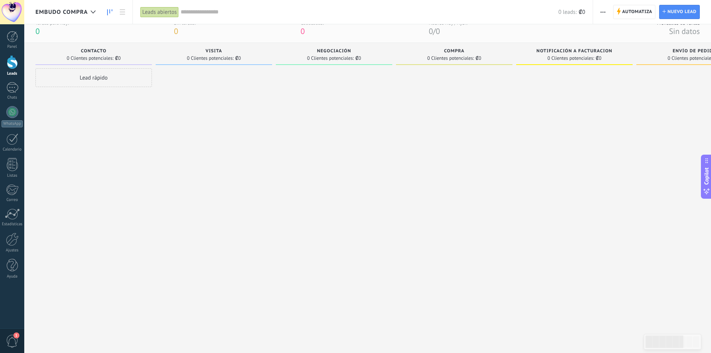
scroll to position [12, 0]
click at [598, 13] on button "button" at bounding box center [603, 12] width 11 height 14
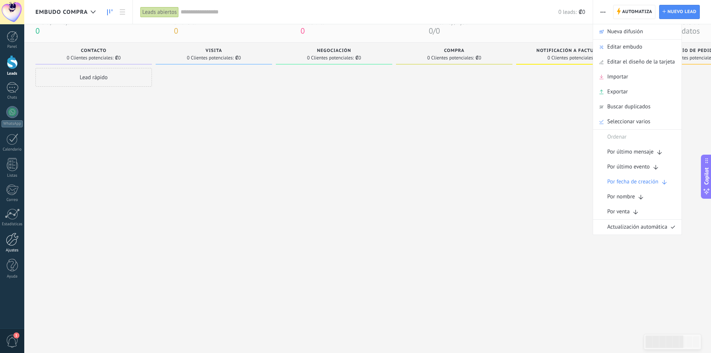
click at [13, 240] on div at bounding box center [12, 239] width 13 height 13
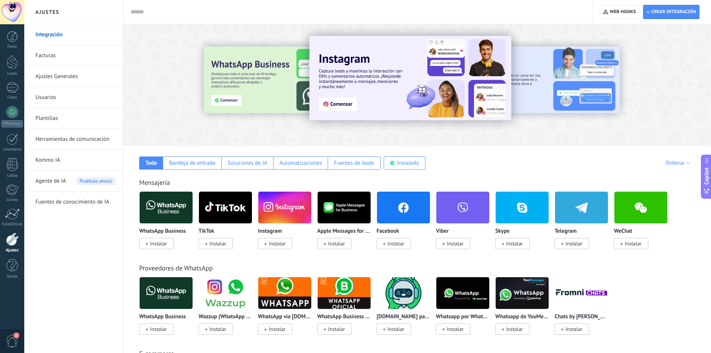
click at [144, 15] on input "text" at bounding box center [357, 12] width 452 height 8
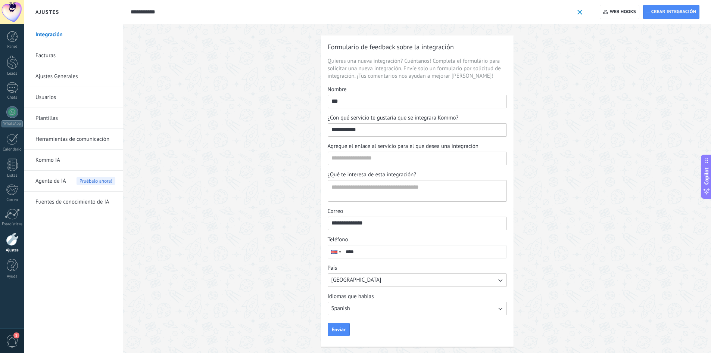
type input "**********"
click at [54, 75] on link "Ajustes Generales" at bounding box center [75, 76] width 80 height 21
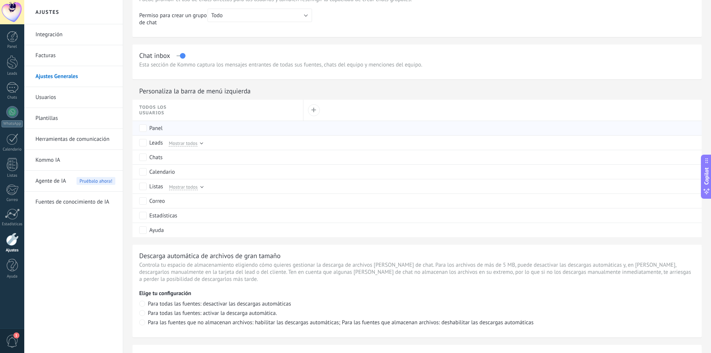
scroll to position [299, 0]
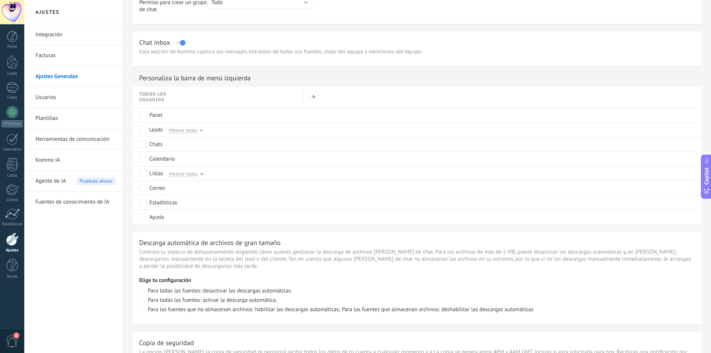
click at [7, 238] on div at bounding box center [12, 239] width 13 height 13
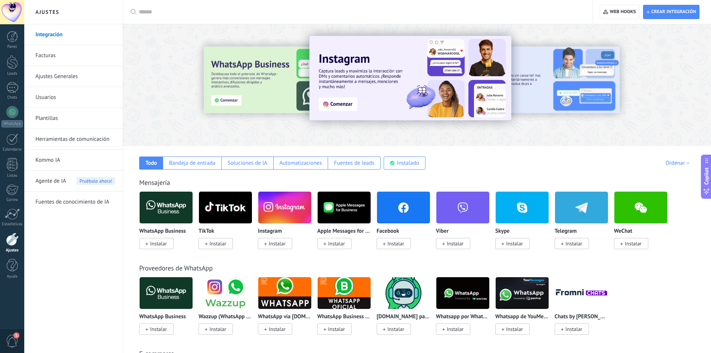
click at [60, 73] on link "Ajustes Generales" at bounding box center [75, 76] width 80 height 21
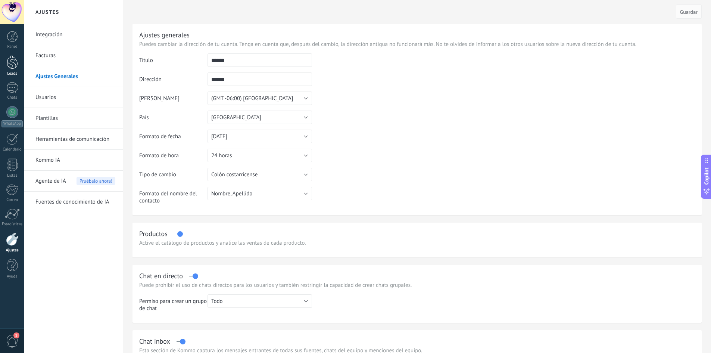
drag, startPoint x: 16, startPoint y: 35, endPoint x: 5, endPoint y: 69, distance: 35.3
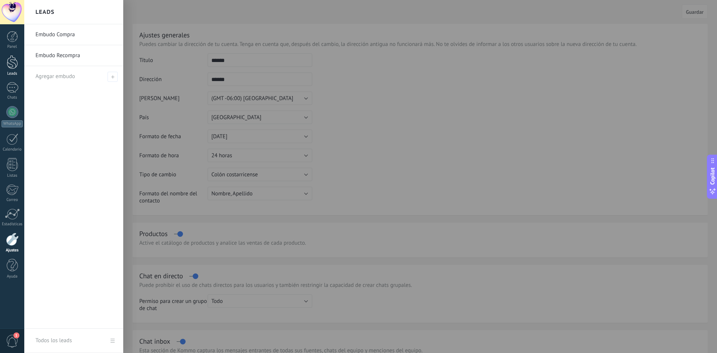
click at [5, 69] on link "Leads" at bounding box center [12, 65] width 24 height 21
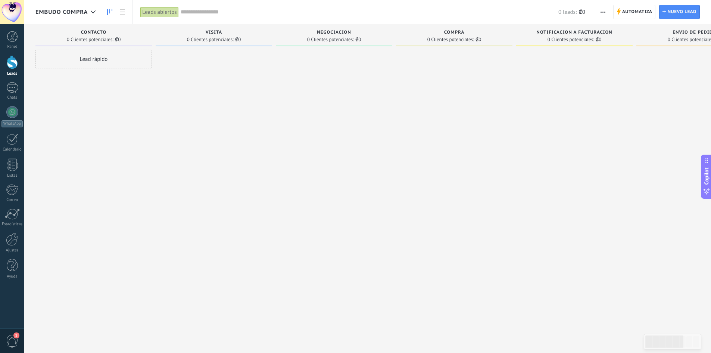
click at [595, 12] on div "Automatiza Nueva difusión Editar embudo Editar el diseño de la tarjeta Importar…" at bounding box center [652, 12] width 118 height 24
click at [605, 12] on icon "button" at bounding box center [603, 12] width 5 height 1
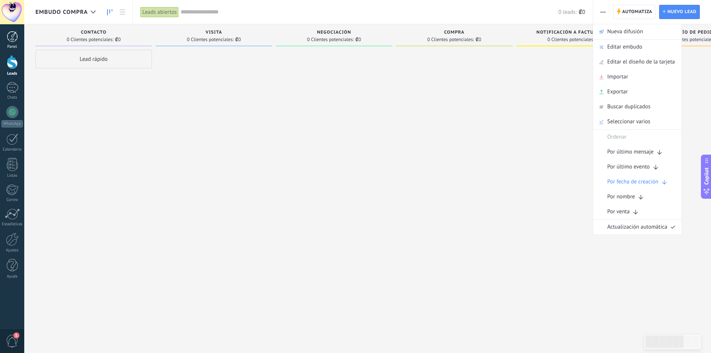
click at [11, 39] on div at bounding box center [12, 36] width 11 height 11
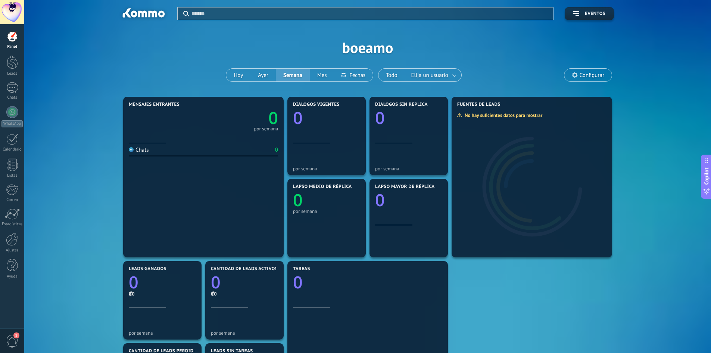
click at [575, 78] on span "Configurar" at bounding box center [587, 75] width 47 height 13
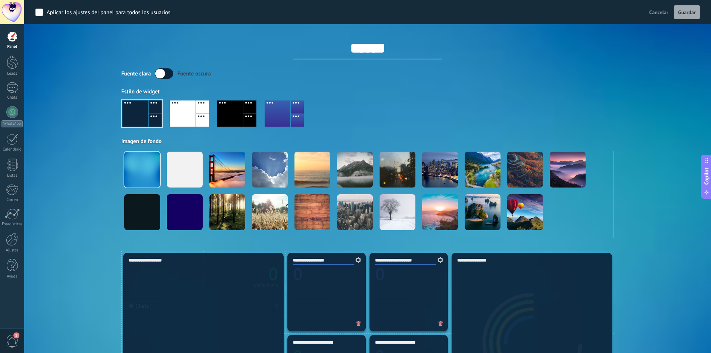
click at [10, 339] on span "1" at bounding box center [12, 341] width 13 height 13
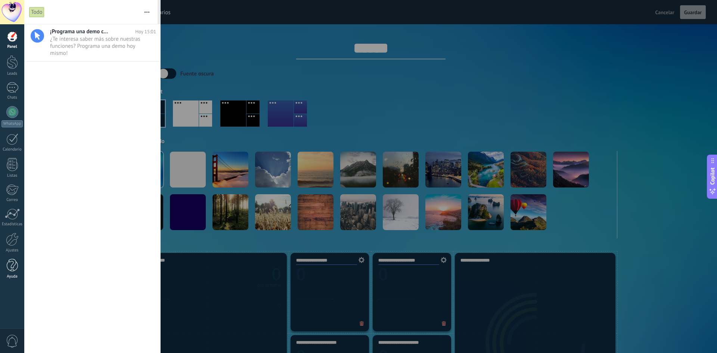
click at [14, 269] on div at bounding box center [12, 265] width 11 height 13
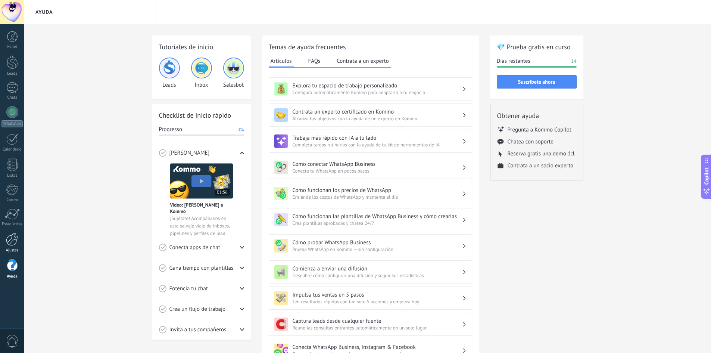
click at [11, 240] on div at bounding box center [12, 239] width 13 height 13
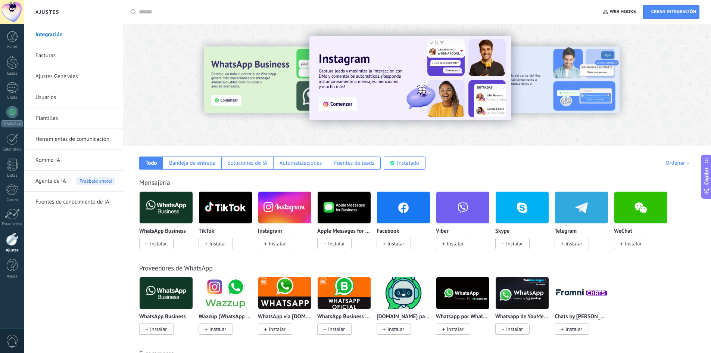
click at [49, 76] on link "Ajustes Generales" at bounding box center [75, 76] width 80 height 21
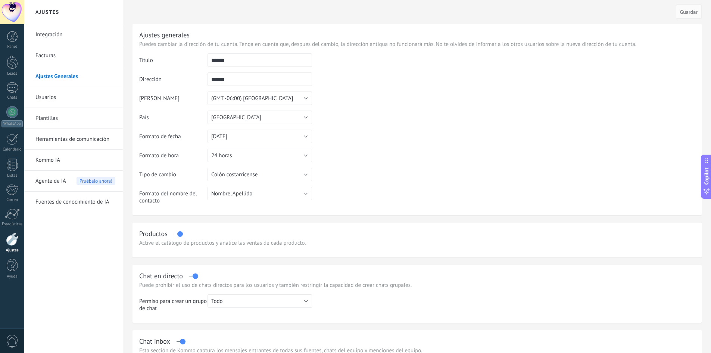
scroll to position [463, 0]
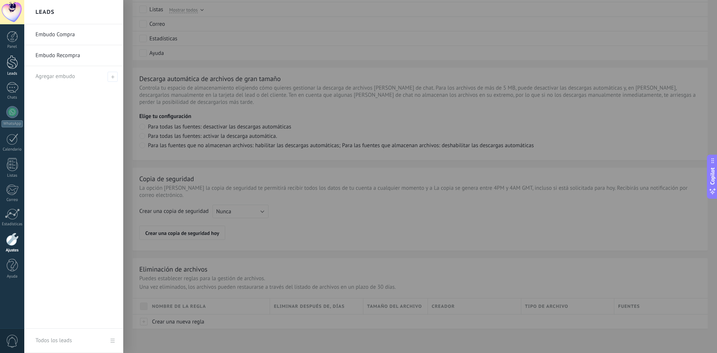
click at [17, 65] on div at bounding box center [12, 62] width 11 height 14
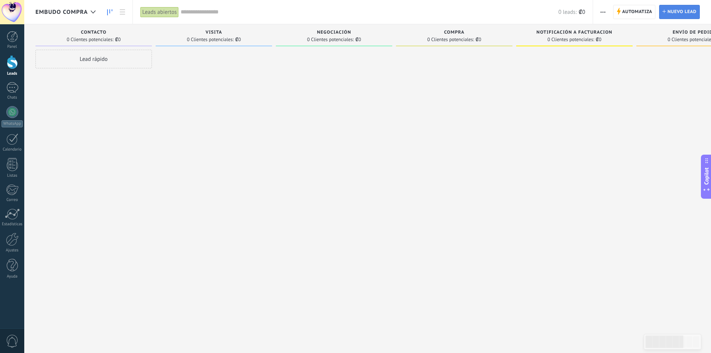
click at [676, 11] on span "Nuevo lead" at bounding box center [682, 11] width 29 height 13
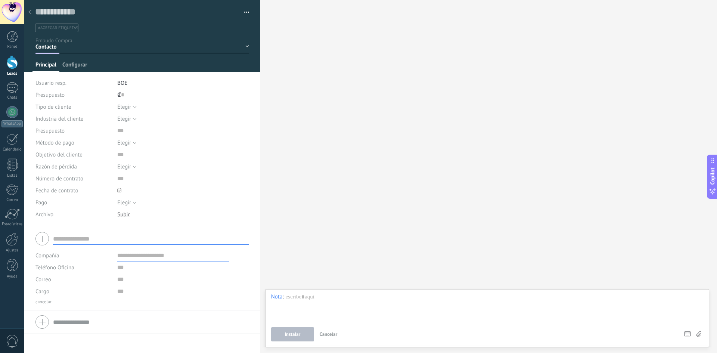
click at [75, 63] on span "Configurar" at bounding box center [74, 66] width 25 height 11
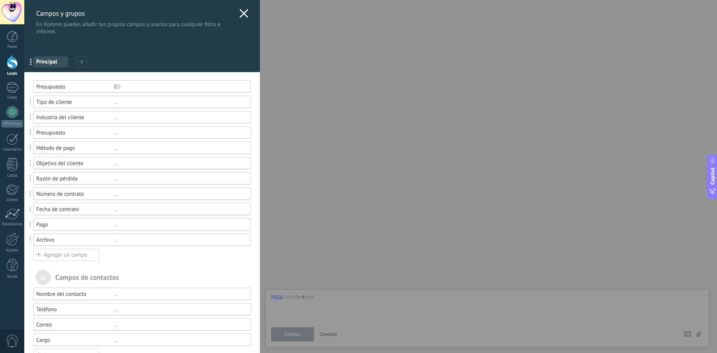
click at [54, 104] on div "Tipo de cliente" at bounding box center [74, 102] width 77 height 7
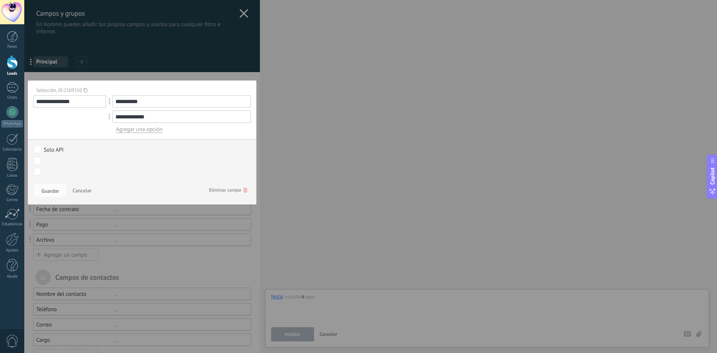
click at [81, 190] on span "Cancelar" at bounding box center [81, 190] width 19 height 7
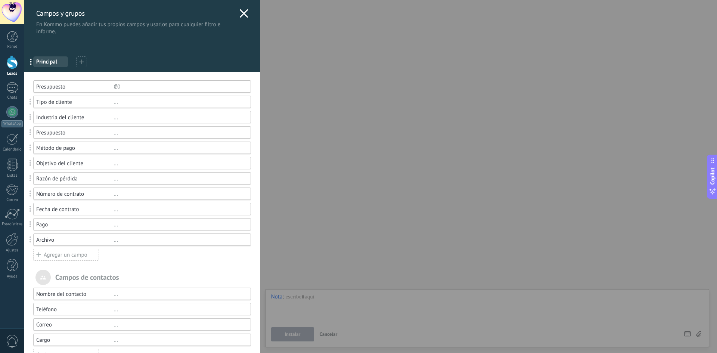
click at [48, 257] on div "Agregar un campo" at bounding box center [66, 255] width 66 height 12
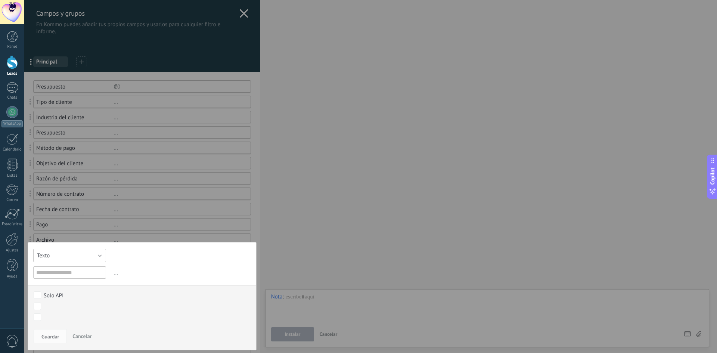
click at [64, 253] on button "Texto" at bounding box center [69, 255] width 73 height 13
click at [56, 303] on span "Multiselección" at bounding box center [66, 306] width 75 height 7
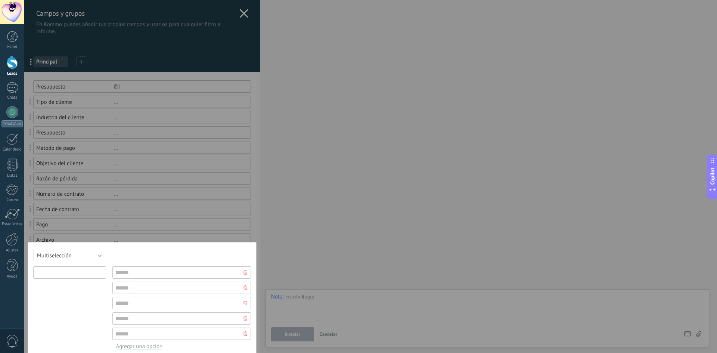
click at [80, 272] on input "text" at bounding box center [69, 272] width 73 height 12
type input "**********"
click at [135, 273] on input "text" at bounding box center [181, 272] width 139 height 12
click at [137, 273] on input "text" at bounding box center [181, 272] width 139 height 12
paste input "******"
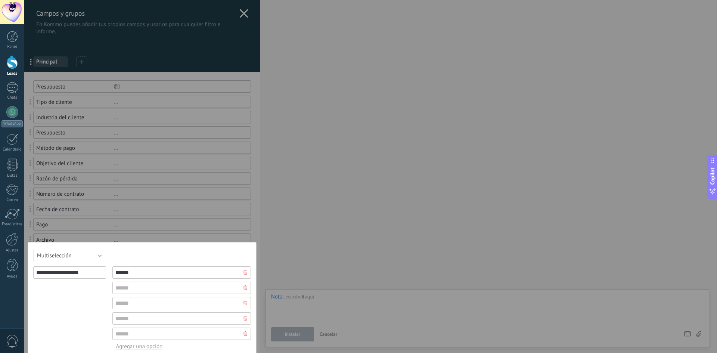
type input "******"
click at [128, 283] on input "text" at bounding box center [181, 287] width 139 height 12
paste input "********"
type input "********"
click at [133, 302] on input "text" at bounding box center [181, 303] width 139 height 12
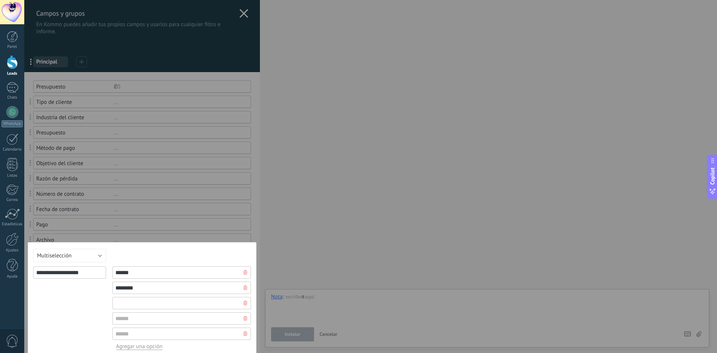
paste input "*********"
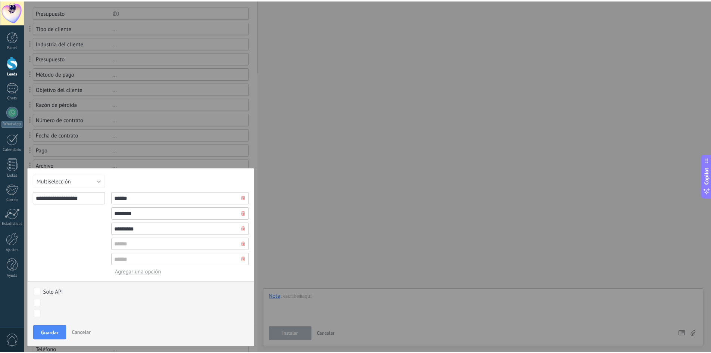
scroll to position [75, 0]
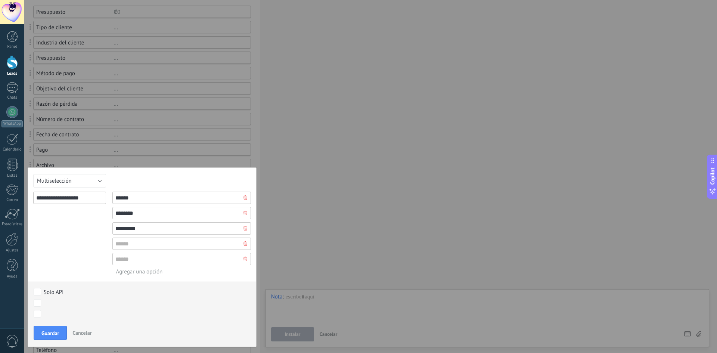
type input "*********"
click at [243, 256] on icon at bounding box center [245, 258] width 4 height 4
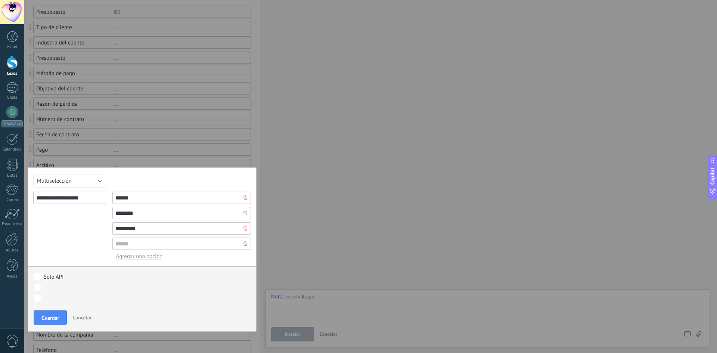
click at [240, 244] on div at bounding box center [245, 243] width 11 height 12
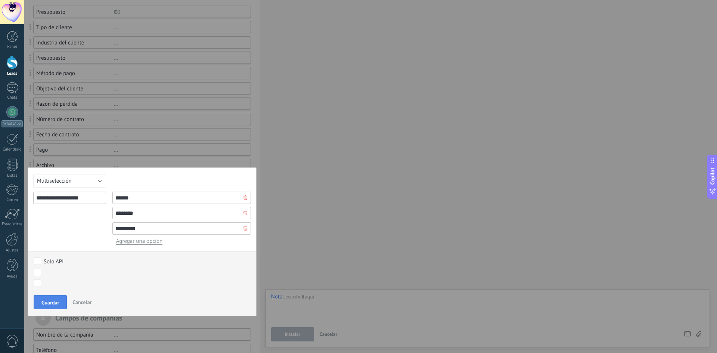
click at [57, 305] on span "Guardar" at bounding box center [50, 302] width 18 height 5
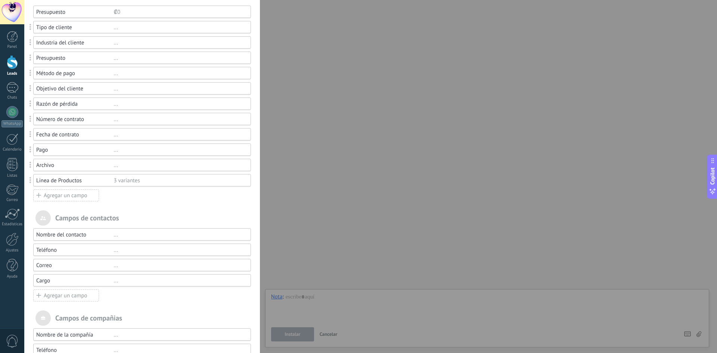
click at [24, 69] on div "Campos y grupos En Kommo puedes añadir tus propios campos y usarlos para cualqu…" at bounding box center [370, 176] width 693 height 353
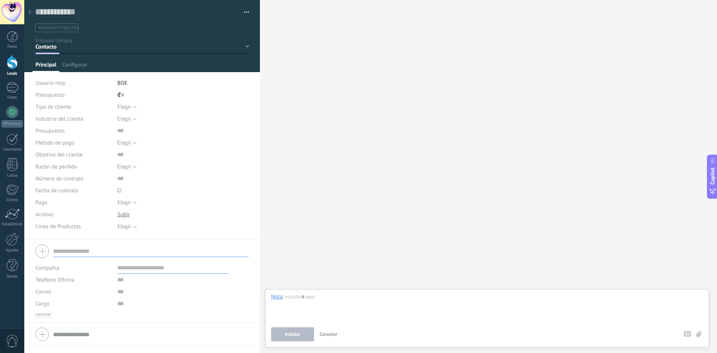
click at [31, 9] on div at bounding box center [30, 12] width 10 height 15
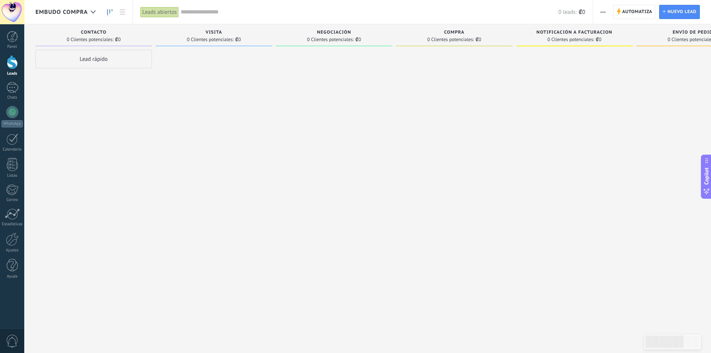
click at [125, 62] on div "Lead rápido" at bounding box center [93, 59] width 116 height 19
click at [197, 90] on div at bounding box center [214, 177] width 116 height 255
drag, startPoint x: 200, startPoint y: 113, endPoint x: 181, endPoint y: 129, distance: 24.9
click at [199, 115] on div at bounding box center [214, 177] width 116 height 255
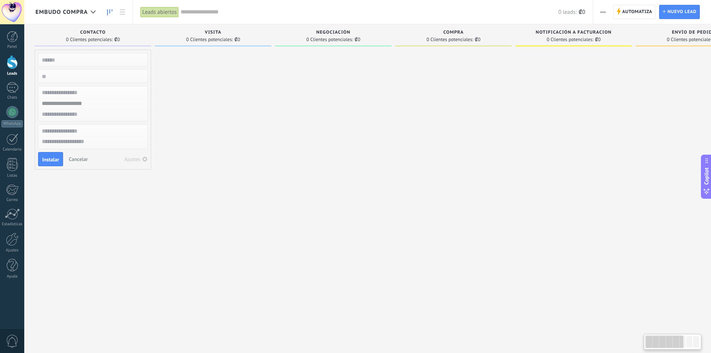
click at [79, 157] on span "Cancelar" at bounding box center [78, 159] width 19 height 7
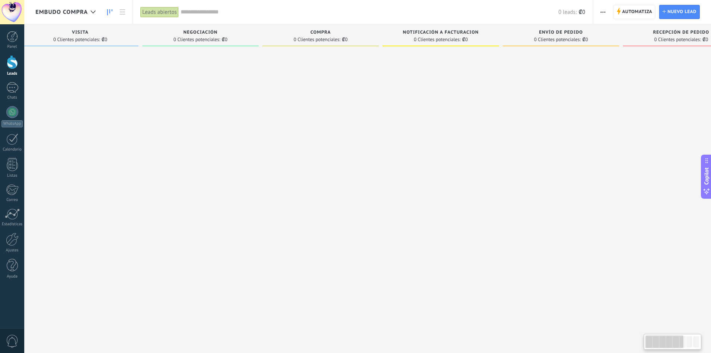
scroll to position [0, 0]
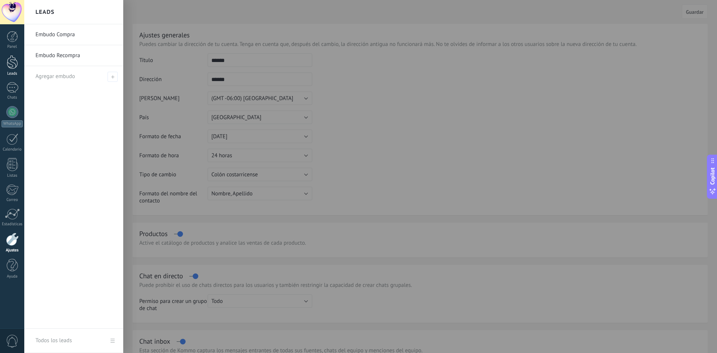
click at [8, 60] on div at bounding box center [12, 62] width 11 height 14
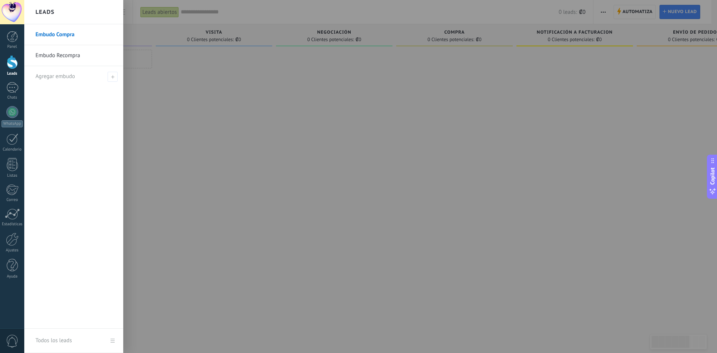
click at [3, 61] on link "Leads" at bounding box center [12, 65] width 24 height 21
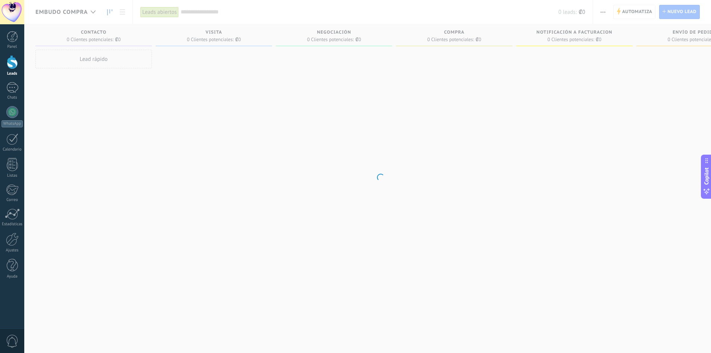
click at [3, 61] on link "Leads" at bounding box center [12, 65] width 24 height 21
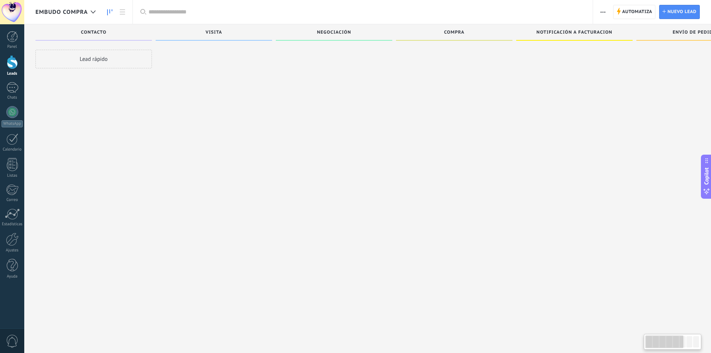
click at [11, 60] on div at bounding box center [12, 62] width 11 height 14
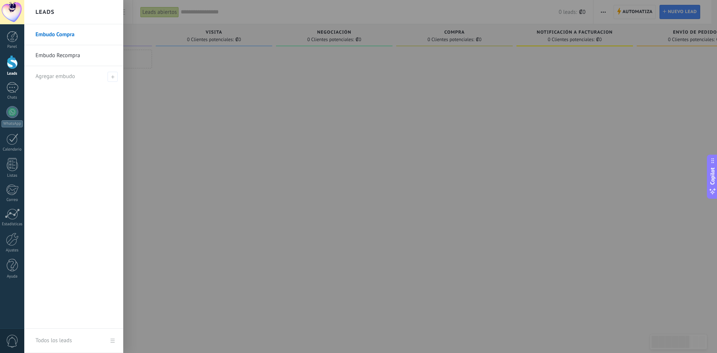
click at [49, 31] on link "Embudo Compra" at bounding box center [75, 34] width 80 height 21
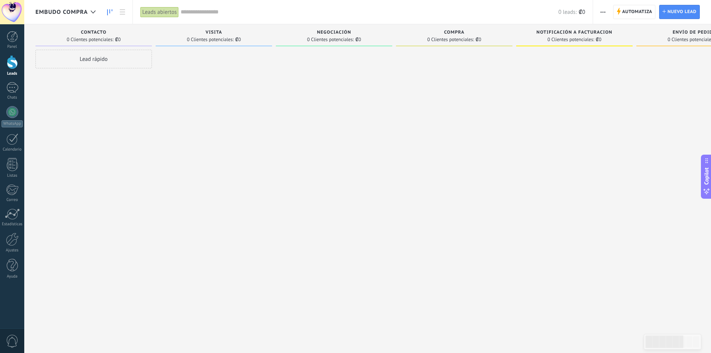
click at [604, 12] on icon "button" at bounding box center [603, 12] width 5 height 1
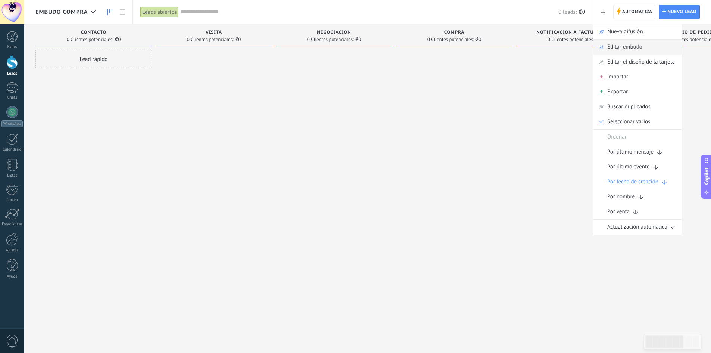
click at [617, 52] on span "Editar embudo" at bounding box center [624, 47] width 35 height 15
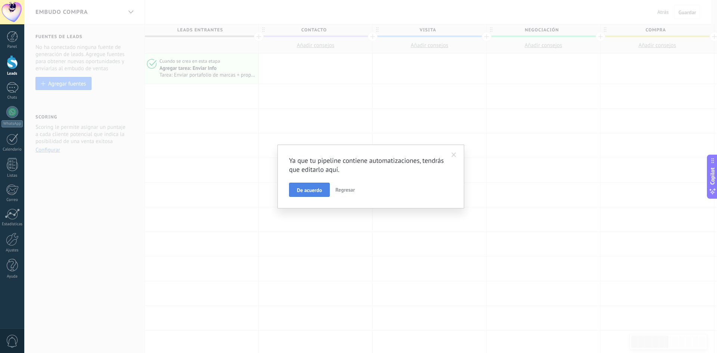
click at [317, 191] on span "De acuerdo" at bounding box center [309, 189] width 25 height 5
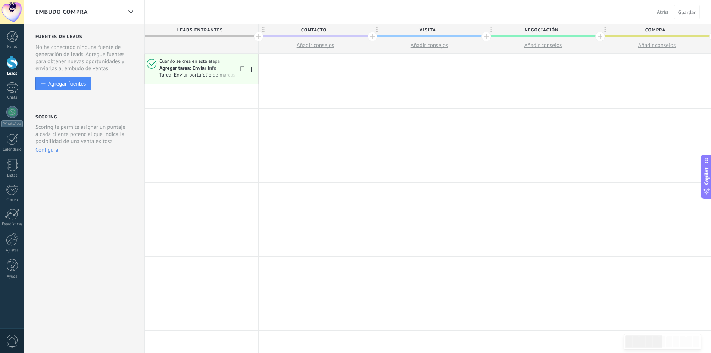
click at [217, 71] on span "Agregar tarea: Enviar Info" at bounding box center [188, 68] width 58 height 7
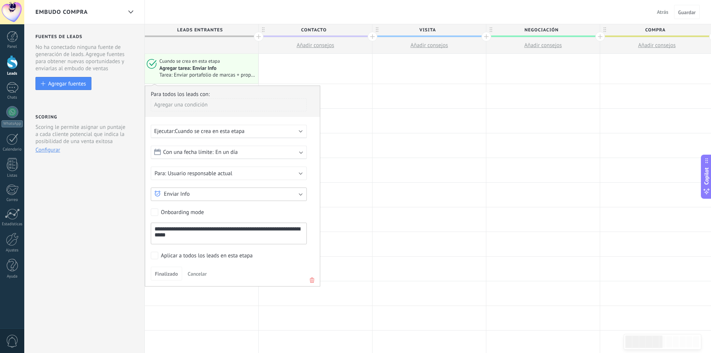
click at [206, 196] on button "Enviar Info" at bounding box center [229, 193] width 156 height 13
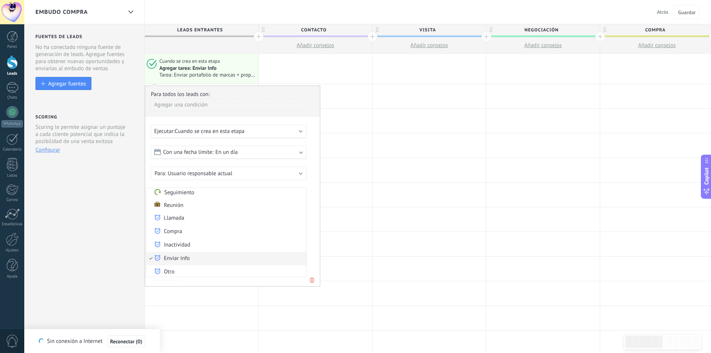
click at [278, 104] on div "Agregar una condición" at bounding box center [229, 104] width 156 height 13
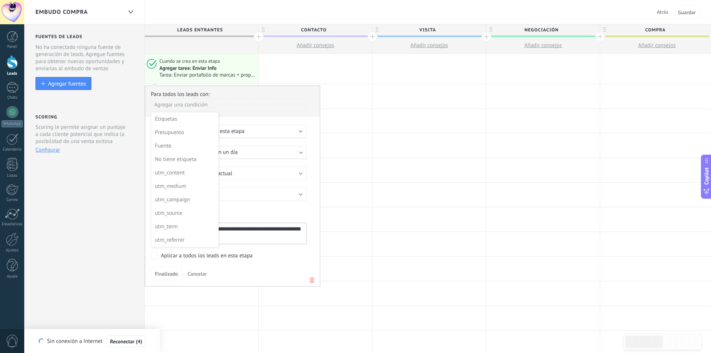
click at [165, 279] on div at bounding box center [232, 186] width 175 height 200
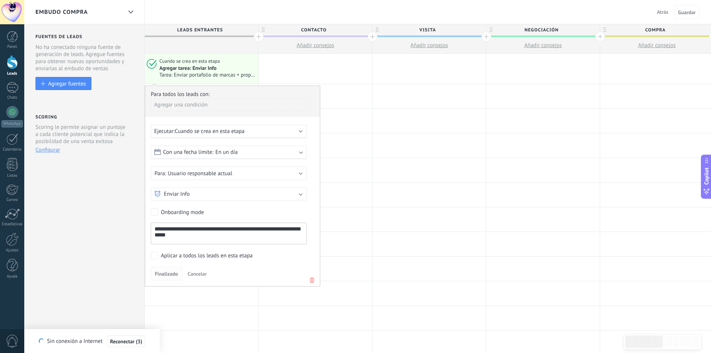
click at [165, 271] on span "Finalizado" at bounding box center [166, 273] width 23 height 5
click at [195, 274] on span "Cancelar" at bounding box center [197, 273] width 19 height 7
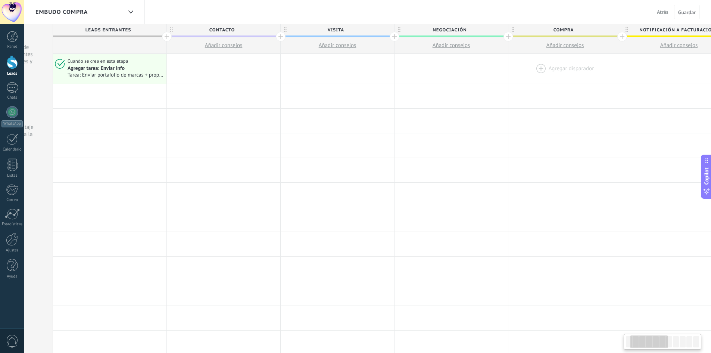
scroll to position [0, 92]
click at [551, 68] on div at bounding box center [564, 69] width 113 height 30
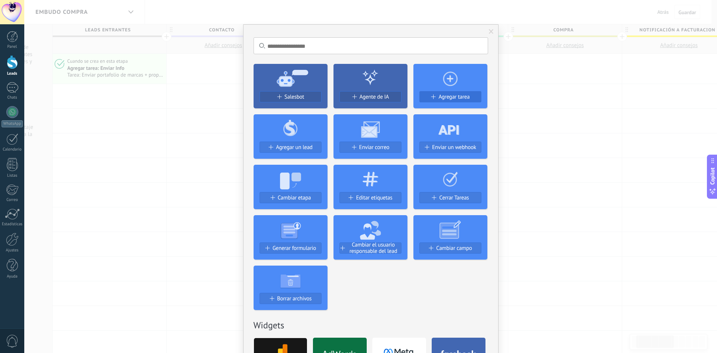
click at [440, 95] on span "Agregar tarea" at bounding box center [453, 97] width 31 height 6
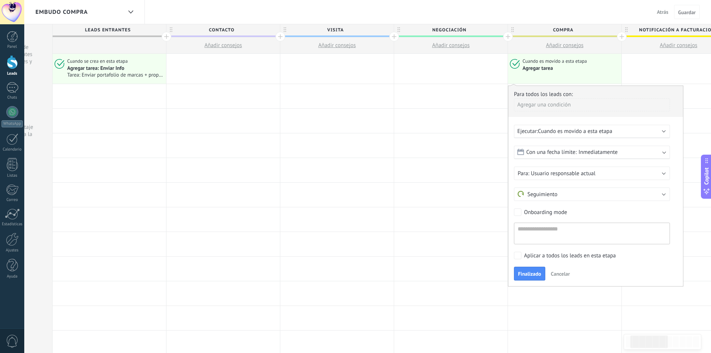
click at [623, 132] on div "Ejecutar: Cuando es movido a esta etapa" at bounding box center [588, 131] width 143 height 7
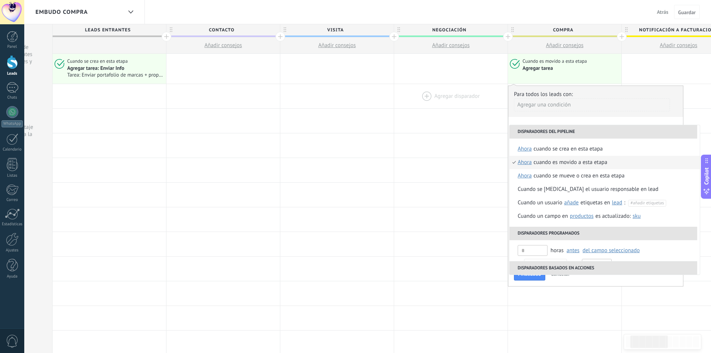
click at [503, 103] on div at bounding box center [450, 96] width 113 height 24
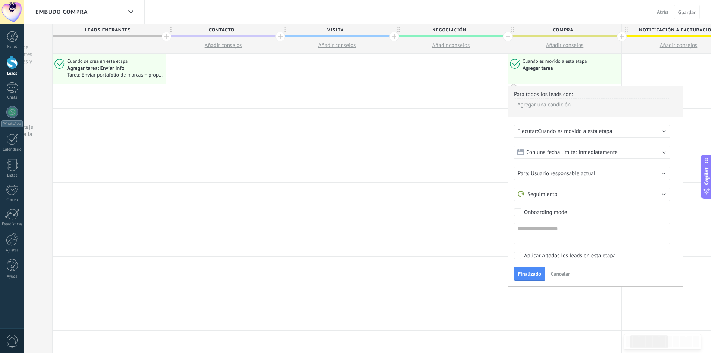
click at [558, 270] on button "Cancelar" at bounding box center [560, 273] width 25 height 11
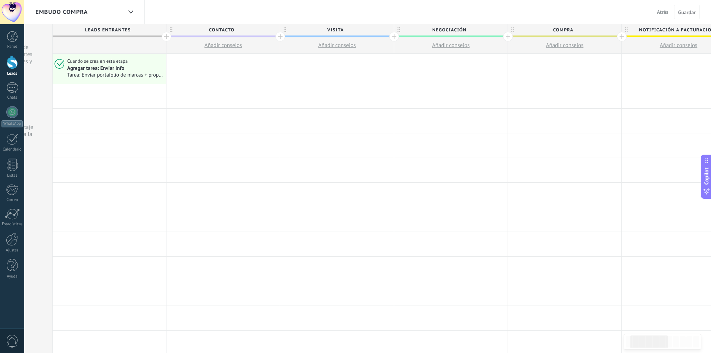
click at [550, 68] on div at bounding box center [564, 69] width 113 height 30
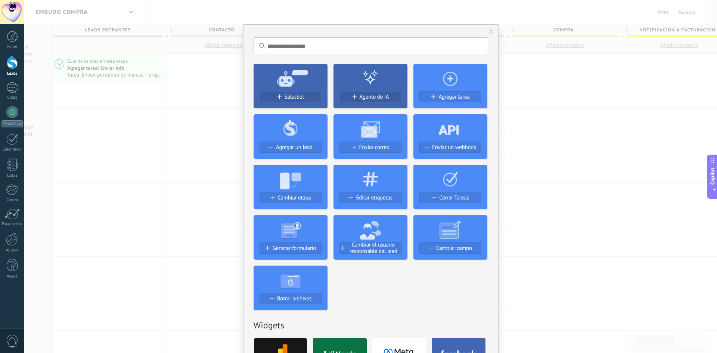
click at [134, 163] on div "No hay resultados Salesbot Agente de IA Agregar tarea Agregar un lead Enviar co…" at bounding box center [370, 176] width 693 height 353
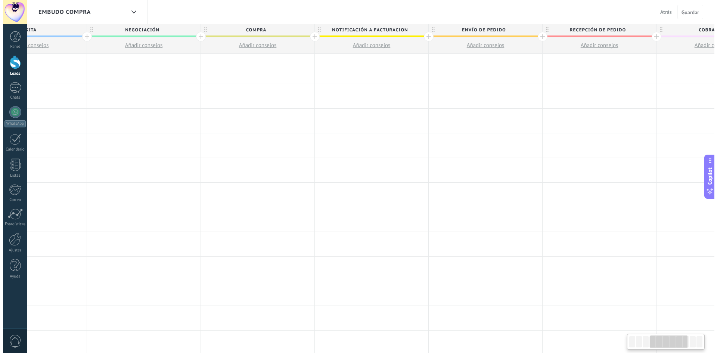
scroll to position [0, 402]
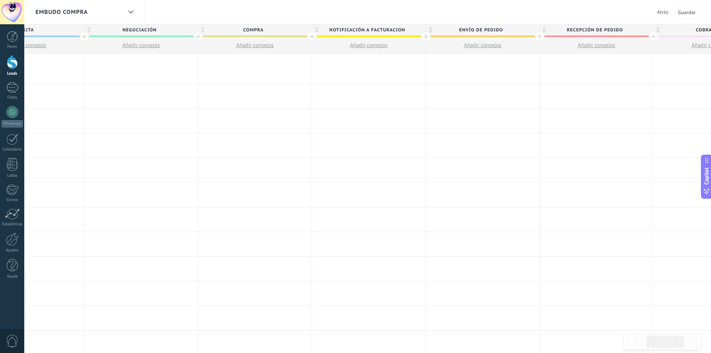
click at [254, 70] on div at bounding box center [254, 69] width 113 height 30
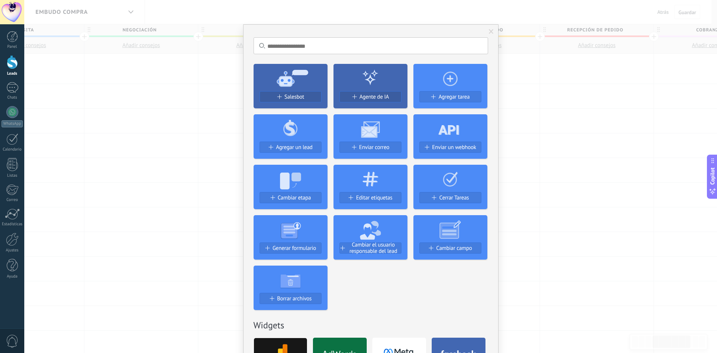
click at [529, 172] on div "No hay resultados Salesbot Agente de IA Agregar tarea Agregar un lead Enviar co…" at bounding box center [370, 176] width 693 height 353
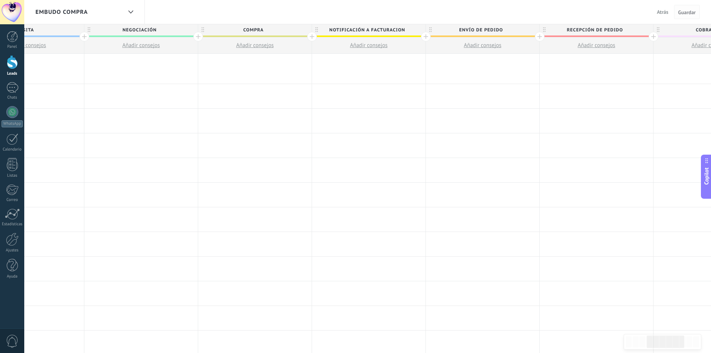
click at [685, 12] on span "Guardar" at bounding box center [687, 12] width 18 height 5
click at [666, 14] on span "Atrás" at bounding box center [663, 12] width 12 height 7
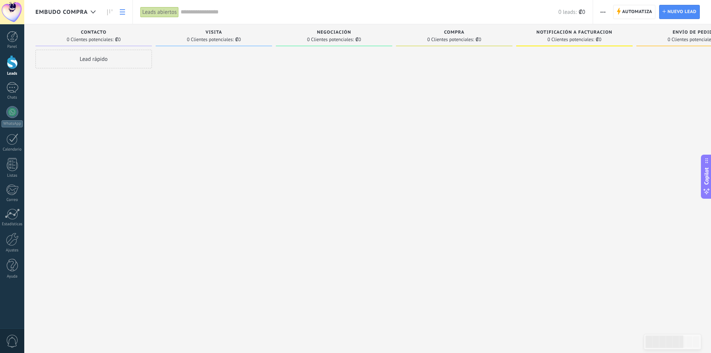
click at [118, 12] on link at bounding box center [122, 12] width 13 height 15
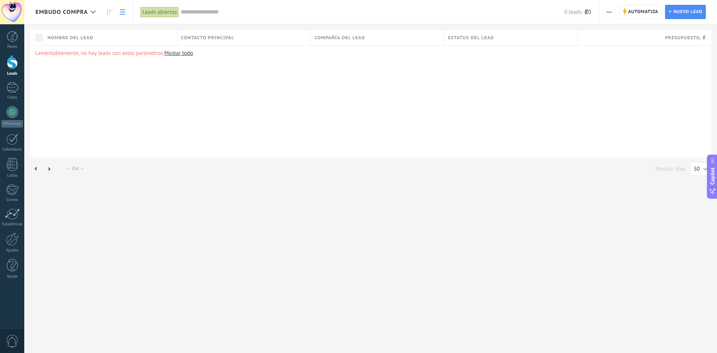
click at [118, 12] on link at bounding box center [122, 12] width 13 height 15
click at [112, 13] on icon at bounding box center [109, 12] width 5 height 6
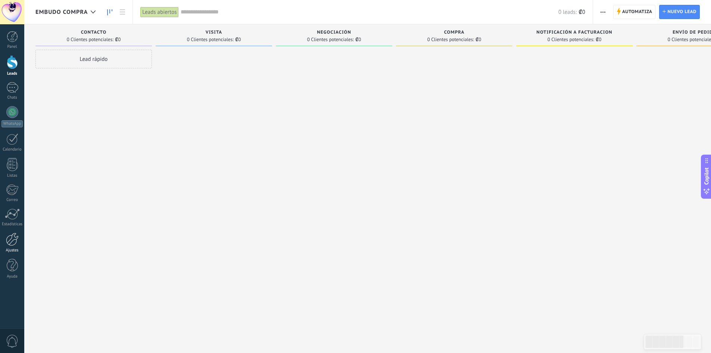
click at [15, 242] on div at bounding box center [12, 239] width 13 height 13
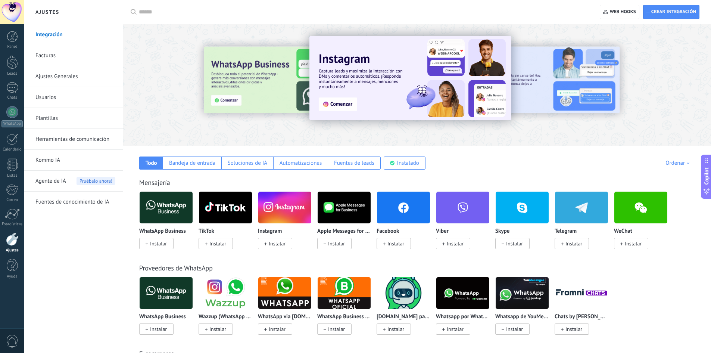
click at [153, 8] on input "text" at bounding box center [361, 12] width 444 height 8
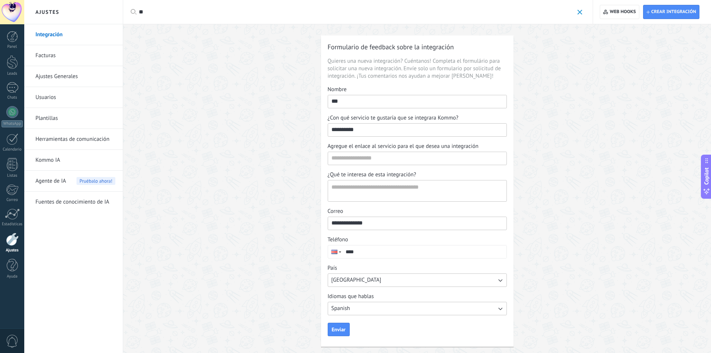
type input "*"
type input "**********"
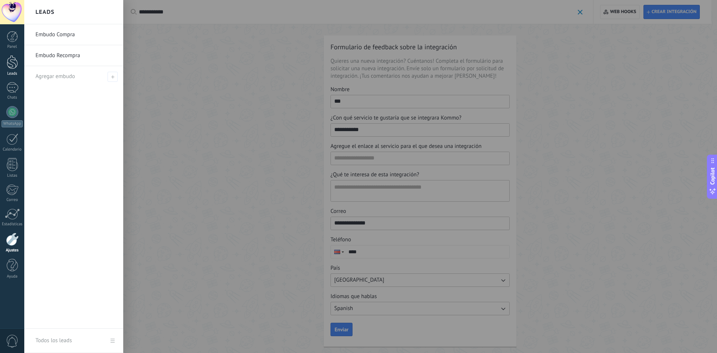
click at [9, 58] on div at bounding box center [12, 62] width 11 height 14
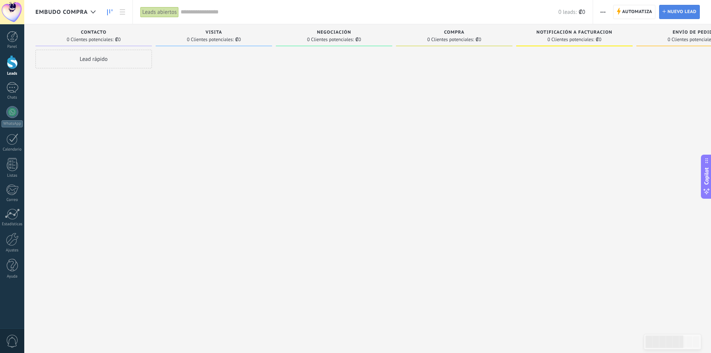
click at [677, 6] on span "Nuevo lead" at bounding box center [682, 11] width 29 height 13
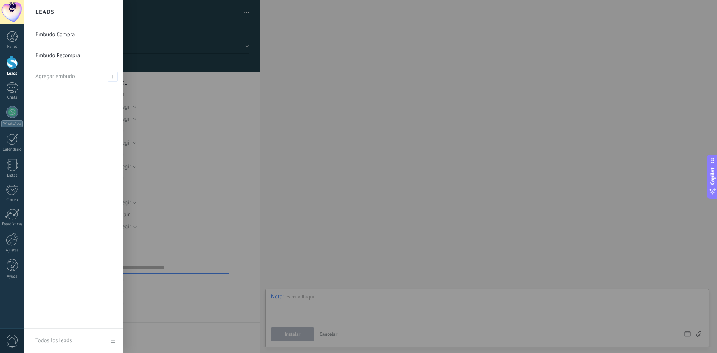
click at [9, 61] on div at bounding box center [12, 62] width 11 height 14
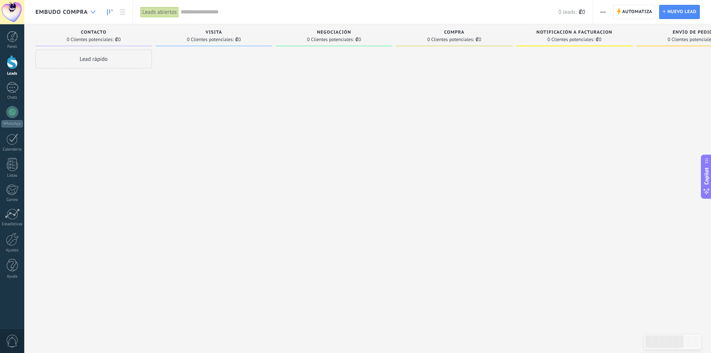
click at [90, 10] on div at bounding box center [93, 12] width 12 height 15
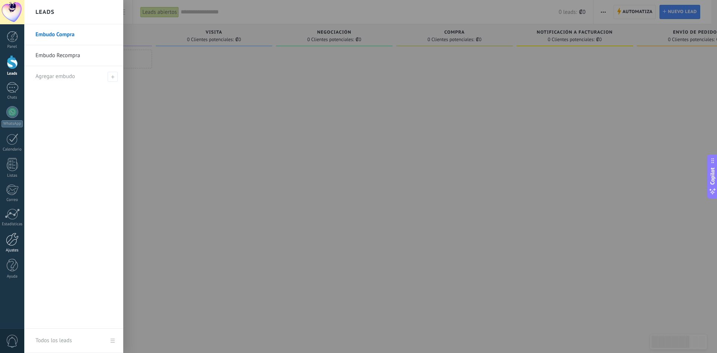
click at [15, 239] on div at bounding box center [12, 239] width 13 height 13
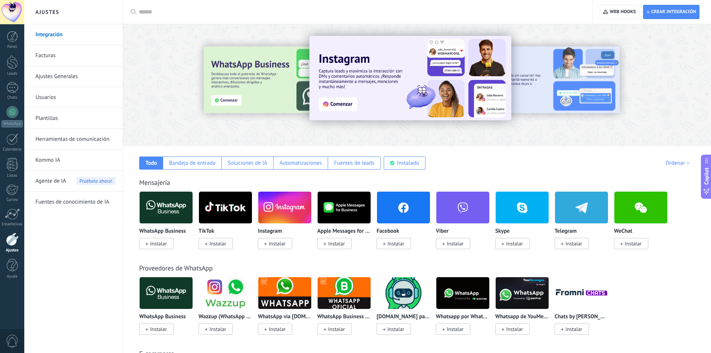
click at [44, 138] on link "Herramientas de comunicación" at bounding box center [75, 139] width 80 height 21
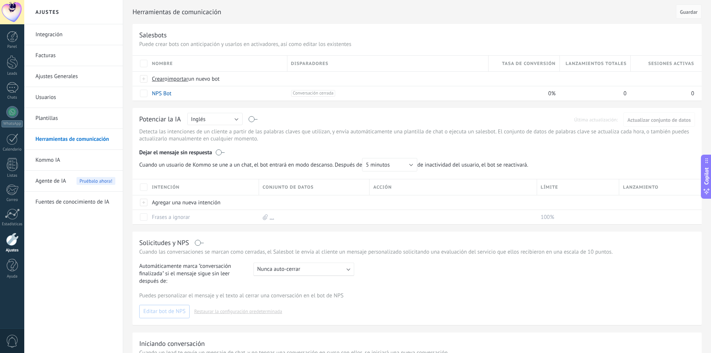
click at [50, 160] on link "Kommo IA" at bounding box center [75, 160] width 80 height 21
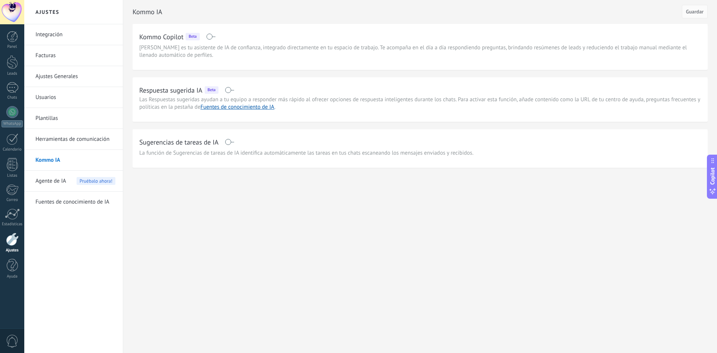
click at [51, 118] on link "Plantillas" at bounding box center [75, 118] width 80 height 21
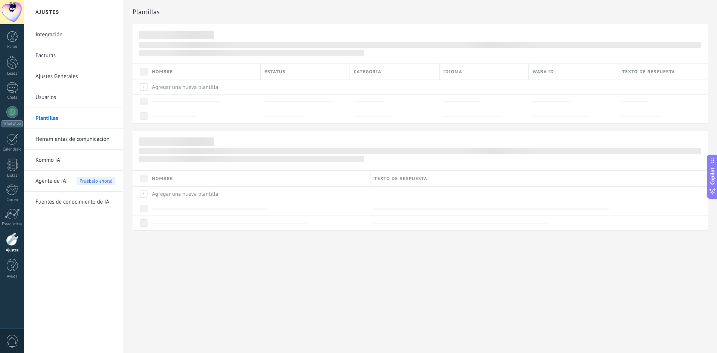
click at [46, 96] on link "Usuarios" at bounding box center [75, 97] width 80 height 21
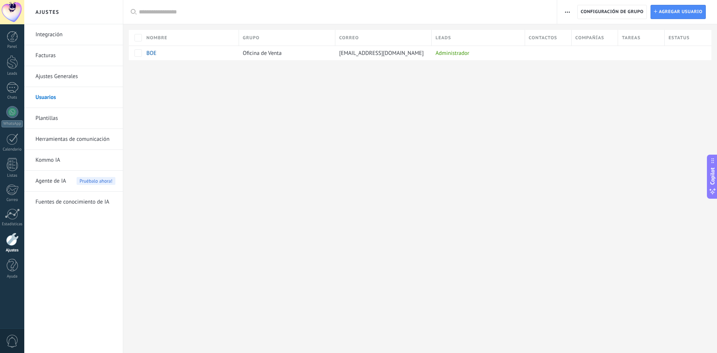
click at [50, 78] on link "Ajustes Generales" at bounding box center [75, 76] width 80 height 21
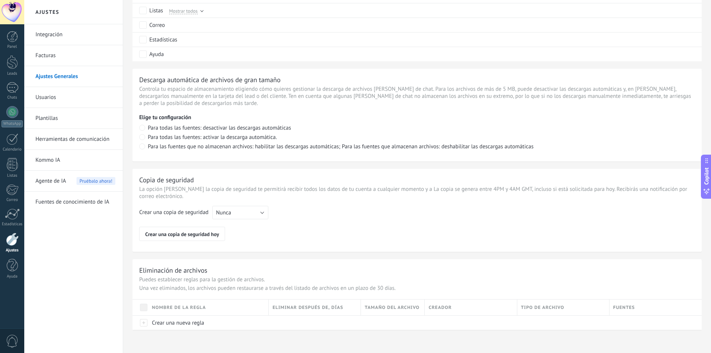
scroll to position [463, 0]
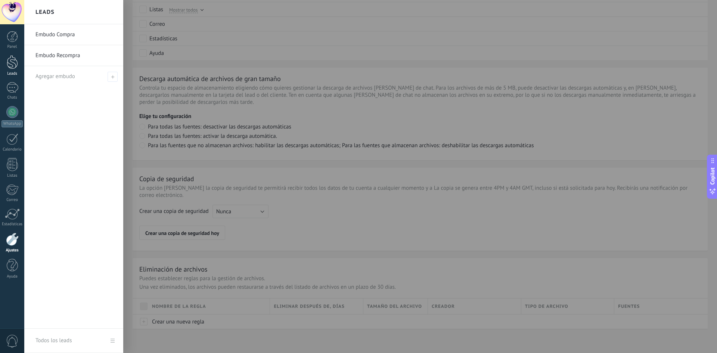
click at [8, 61] on div at bounding box center [12, 62] width 11 height 14
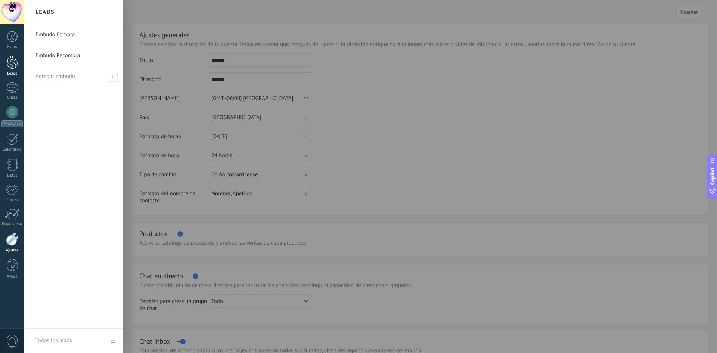
click at [12, 67] on div at bounding box center [12, 62] width 11 height 14
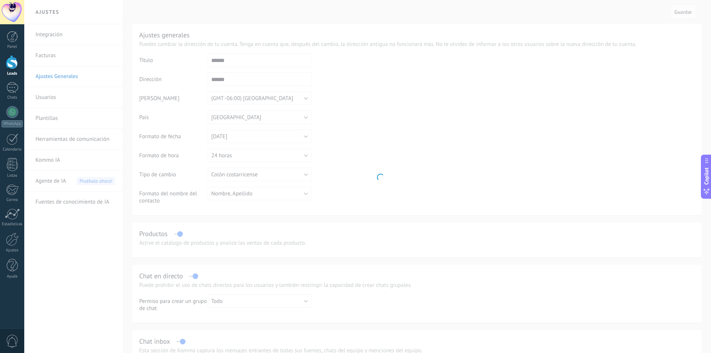
click at [12, 67] on div at bounding box center [12, 62] width 11 height 14
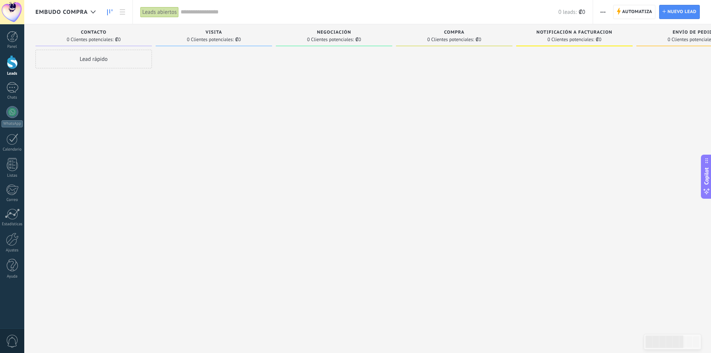
click at [86, 11] on span "Embudo Compra" at bounding box center [61, 12] width 52 height 7
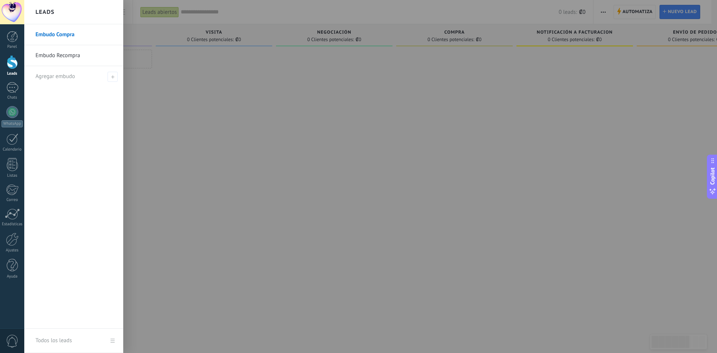
click at [61, 59] on link "Embudo Recompra" at bounding box center [75, 55] width 80 height 21
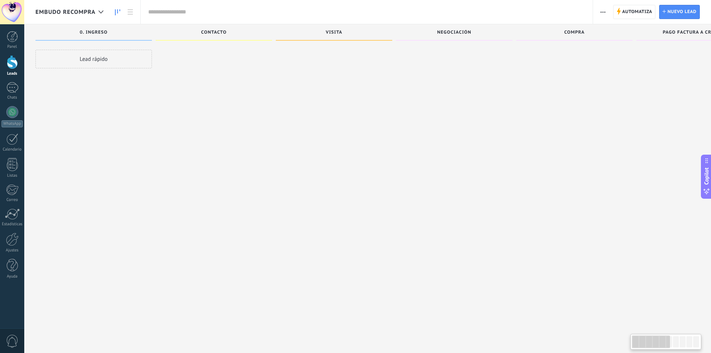
click at [93, 7] on div "Embudo Recompra" at bounding box center [71, 12] width 72 height 24
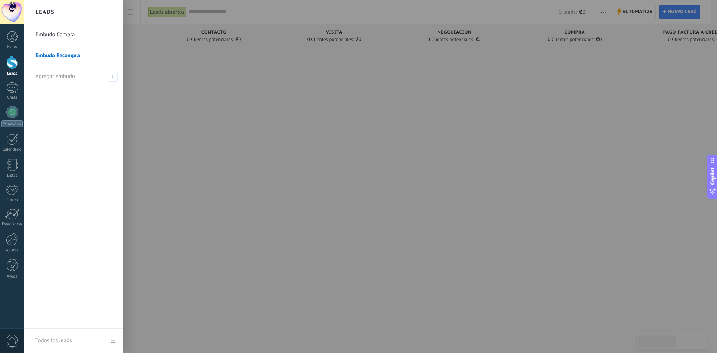
click at [74, 38] on link "Embudo Compra" at bounding box center [75, 34] width 80 height 21
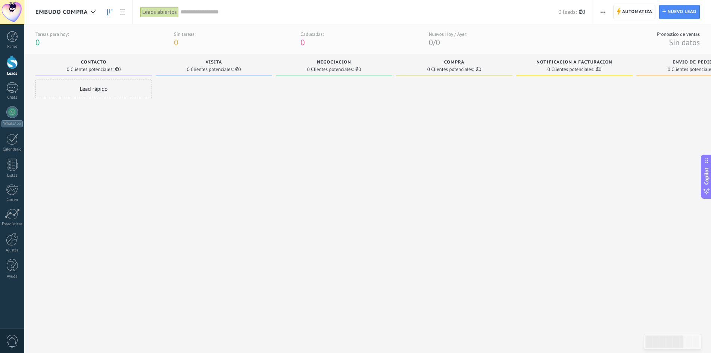
click at [35, 65] on div "Leads Entrantes Solicitudes: [PHONE_NUMBER] Contacto 0 Clientes potenciales: ₡0…" at bounding box center [367, 225] width 687 height 342
click at [61, 136] on div "Lead rápido" at bounding box center [93, 207] width 116 height 255
click at [604, 10] on span "button" at bounding box center [603, 12] width 5 height 14
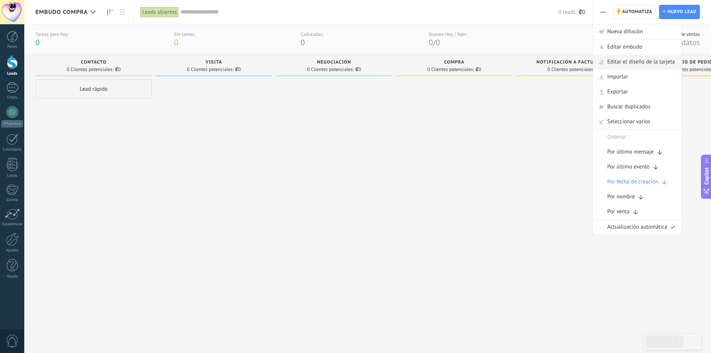
click at [606, 62] on div "Editar el diseño de la tarjeta" at bounding box center [637, 62] width 88 height 15
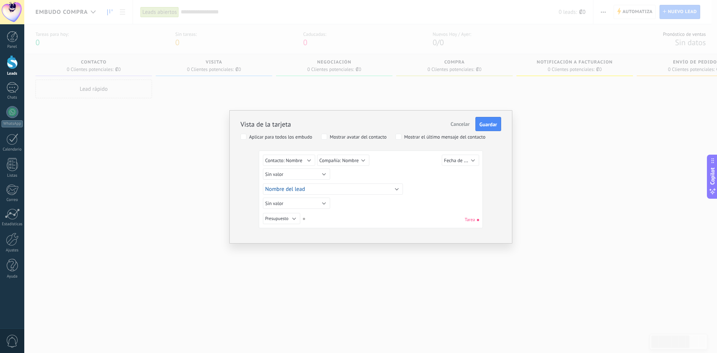
click at [463, 119] on button "Cancelar" at bounding box center [460, 124] width 25 height 14
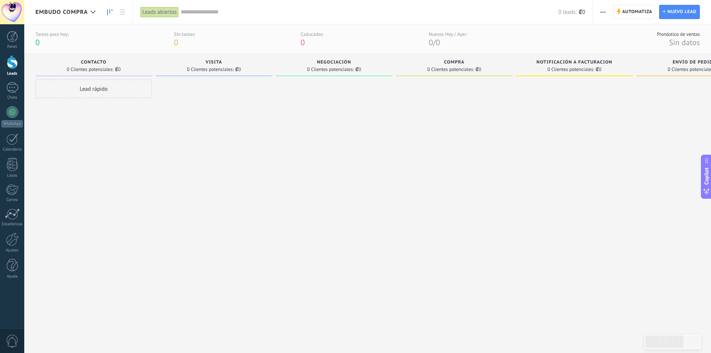
click at [604, 9] on span "button" at bounding box center [603, 12] width 5 height 14
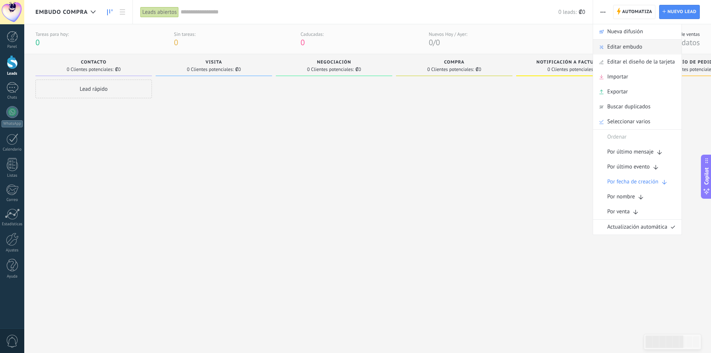
click at [610, 48] on span "Editar embudo" at bounding box center [624, 47] width 35 height 15
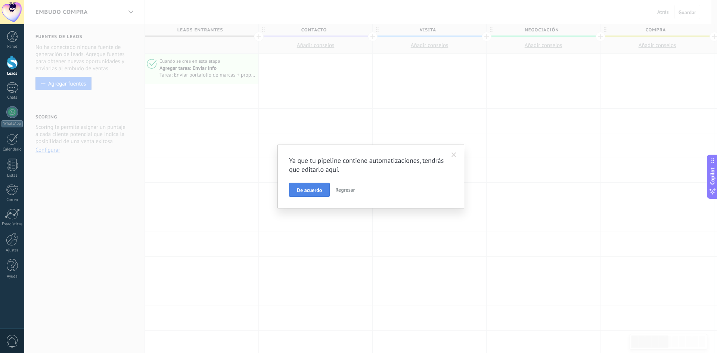
click at [317, 190] on span "De acuerdo" at bounding box center [309, 189] width 25 height 5
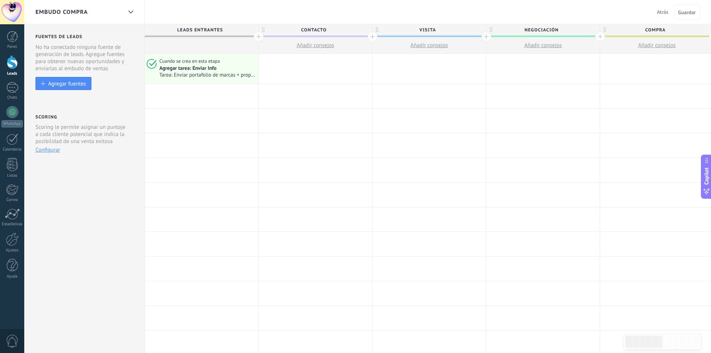
click at [308, 28] on span "Contacto" at bounding box center [314, 30] width 110 height 12
drag, startPoint x: 321, startPoint y: 46, endPoint x: 319, endPoint y: 50, distance: 4.7
click at [319, 50] on button "Añadir consejos" at bounding box center [315, 45] width 113 height 16
type textarea "**********"
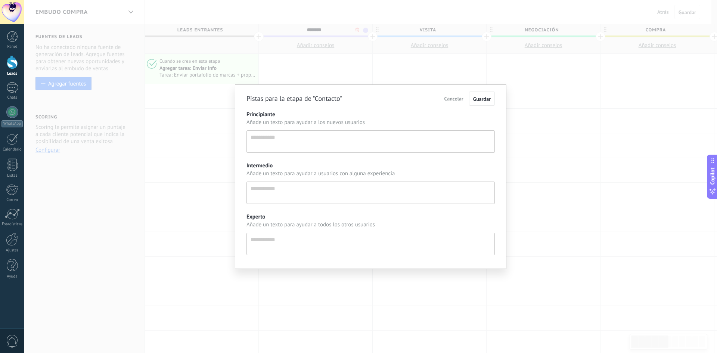
scroll to position [7, 0]
click at [457, 96] on span "Cancelar" at bounding box center [453, 98] width 19 height 7
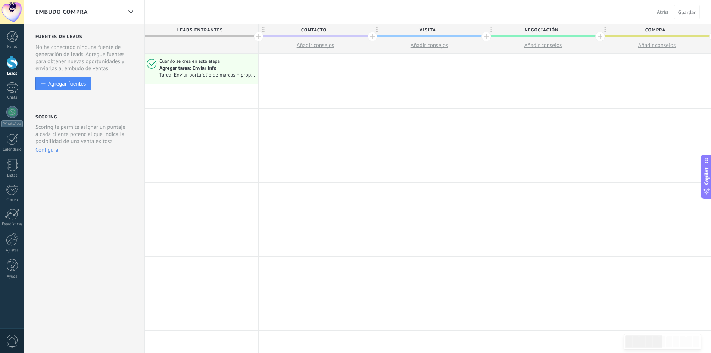
click at [668, 11] on span "Atrás" at bounding box center [663, 12] width 12 height 7
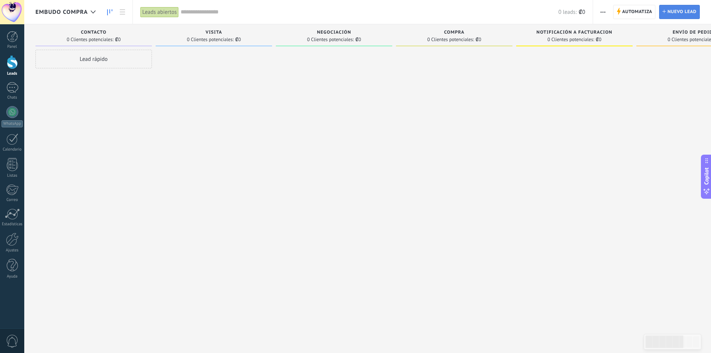
click at [668, 10] on span "Nuevo lead" at bounding box center [682, 11] width 29 height 13
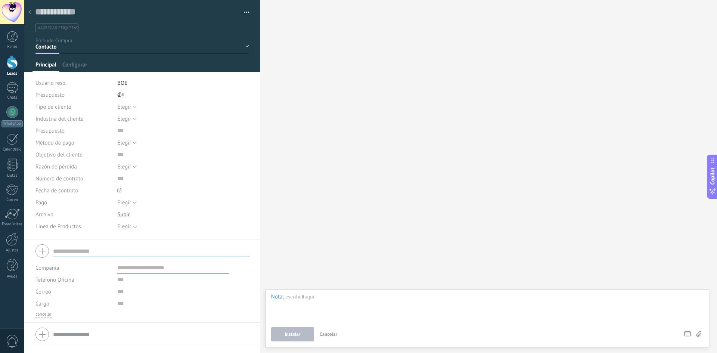
click at [322, 333] on span "Cancelar" at bounding box center [329, 334] width 18 height 6
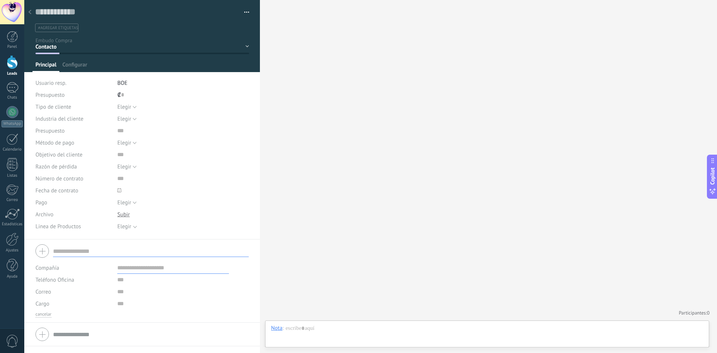
click at [38, 34] on div at bounding box center [142, 36] width 236 height 72
click at [72, 36] on div at bounding box center [142, 36] width 236 height 72
click at [0, 0] on div "Contacto Visita Negociación Compra Notificación a facturacion Envío de pedido" at bounding box center [0, 0] width 0 height 0
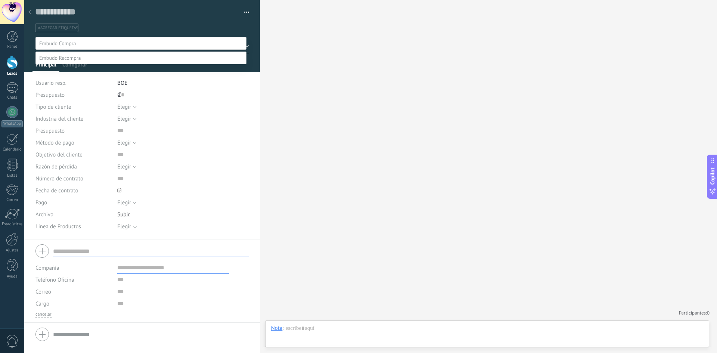
click at [130, 34] on div at bounding box center [370, 176] width 693 height 353
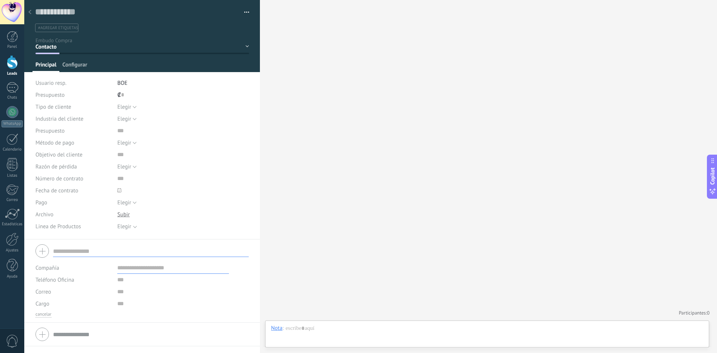
click at [71, 64] on span "Configurar" at bounding box center [74, 66] width 25 height 11
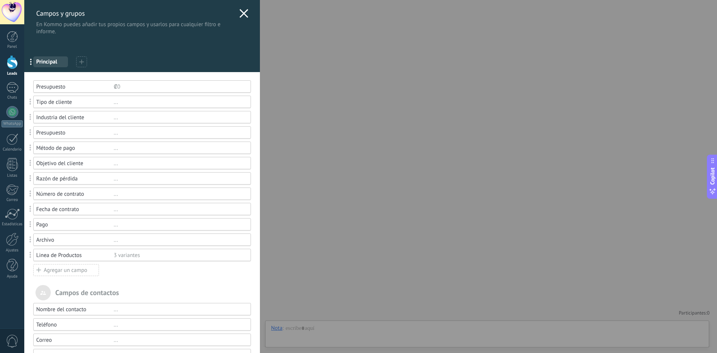
click at [80, 259] on div "Linea de Productos 3 variantes" at bounding box center [142, 255] width 218 height 12
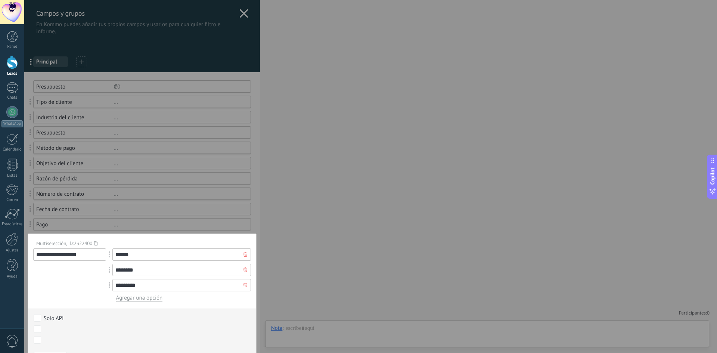
click at [76, 275] on div "**********" at bounding box center [69, 274] width 73 height 53
click at [388, 270] on div "**********" at bounding box center [370, 176] width 693 height 353
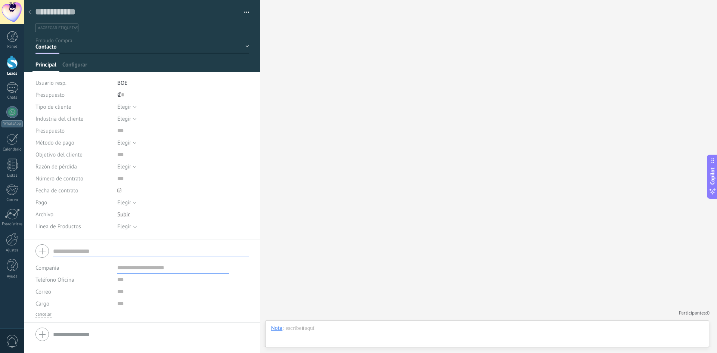
click at [0, 0] on div "Contacto Visita Negociación Compra Notificación a facturacion Envío de pedido" at bounding box center [0, 0] width 0 height 0
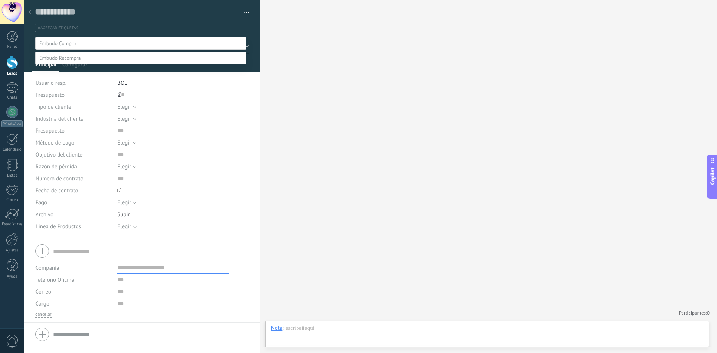
drag, startPoint x: 70, startPoint y: 40, endPoint x: 70, endPoint y: 44, distance: 4.5
click at [70, 44] on label at bounding box center [140, 43] width 211 height 13
click at [0, 0] on label "Contacto" at bounding box center [0, 0] width 0 height 0
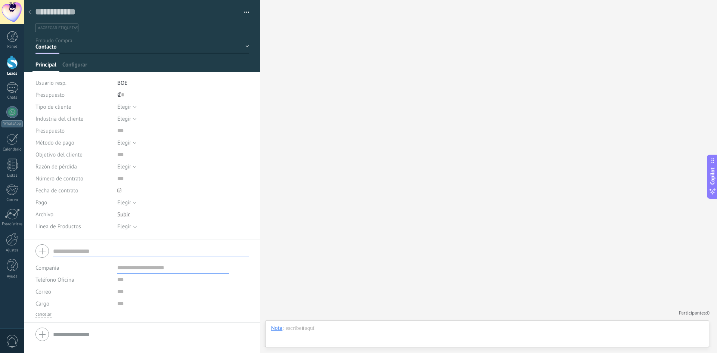
click at [0, 0] on div "Contacto Visita Negociación Compra Notificación a facturacion Envío de pedido" at bounding box center [0, 0] width 0 height 0
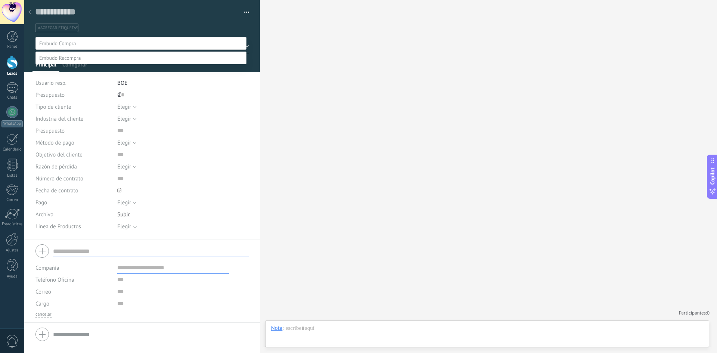
click at [250, 33] on div at bounding box center [370, 176] width 693 height 353
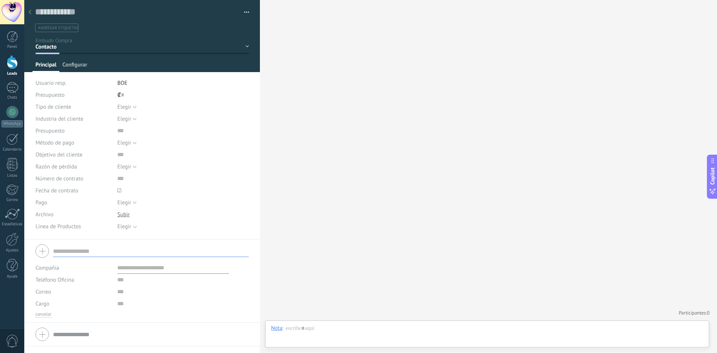
click at [70, 62] on span "Configurar" at bounding box center [74, 66] width 25 height 11
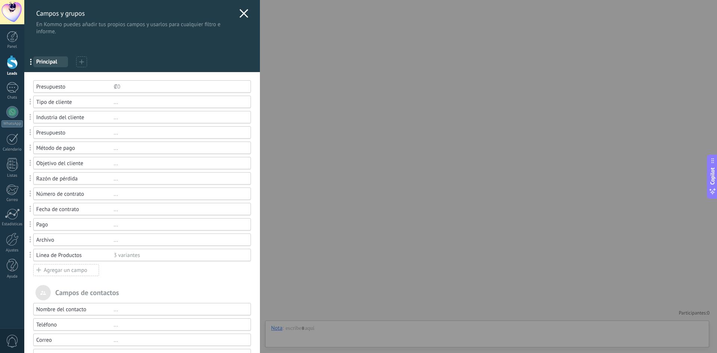
click at [56, 59] on span "Principal" at bounding box center [50, 61] width 29 height 7
click at [243, 12] on use at bounding box center [243, 13] width 9 height 9
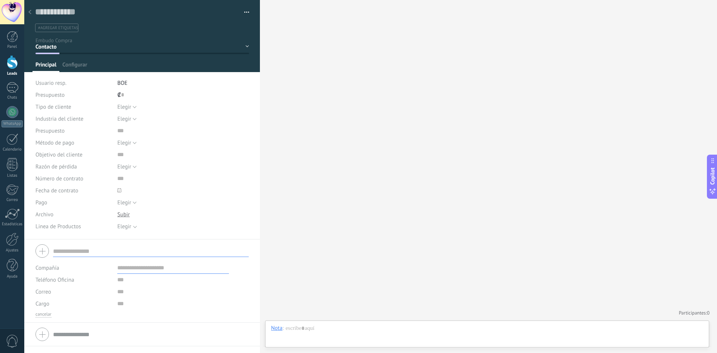
click at [0, 0] on div "Contacto Visita Negociación Compra Notificación a facturacion Envío de pedido" at bounding box center [0, 0] width 0 height 0
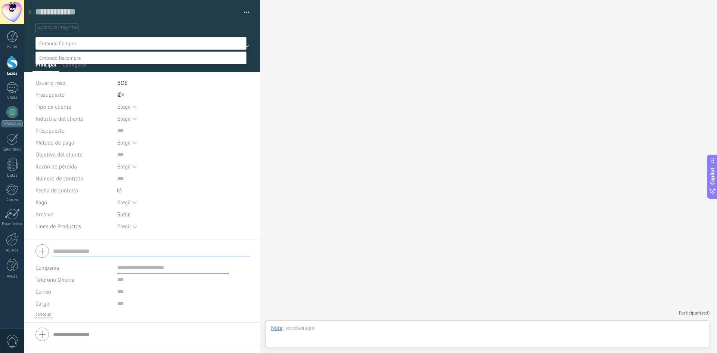
click at [0, 0] on label "Contacto" at bounding box center [0, 0] width 0 height 0
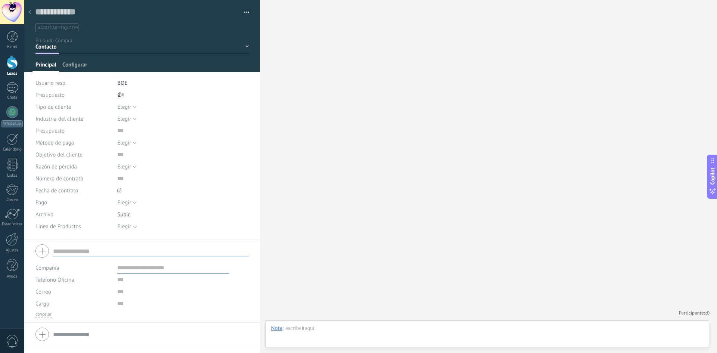
click at [74, 66] on span "Configurar" at bounding box center [74, 66] width 25 height 11
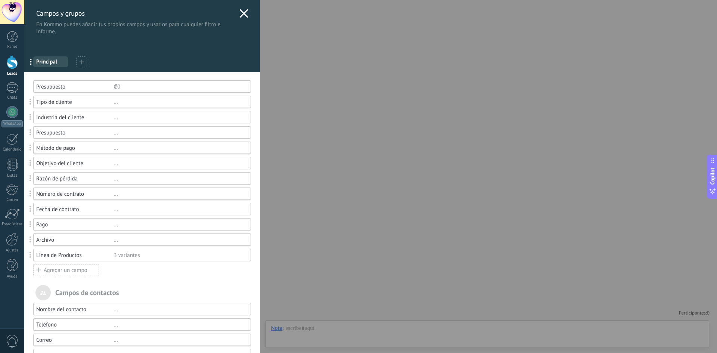
click at [72, 252] on div "Linea de Productos" at bounding box center [74, 255] width 77 height 7
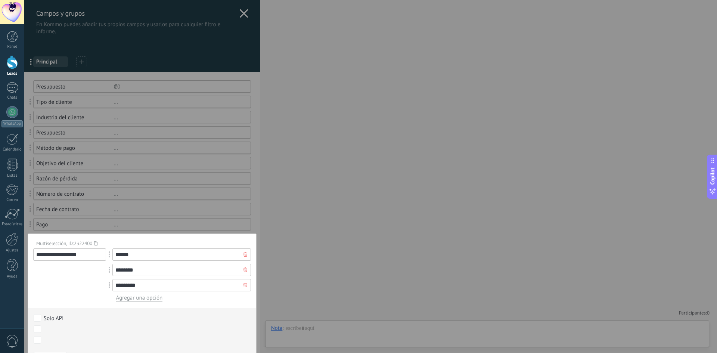
click at [40, 330] on body ".abecls-1,.abecls-2{fill-rule:evenodd}.abecls-2{fill:#fff} .abhcls-1{fill:none}…" at bounding box center [358, 176] width 717 height 353
click at [39, 330] on body ".abecls-1,.abecls-2{fill-rule:evenodd}.abecls-2{fill:#fff} .abhcls-1{fill:none}…" at bounding box center [358, 176] width 717 height 353
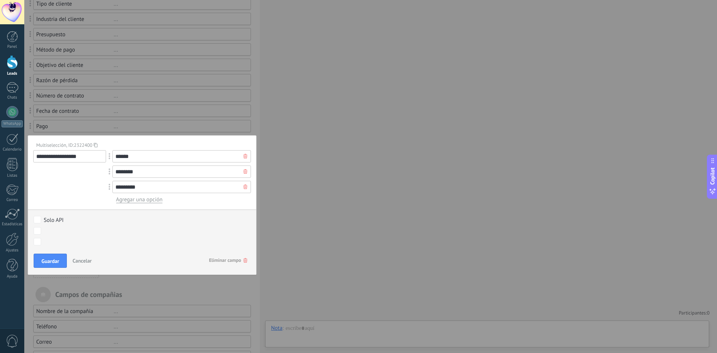
scroll to position [112, 0]
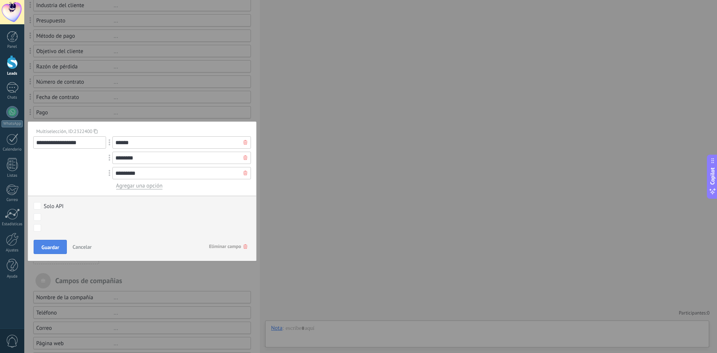
click at [49, 250] on span "Guardar" at bounding box center [50, 247] width 18 height 5
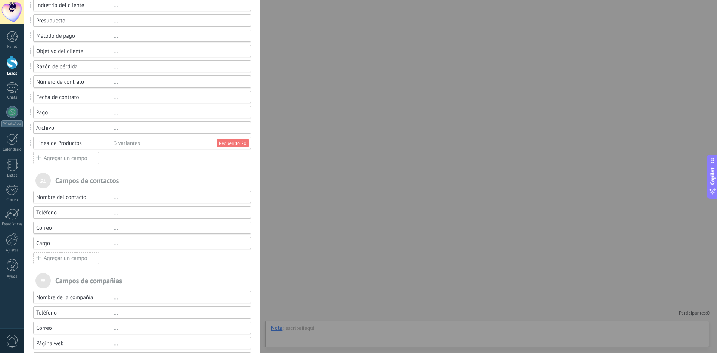
click at [220, 146] on div "Requerido 20" at bounding box center [233, 143] width 28 height 7
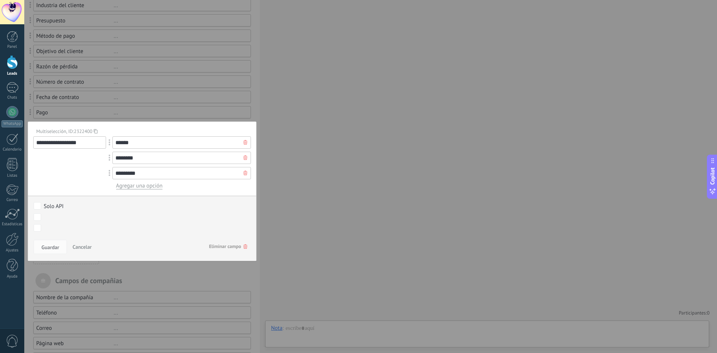
click at [0, 0] on div "Contacto Visita Negociación Compra Notificación a facturacion Envío de pedido R…" at bounding box center [0, 0] width 0 height 0
click at [52, 246] on div "Contacto Visita Negociación Compra Notificación a facturacion Envío de pedido R…" at bounding box center [138, 274] width 214 height 157
click at [0, 0] on div "Contacto Visita Negociación Compra Notificación a facturacion Envío de pedido R…" at bounding box center [0, 0] width 0 height 0
click at [38, 245] on div "Contacto Visita Negociación Compra Notificación a facturacion Envío de pedido R…" at bounding box center [138, 274] width 214 height 157
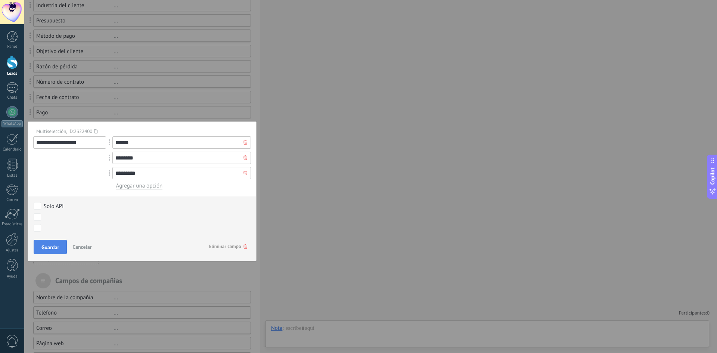
click at [47, 245] on span "Guardar" at bounding box center [50, 247] width 18 height 5
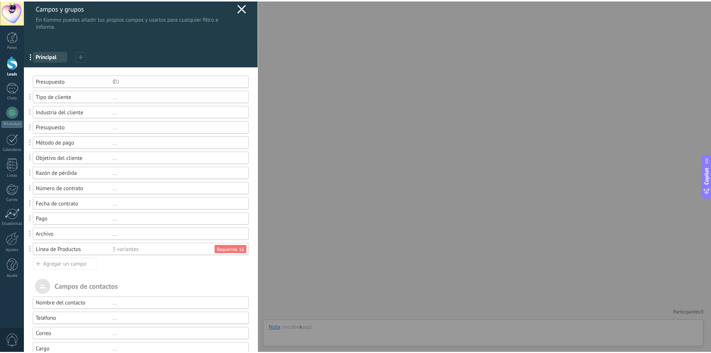
scroll to position [0, 0]
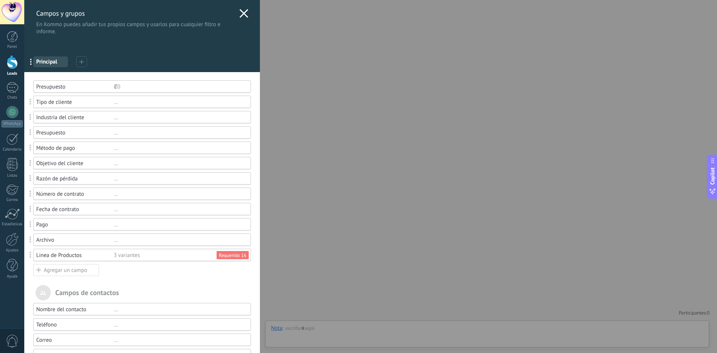
click at [240, 13] on use at bounding box center [243, 13] width 9 height 9
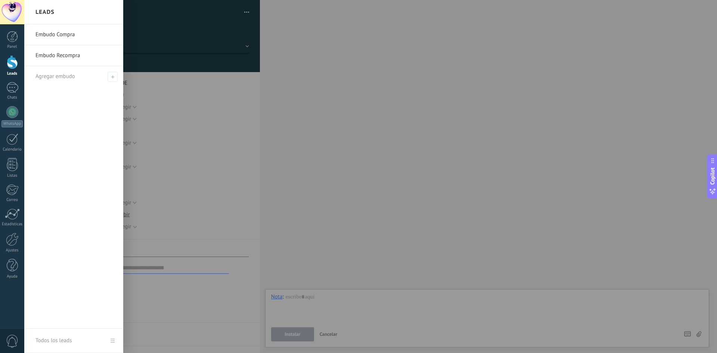
click at [5, 60] on link "Leads" at bounding box center [12, 65] width 24 height 21
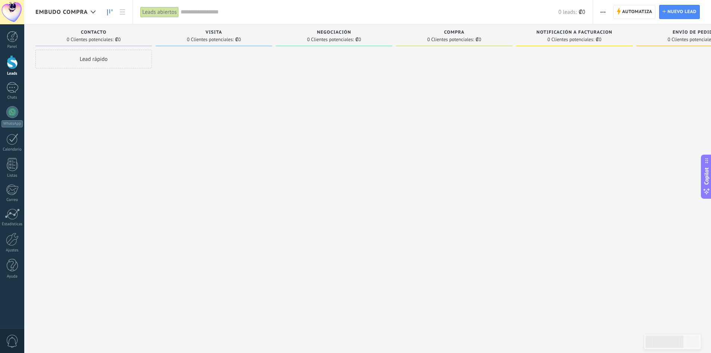
click at [602, 13] on span "button" at bounding box center [603, 12] width 5 height 14
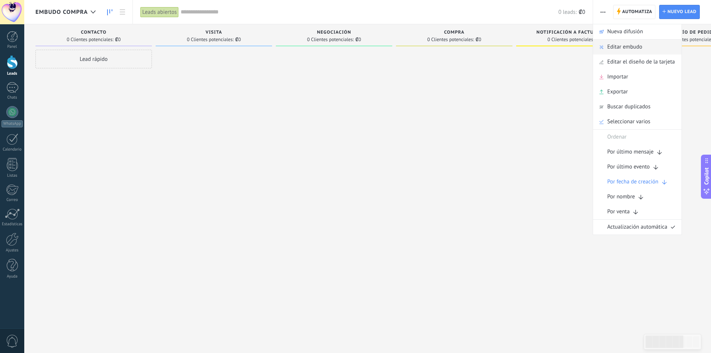
click at [601, 50] on div "Editar embudo" at bounding box center [637, 47] width 88 height 15
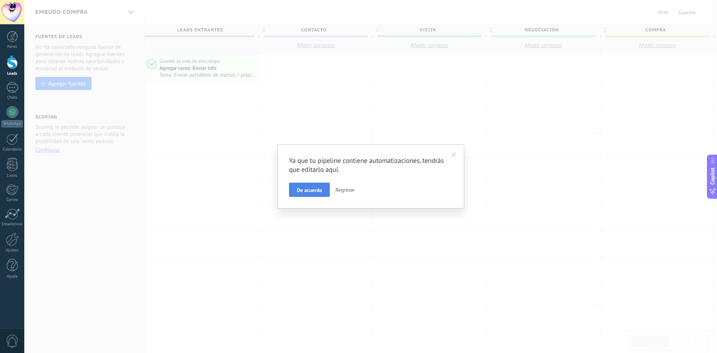
click at [309, 189] on span "De acuerdo" at bounding box center [309, 189] width 25 height 5
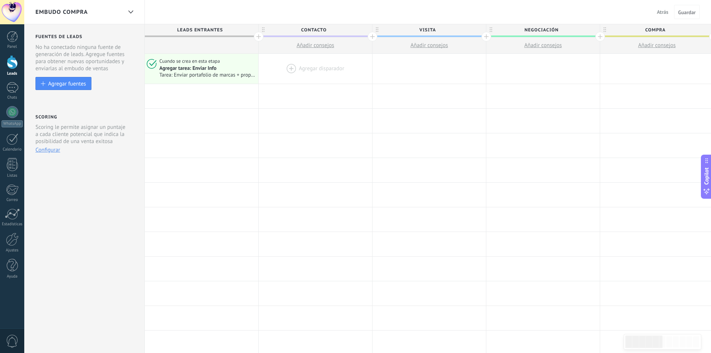
click at [290, 72] on div at bounding box center [315, 69] width 113 height 30
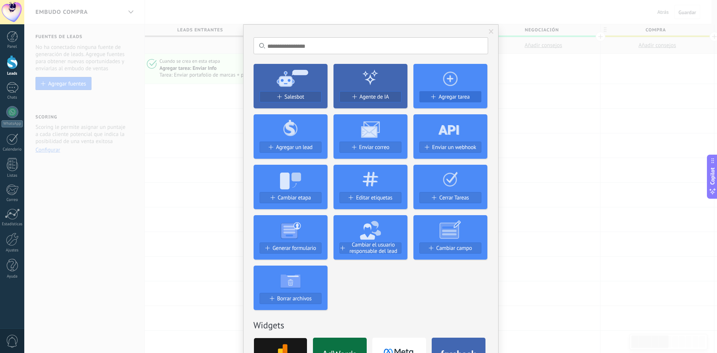
click at [430, 98] on span at bounding box center [432, 96] width 4 height 4
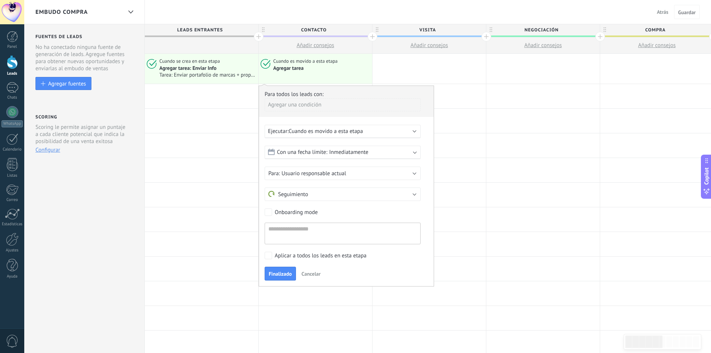
click at [355, 152] on span "Inmediatamente" at bounding box center [348, 152] width 39 height 7
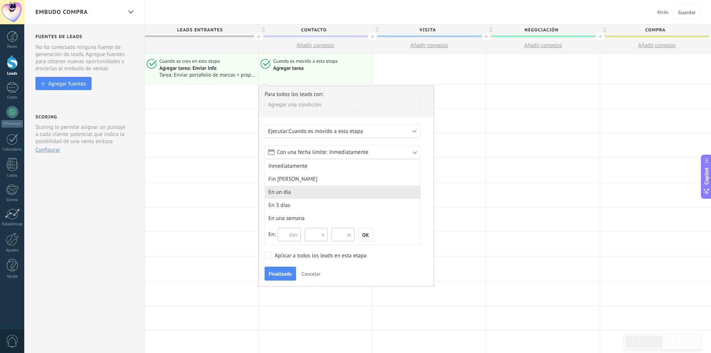
click at [282, 190] on div "En un día" at bounding box center [342, 192] width 155 height 13
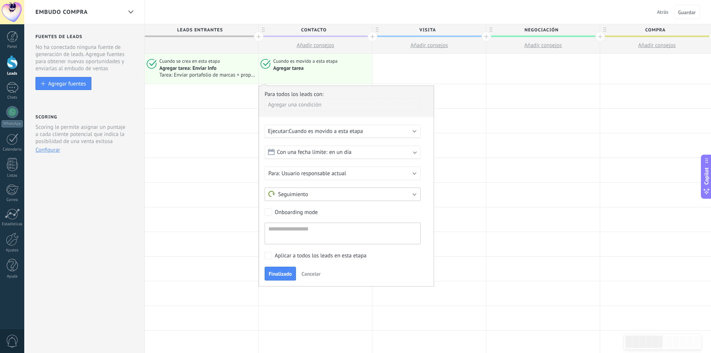
click at [318, 196] on button "Seguimiento" at bounding box center [343, 193] width 156 height 13
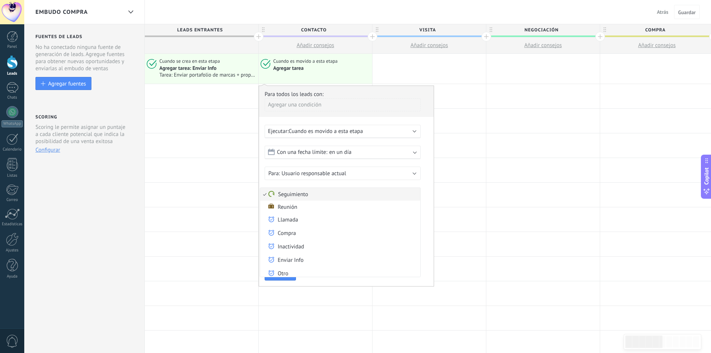
click at [306, 197] on span "Seguimiento" at bounding box center [339, 194] width 158 height 7
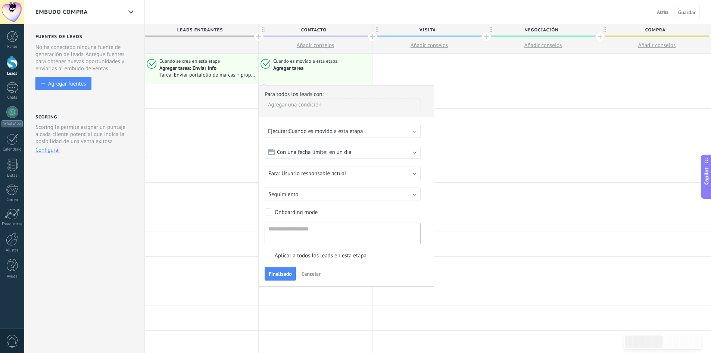
click at [319, 156] on div "Con una fecha límite: en un día" at bounding box center [343, 152] width 156 height 13
click at [287, 232] on input "text" at bounding box center [289, 234] width 23 height 13
type input "*"
click at [279, 271] on button "Finalizado" at bounding box center [280, 274] width 31 height 14
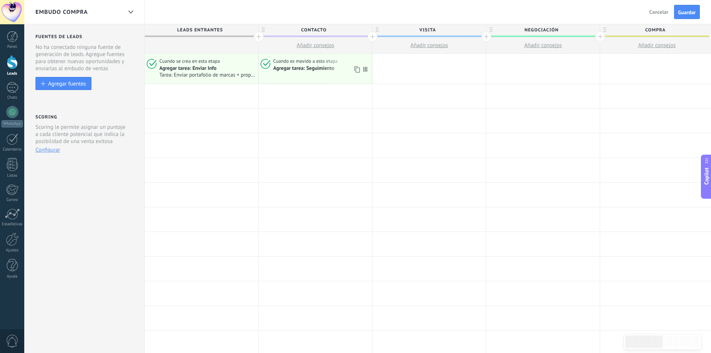
click at [336, 69] on div "Agregar tarea: Seguimiento" at bounding box center [321, 68] width 96 height 7
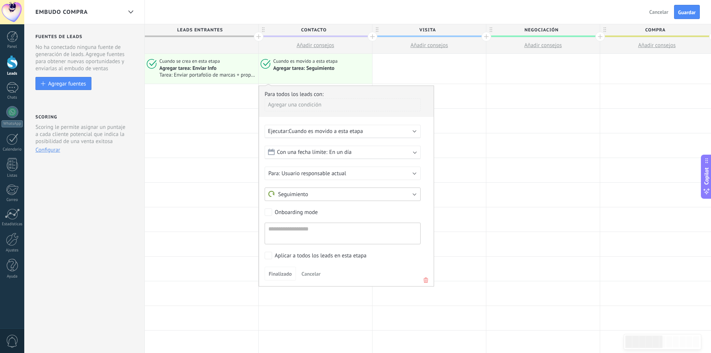
click at [300, 198] on button "Seguimiento" at bounding box center [343, 193] width 156 height 13
click at [307, 195] on span "Seguimiento" at bounding box center [288, 194] width 40 height 7
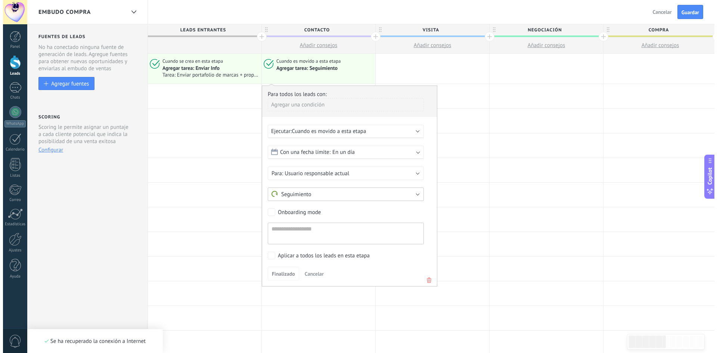
scroll to position [0, 0]
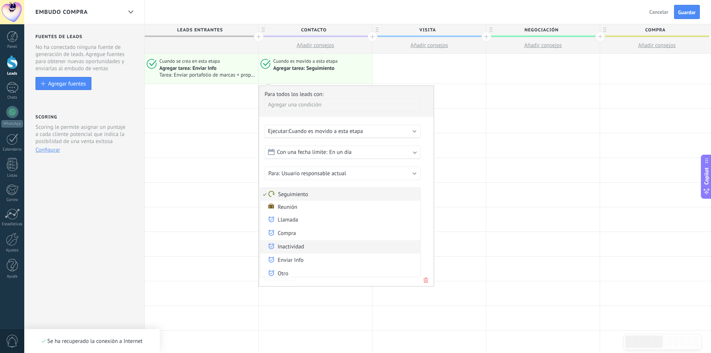
click at [287, 248] on span "Inactividad" at bounding box center [339, 247] width 158 height 8
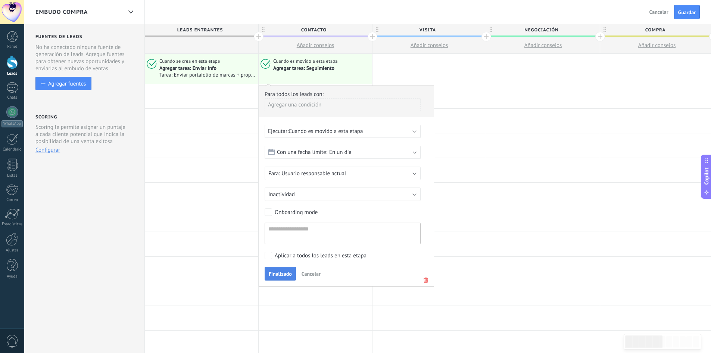
click at [269, 273] on span "Finalizado" at bounding box center [280, 273] width 23 height 5
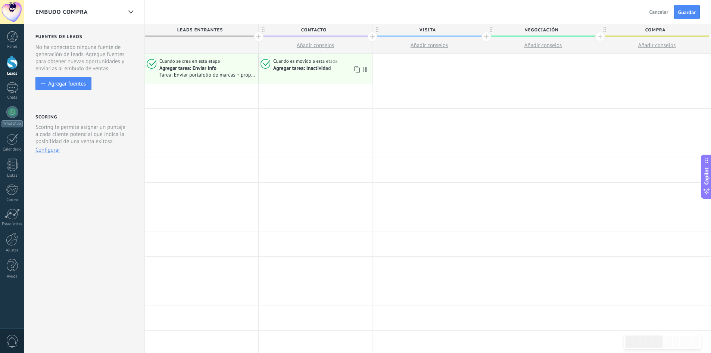
click at [357, 67] on use at bounding box center [357, 69] width 6 height 6
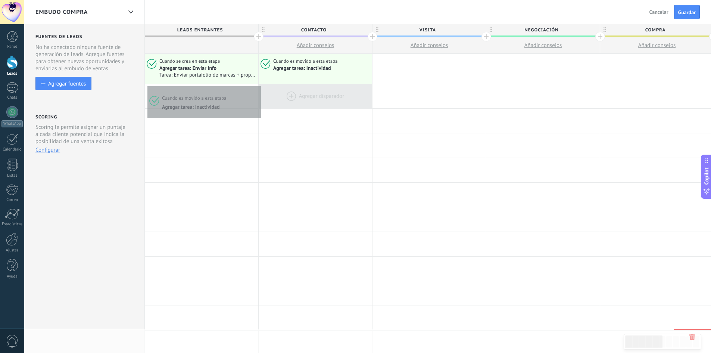
click at [259, 84] on div at bounding box center [315, 96] width 113 height 24
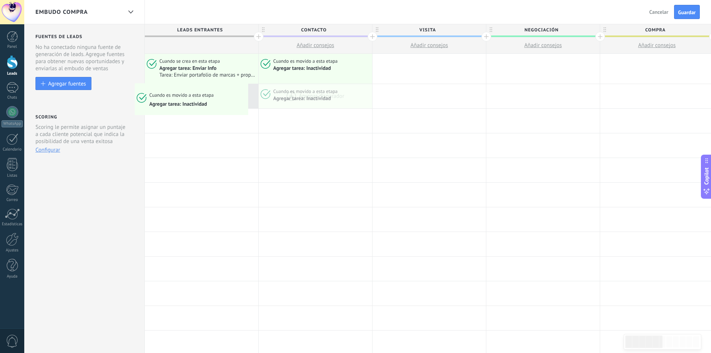
drag, startPoint x: 268, startPoint y: 102, endPoint x: 137, endPoint y: 86, distance: 132.7
click at [242, 94] on use at bounding box center [243, 96] width 6 height 6
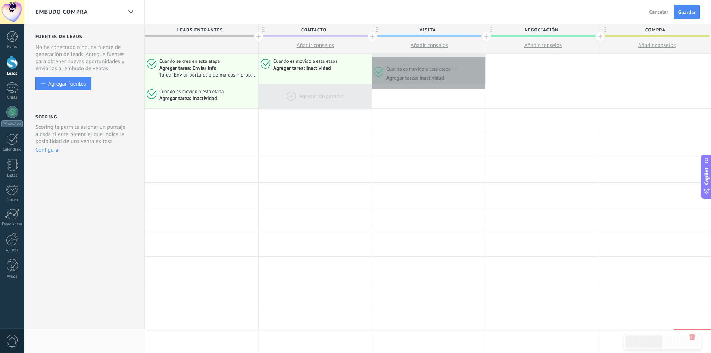
click at [483, 56] on div at bounding box center [429, 69] width 113 height 30
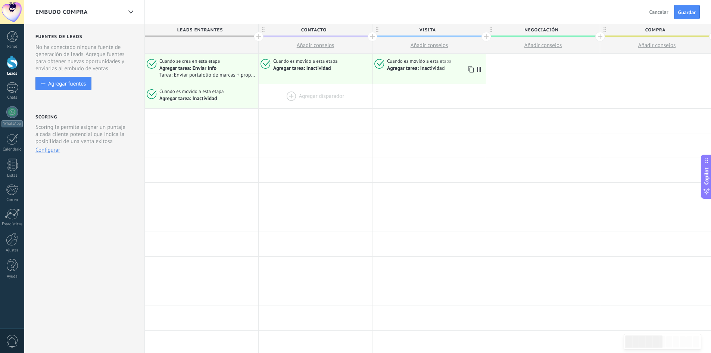
click at [470, 67] on icon at bounding box center [470, 70] width 7 height 10
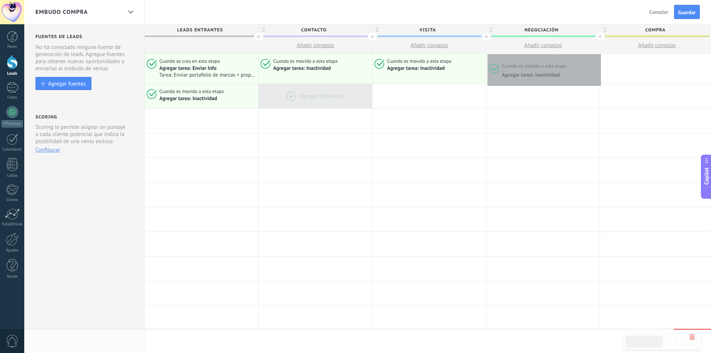
click at [599, 52] on button "Añadir consejos" at bounding box center [542, 45] width 113 height 16
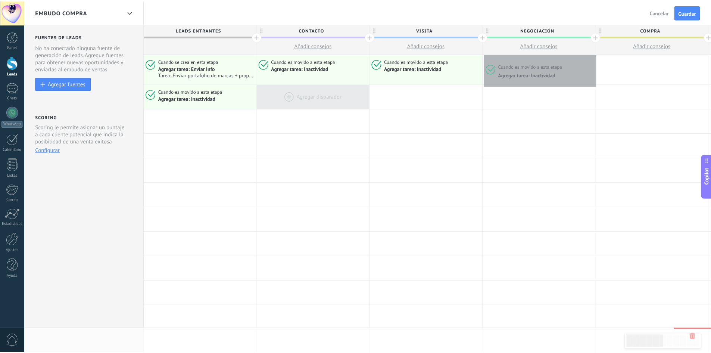
scroll to position [7, 0]
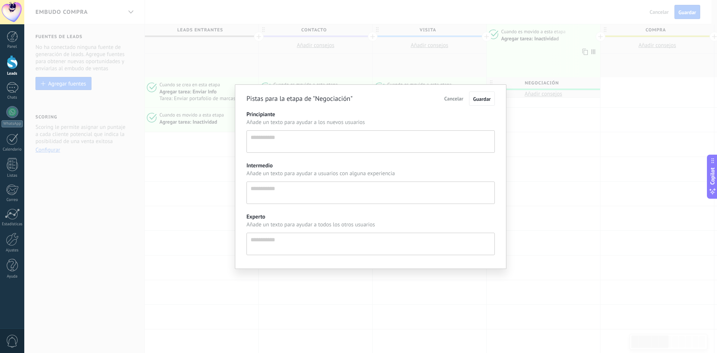
click at [452, 97] on span "Cancelar" at bounding box center [453, 98] width 19 height 7
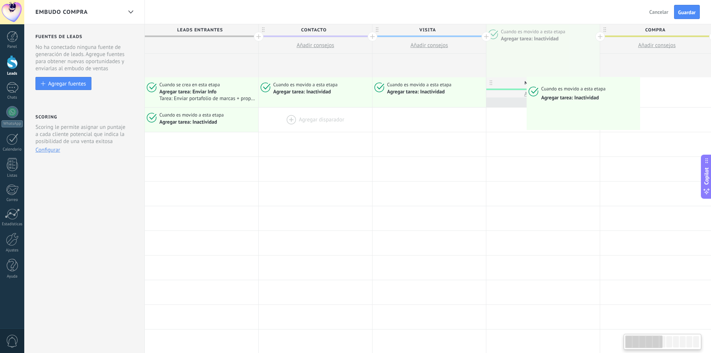
scroll to position [0, 1]
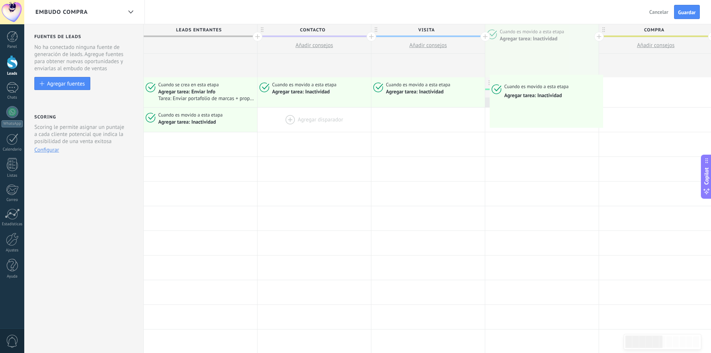
drag, startPoint x: 531, startPoint y: 63, endPoint x: 492, endPoint y: 77, distance: 41.2
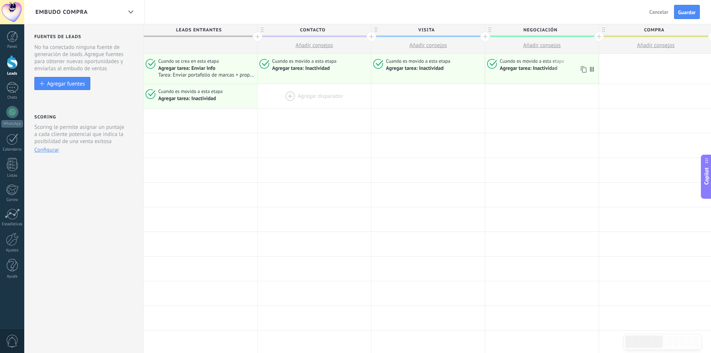
click at [583, 68] on use at bounding box center [584, 69] width 6 height 6
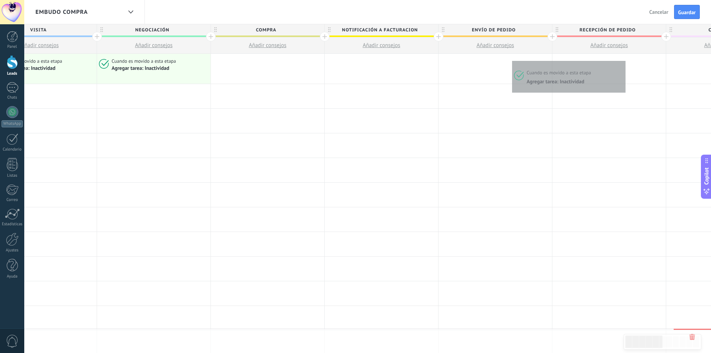
scroll to position [0, 494]
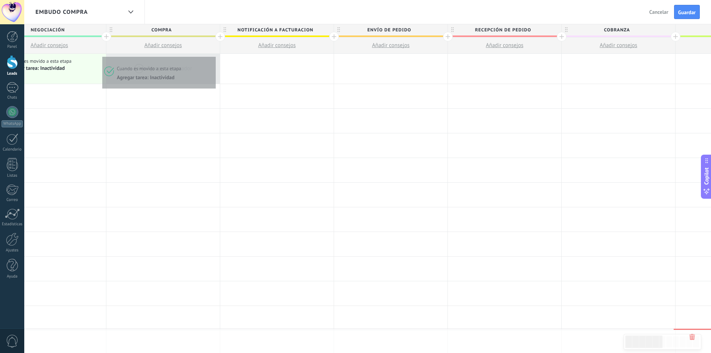
click at [214, 55] on div at bounding box center [162, 69] width 113 height 30
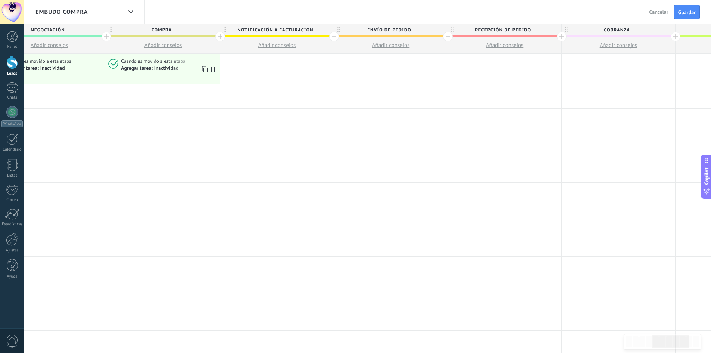
click at [166, 68] on div "Agregar tarea: Inactividad" at bounding box center [149, 68] width 57 height 7
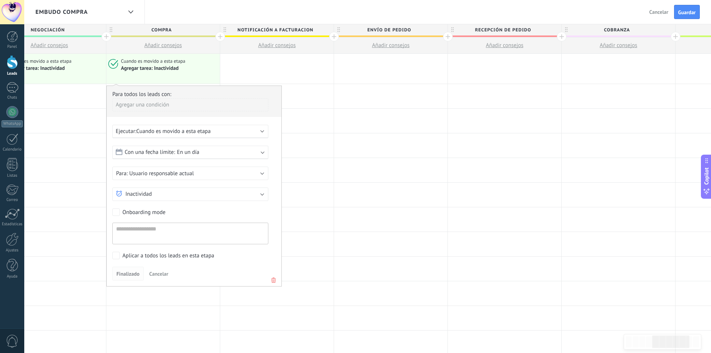
click at [130, 268] on button "Finalizado" at bounding box center [127, 274] width 31 height 14
click at [150, 273] on span "Cancelar" at bounding box center [158, 273] width 19 height 7
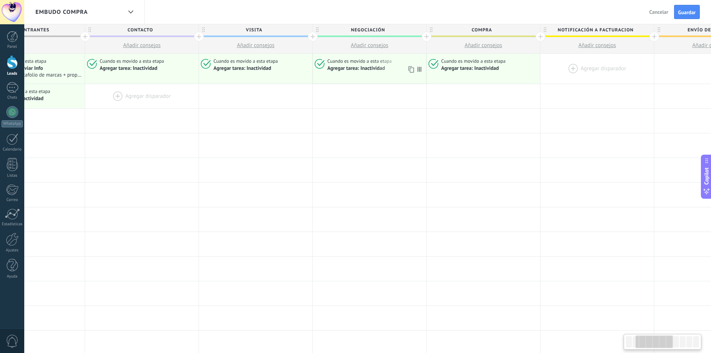
scroll to position [0, 173]
click at [231, 95] on div at bounding box center [256, 96] width 113 height 24
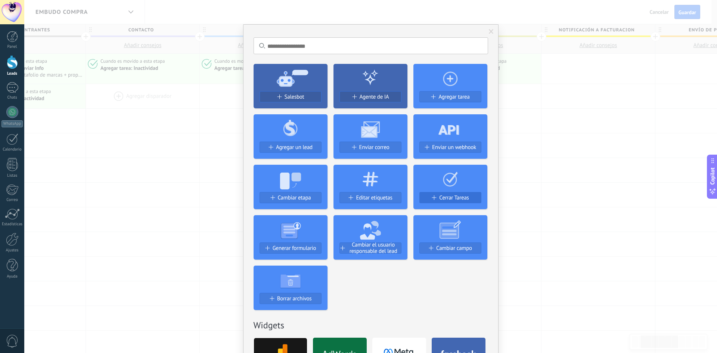
click at [451, 202] on button "Cerrar Tareas" at bounding box center [450, 197] width 62 height 11
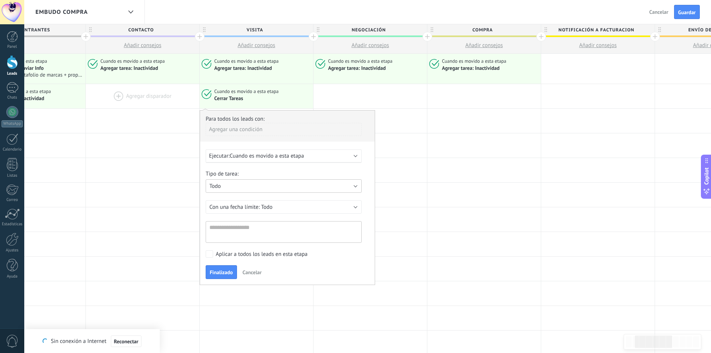
click at [254, 188] on button "Todo" at bounding box center [284, 185] width 156 height 13
click at [254, 188] on span "Todo" at bounding box center [280, 186] width 158 height 7
click at [277, 206] on button "Todo" at bounding box center [284, 206] width 156 height 13
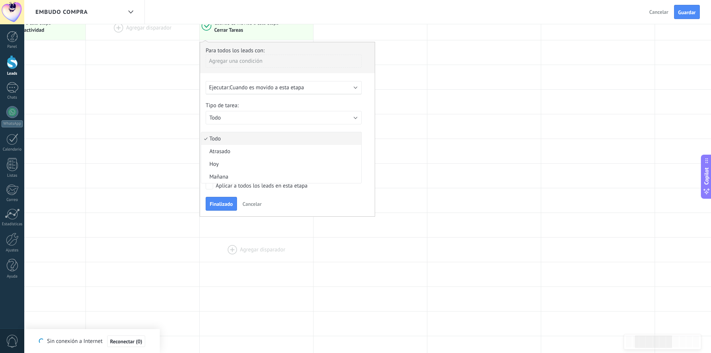
scroll to position [75, 0]
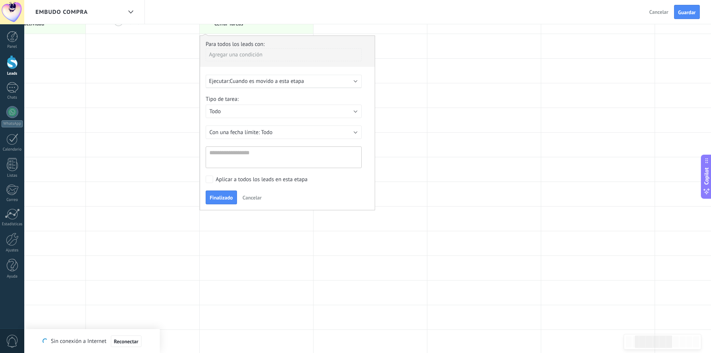
click at [258, 200] on span "Cancelar" at bounding box center [252, 197] width 19 height 7
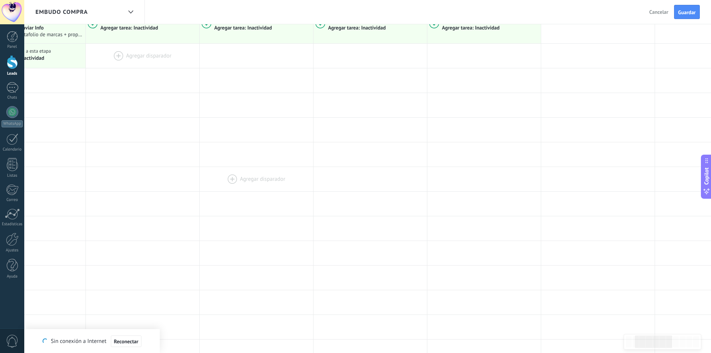
scroll to position [0, 0]
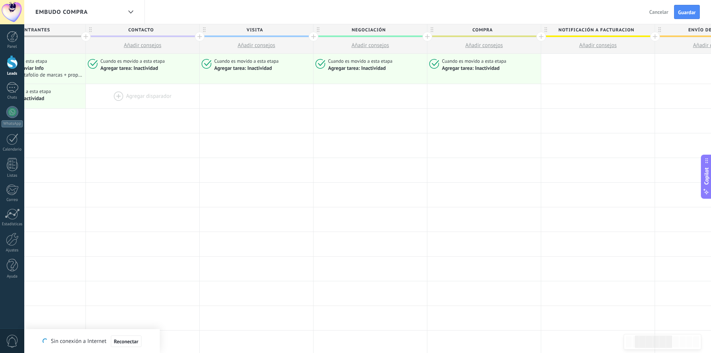
click at [264, 99] on div at bounding box center [256, 96] width 113 height 24
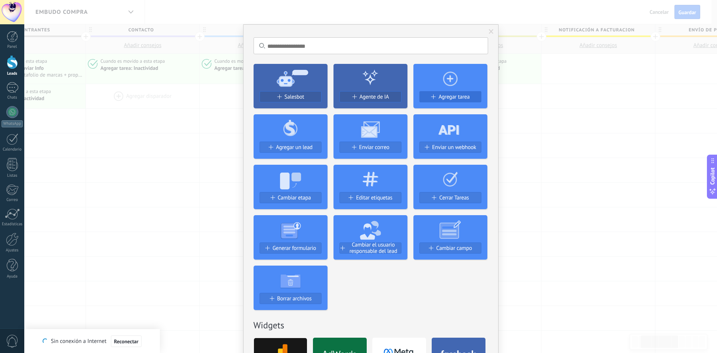
click at [453, 100] on span "Agregar tarea" at bounding box center [453, 97] width 31 height 6
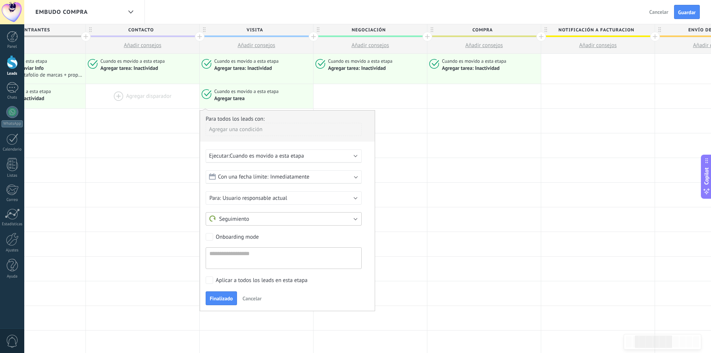
click at [285, 222] on button "Seguimiento" at bounding box center [284, 218] width 156 height 13
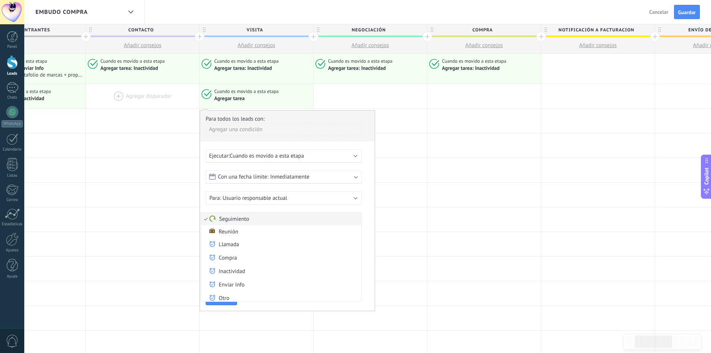
click at [285, 222] on span "Seguimiento" at bounding box center [280, 218] width 158 height 7
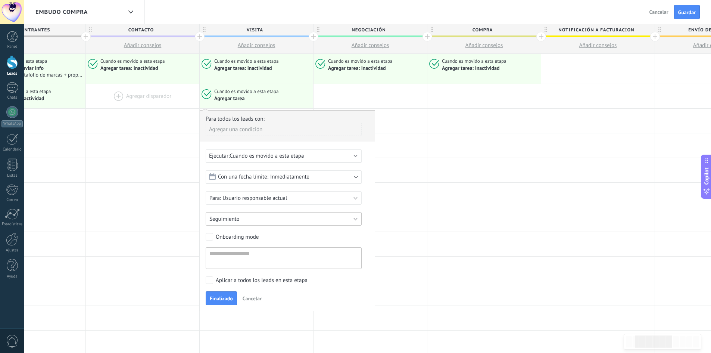
click at [285, 222] on button "Seguimiento" at bounding box center [284, 218] width 156 height 13
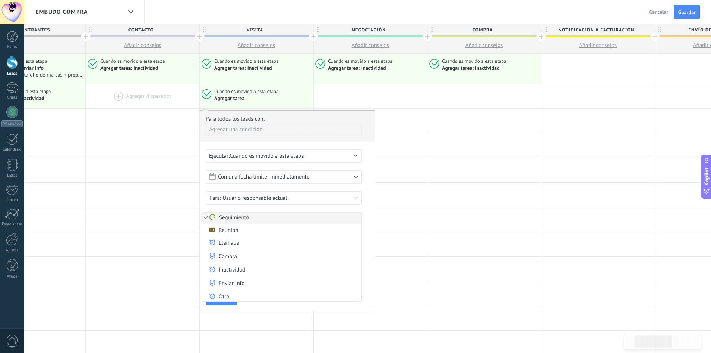
scroll to position [2, 0]
click at [251, 218] on span "Seguimiento" at bounding box center [280, 217] width 158 height 7
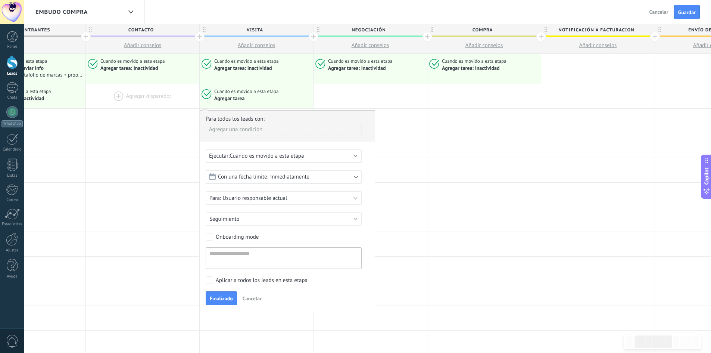
click at [253, 299] on span "Cancelar" at bounding box center [252, 298] width 19 height 7
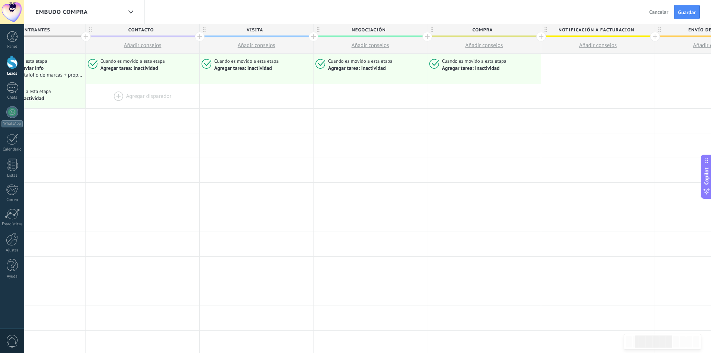
click at [236, 97] on div at bounding box center [256, 96] width 113 height 24
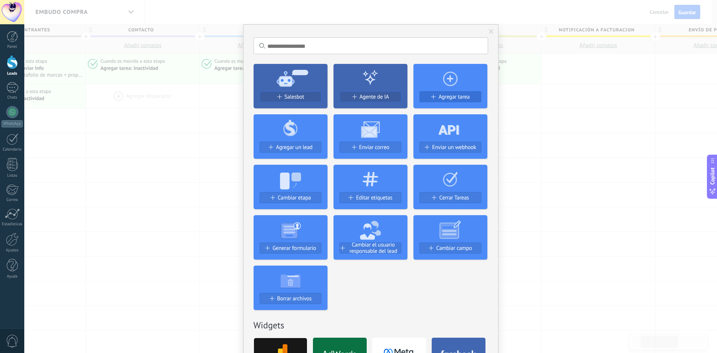
click at [460, 98] on span "Agregar tarea" at bounding box center [453, 97] width 31 height 6
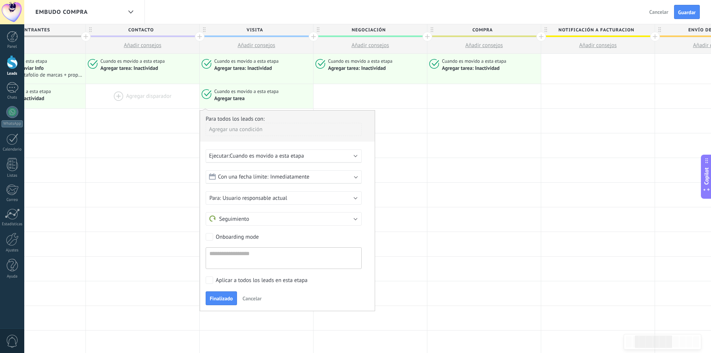
click at [282, 159] on span "Cuando es movido a esta etapa" at bounding box center [267, 155] width 74 height 7
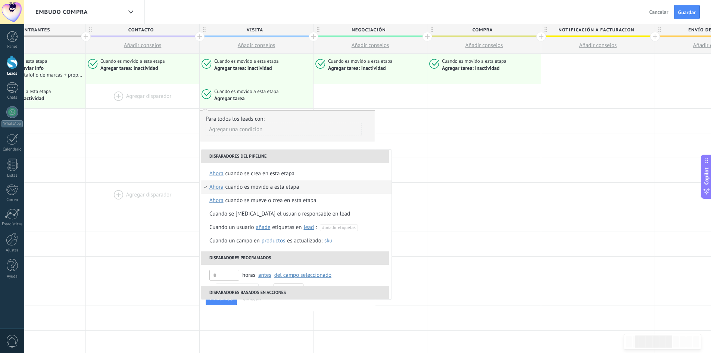
click at [106, 202] on div at bounding box center [142, 195] width 113 height 24
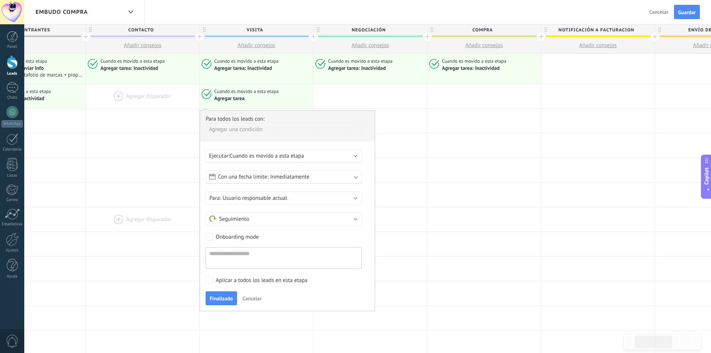
click at [175, 224] on div at bounding box center [142, 219] width 113 height 24
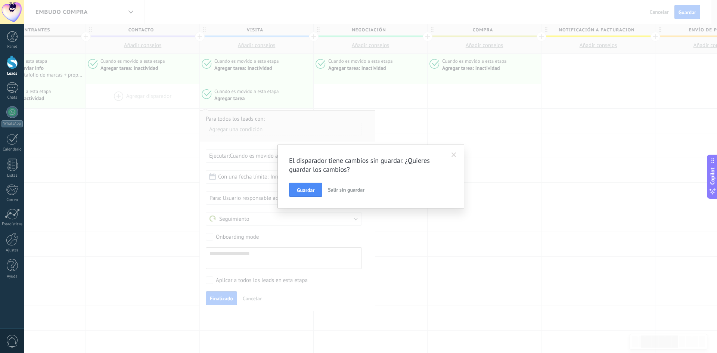
click at [457, 153] on span at bounding box center [454, 155] width 12 height 13
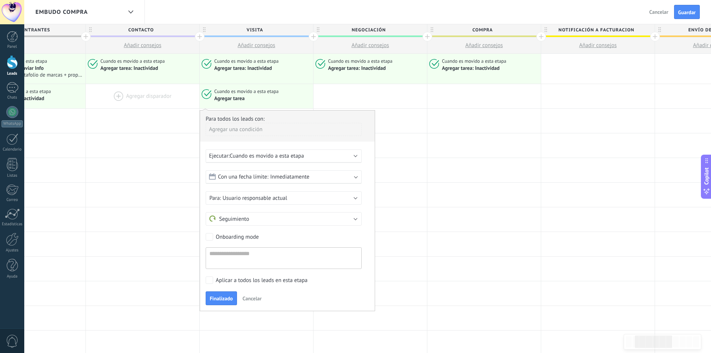
click at [251, 299] on span "Cancelar" at bounding box center [252, 298] width 19 height 7
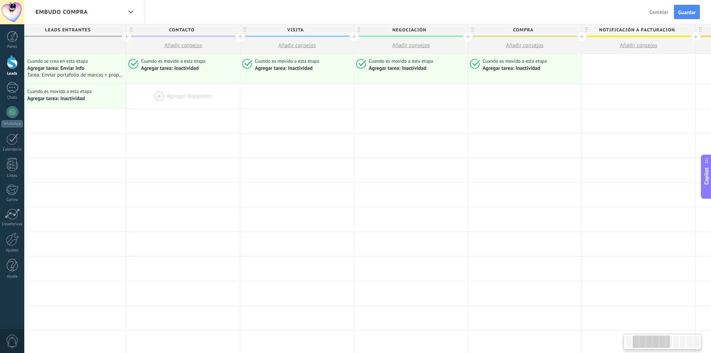
scroll to position [0, 133]
click at [689, 15] on span "Guardar" at bounding box center [687, 12] width 18 height 5
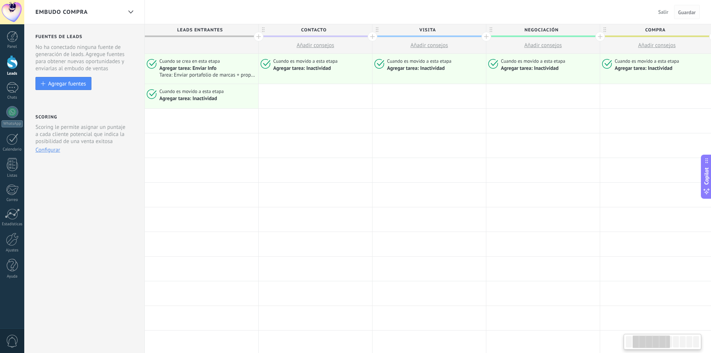
scroll to position [0, 133]
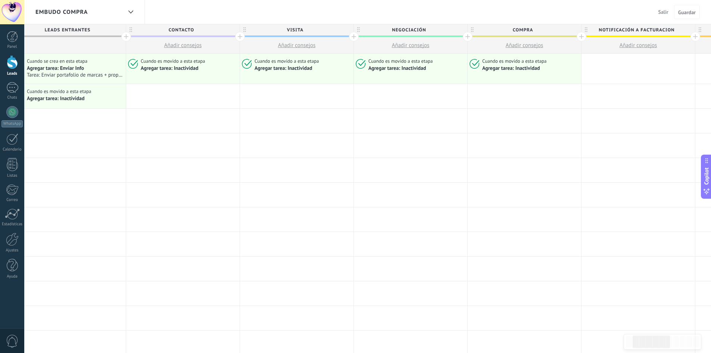
click at [665, 12] on span "Salir" at bounding box center [664, 12] width 10 height 7
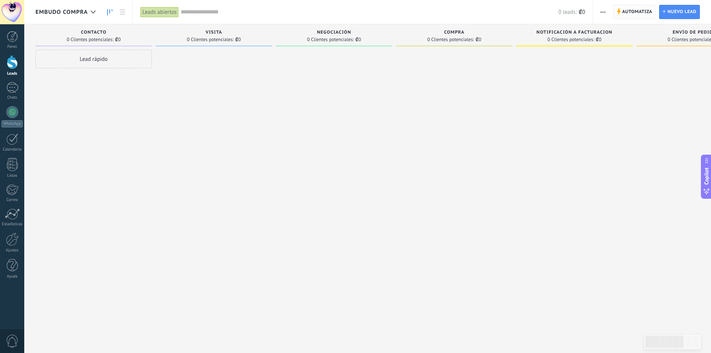
click at [645, 12] on span "Automatiza" at bounding box center [637, 11] width 30 height 13
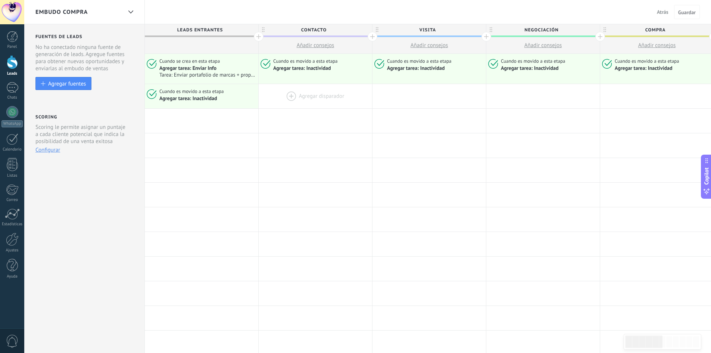
click at [301, 96] on div at bounding box center [315, 96] width 113 height 24
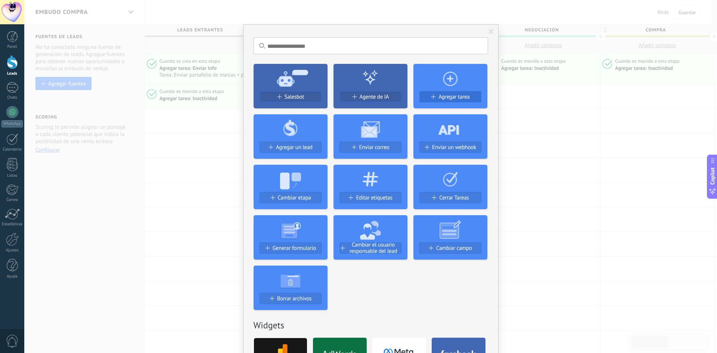
click at [442, 98] on span "Agregar tarea" at bounding box center [453, 97] width 31 height 6
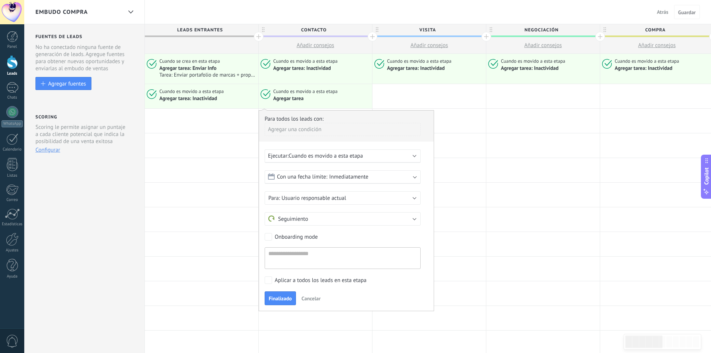
click at [312, 297] on span "Cancelar" at bounding box center [311, 298] width 19 height 7
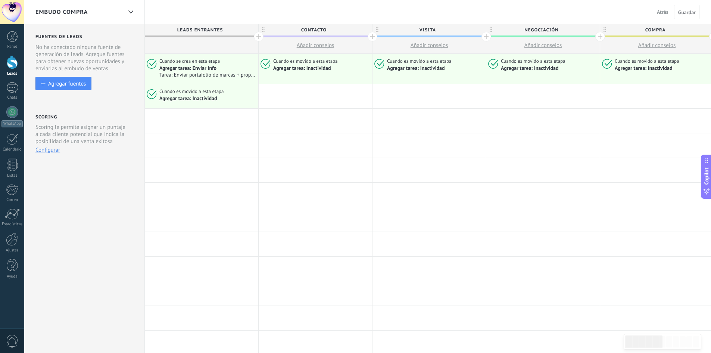
click at [665, 12] on span "Atrás" at bounding box center [663, 12] width 12 height 7
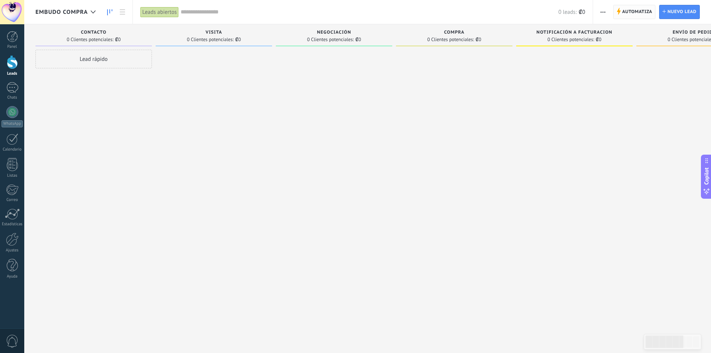
click at [628, 14] on span "Automatiza" at bounding box center [637, 11] width 30 height 13
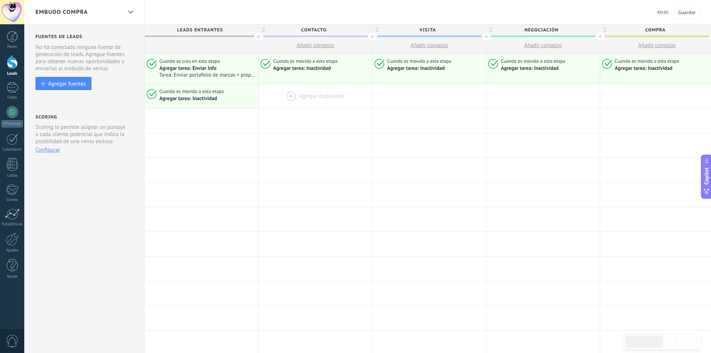
click at [296, 96] on div at bounding box center [315, 96] width 113 height 24
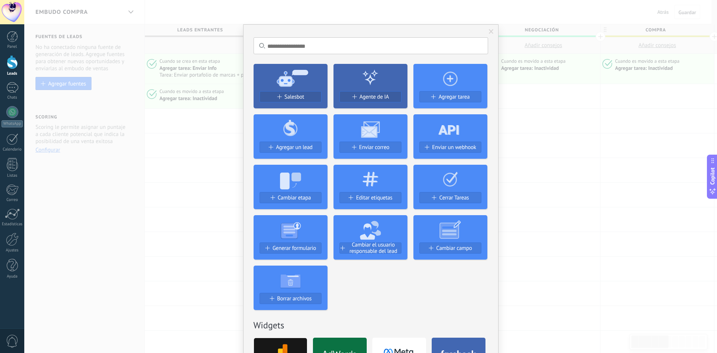
click at [494, 32] on span at bounding box center [491, 31] width 12 height 13
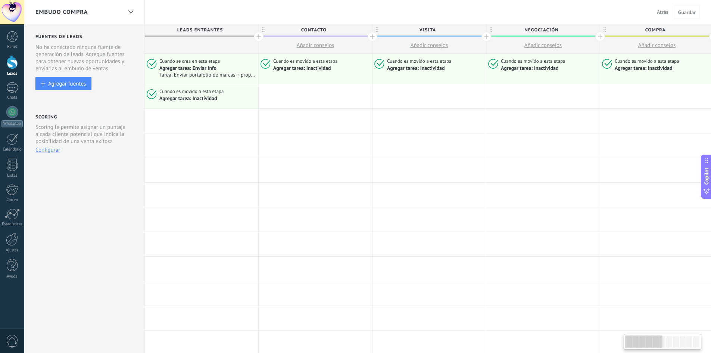
click at [657, 13] on span "Atrás" at bounding box center [663, 12] width 12 height 7
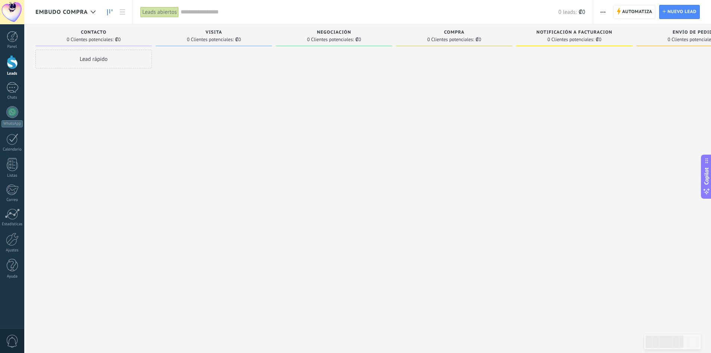
click at [603, 13] on span "button" at bounding box center [603, 12] width 5 height 14
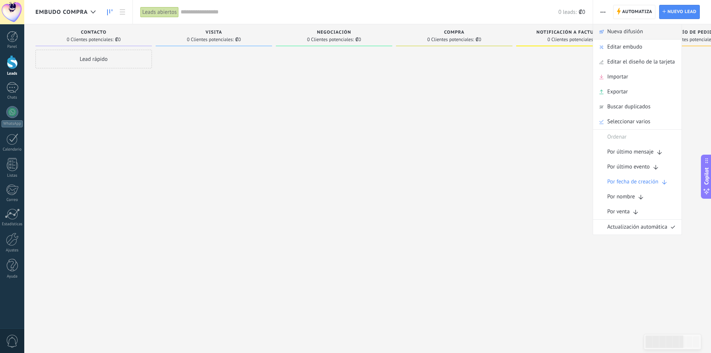
click at [623, 33] on span "Nueva difusión" at bounding box center [625, 31] width 36 height 15
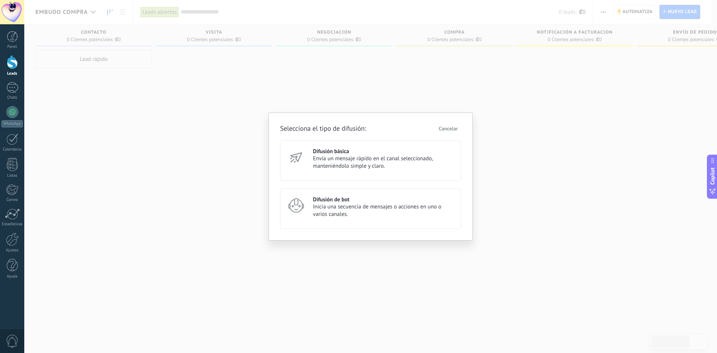
click at [447, 127] on span "Cancelar" at bounding box center [448, 128] width 19 height 5
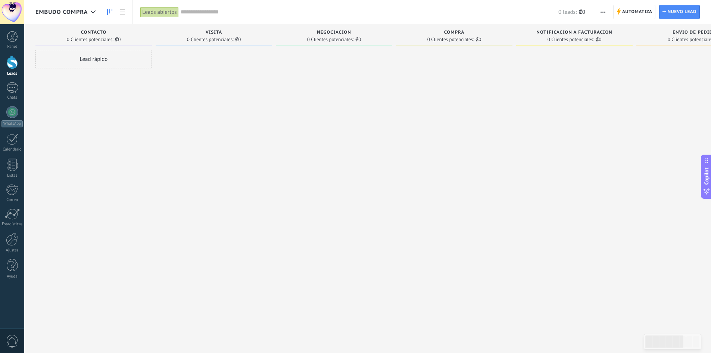
click at [605, 12] on use "button" at bounding box center [603, 12] width 5 height 1
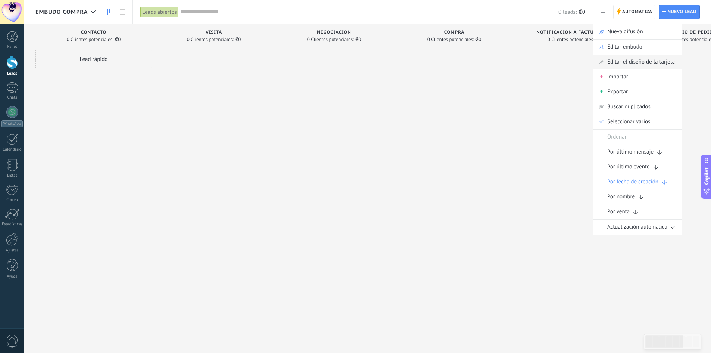
click at [618, 60] on span "Editar el diseño de la tarjeta" at bounding box center [641, 62] width 68 height 15
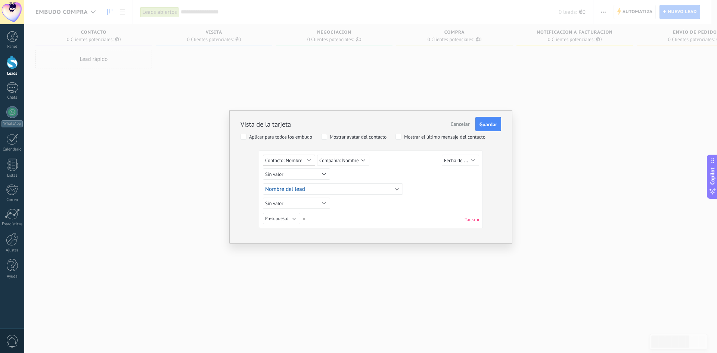
click at [301, 158] on span "Contacto: Nombre" at bounding box center [283, 160] width 37 height 6
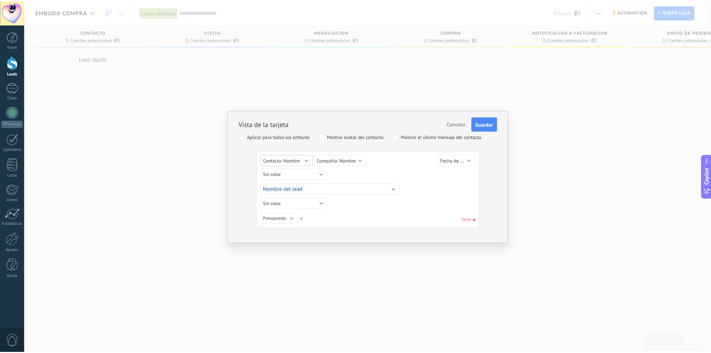
scroll to position [278, 0]
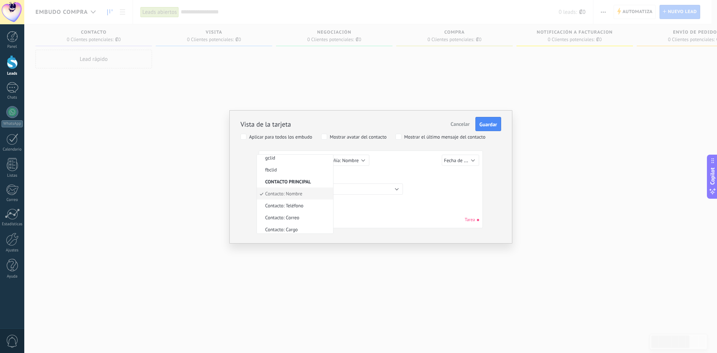
click at [357, 174] on div "Sin valor Lead ID del Lead Nombre del lead Fecha de Creación Presupuesto Usuari…" at bounding box center [372, 174] width 218 height 13
click at [462, 122] on span "Cancelar" at bounding box center [460, 124] width 19 height 7
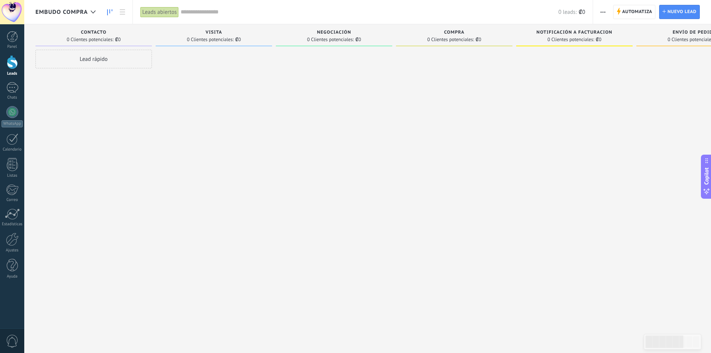
click at [601, 13] on span "button" at bounding box center [603, 12] width 5 height 14
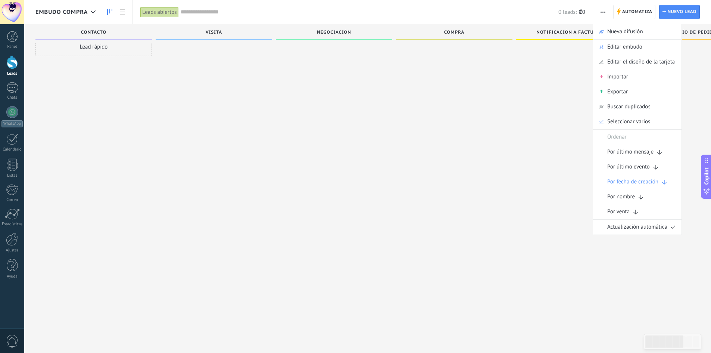
scroll to position [0, 0]
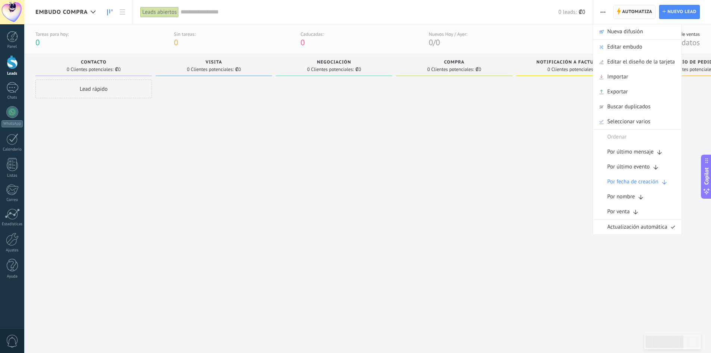
click at [635, 10] on span "Automatiza" at bounding box center [637, 11] width 30 height 13
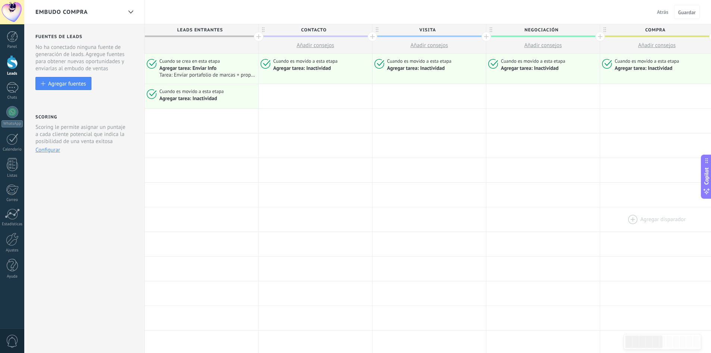
drag, startPoint x: 654, startPoint y: 177, endPoint x: 649, endPoint y: 213, distance: 35.9
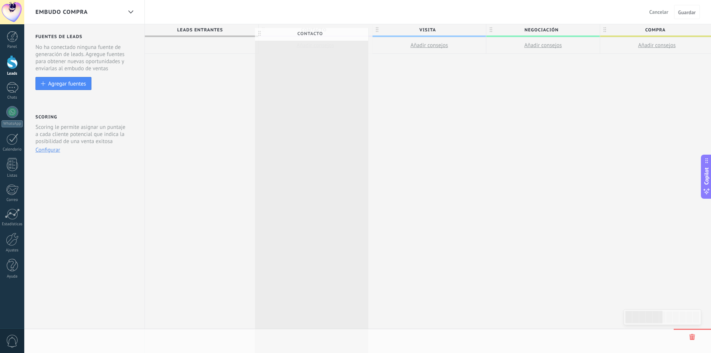
drag, startPoint x: 262, startPoint y: 28, endPoint x: 258, endPoint y: 31, distance: 5.3
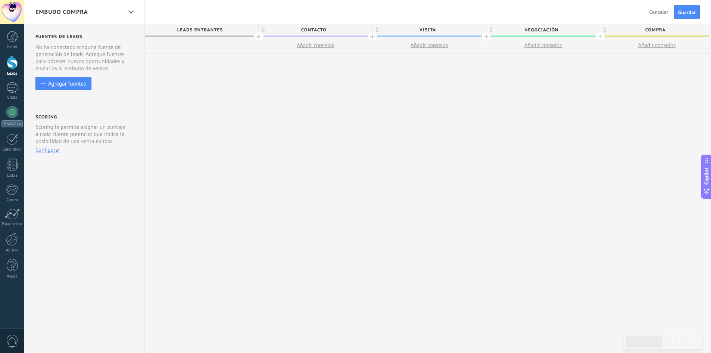
click at [651, 14] on span "Cancelar" at bounding box center [659, 12] width 19 height 7
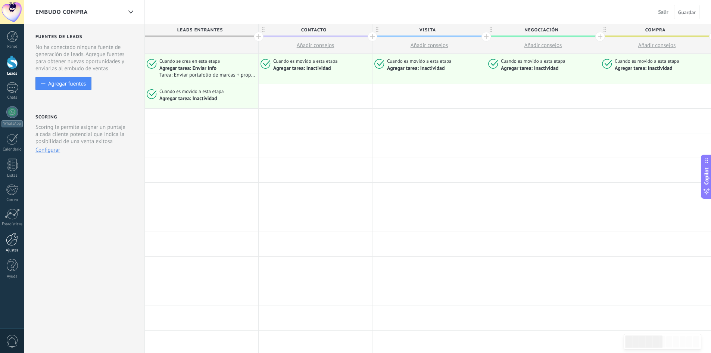
click at [7, 233] on div at bounding box center [12, 239] width 13 height 13
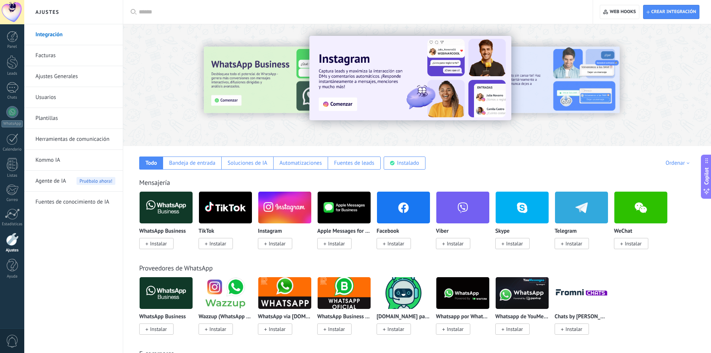
click at [74, 73] on link "Ajustes Generales" at bounding box center [75, 76] width 80 height 21
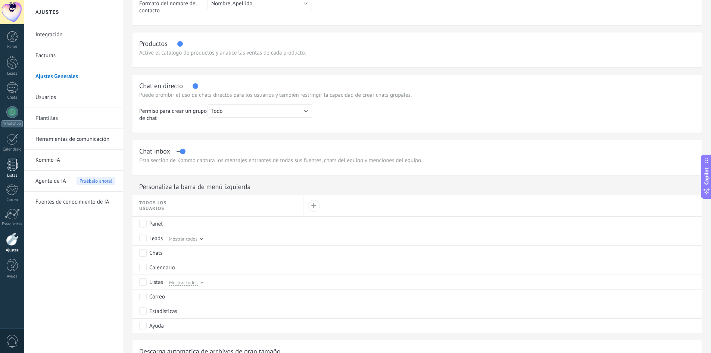
scroll to position [224, 0]
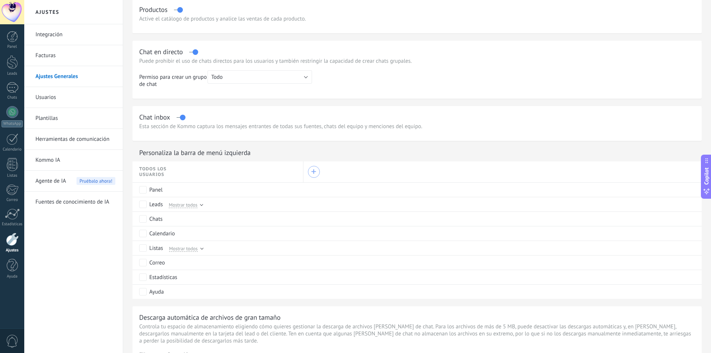
click at [312, 173] on div "+" at bounding box center [313, 171] width 5 height 5
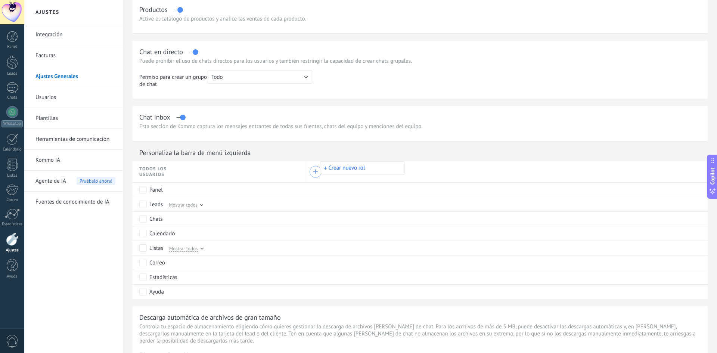
drag, startPoint x: 330, startPoint y: 168, endPoint x: 310, endPoint y: 175, distance: 21.6
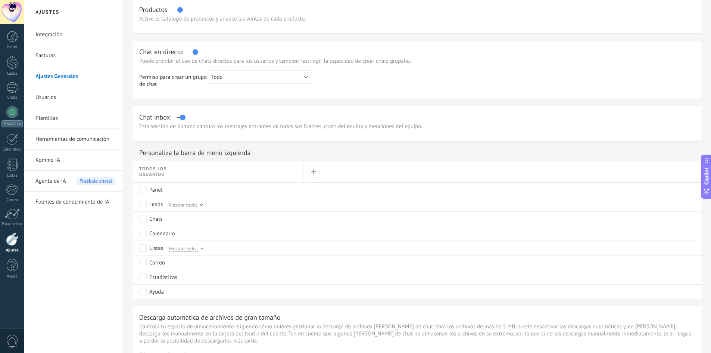
click at [224, 171] on div "Todos los usuarios" at bounding box center [221, 171] width 164 height 21
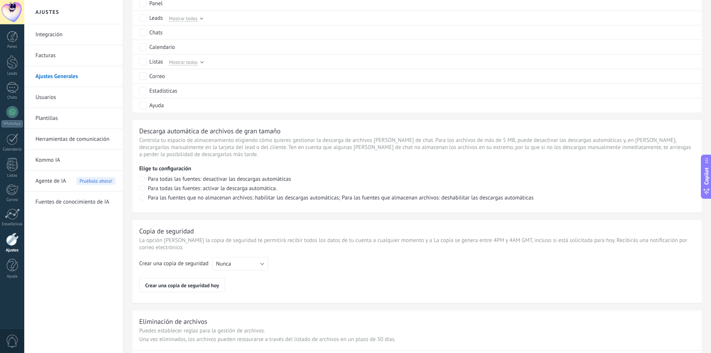
scroll to position [411, 0]
click at [258, 259] on button "Nunca" at bounding box center [240, 262] width 56 height 13
drag, startPoint x: 251, startPoint y: 278, endPoint x: 246, endPoint y: 278, distance: 4.5
click at [248, 278] on span "Cada semana" at bounding box center [237, 276] width 58 height 7
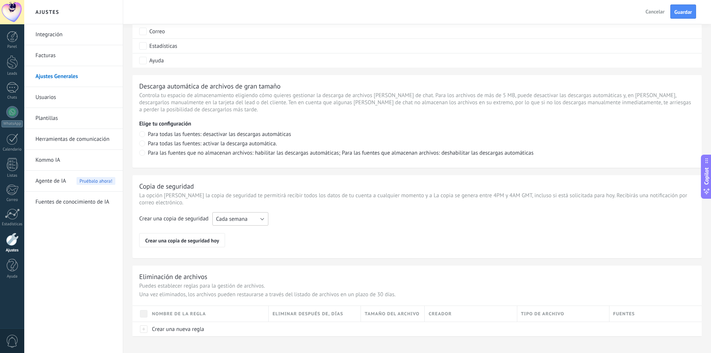
scroll to position [463, 0]
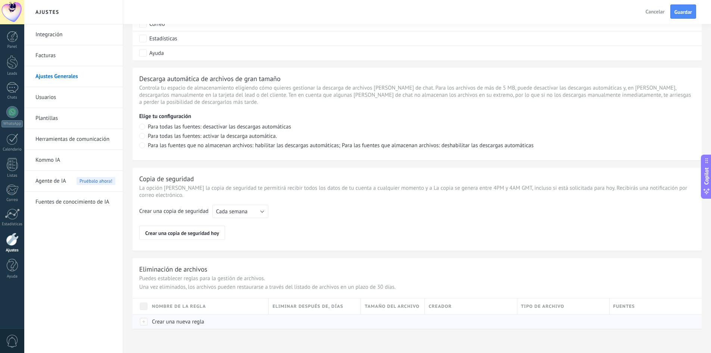
click at [176, 320] on span "Crear una nueva regla" at bounding box center [178, 321] width 52 height 7
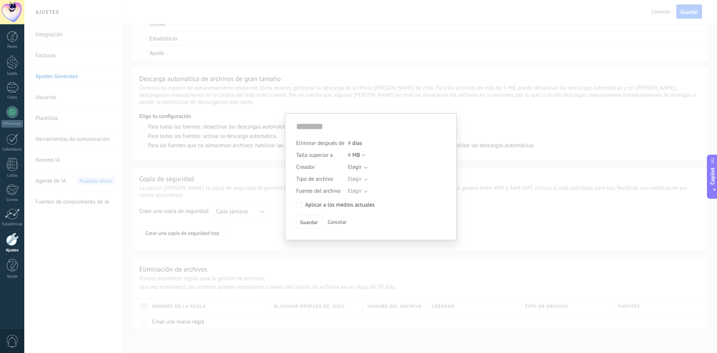
click at [357, 144] on div "días" at bounding box center [394, 143] width 92 height 7
click at [344, 167] on div "Creador" at bounding box center [322, 167] width 52 height 12
drag, startPoint x: 318, startPoint y: 183, endPoint x: 326, endPoint y: 181, distance: 7.8
click at [320, 182] on div "Tipo de archivo" at bounding box center [322, 179] width 52 height 12
click at [340, 170] on div "Creador" at bounding box center [322, 167] width 52 height 12
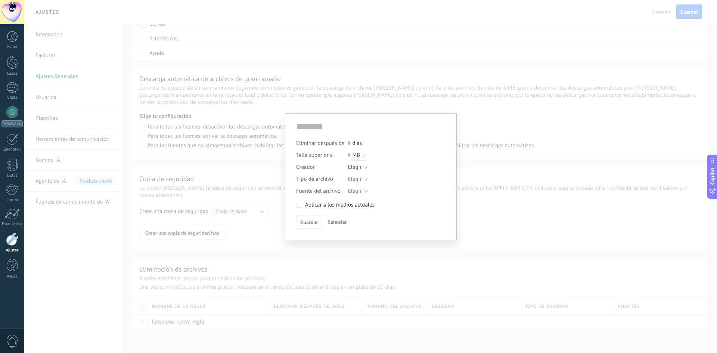
click at [365, 154] on button "MB" at bounding box center [358, 155] width 13 height 12
click at [365, 154] on span "MB" at bounding box center [395, 155] width 94 height 7
click at [363, 166] on div at bounding box center [394, 166] width 92 height 10
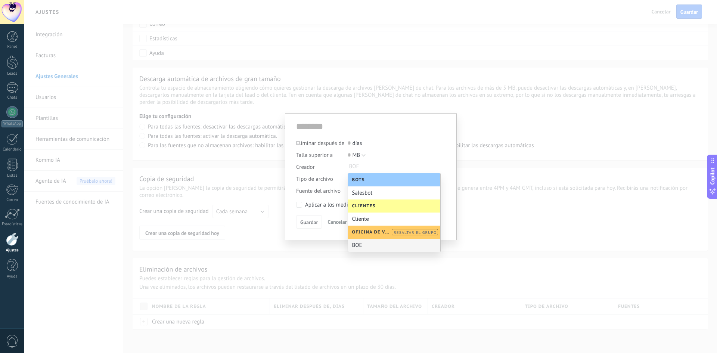
click at [363, 240] on div "BOE" at bounding box center [394, 245] width 92 height 13
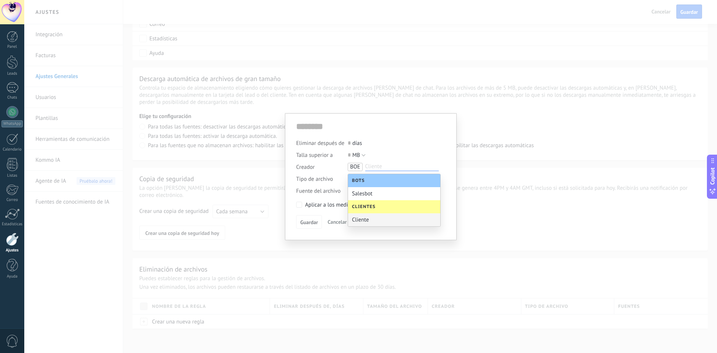
click at [371, 220] on div "Сliente" at bounding box center [394, 219] width 92 height 13
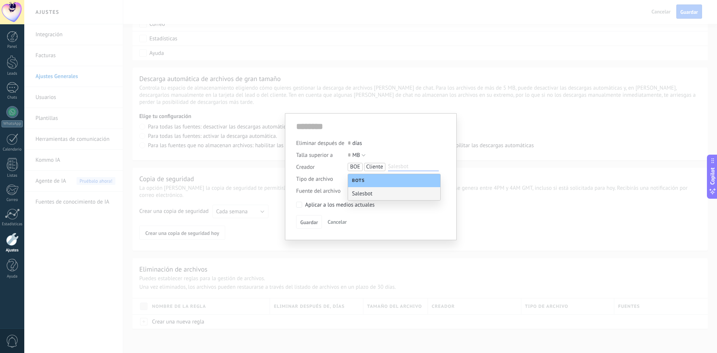
click at [374, 206] on div "Aplicar a los medios actuales" at bounding box center [339, 204] width 69 height 7
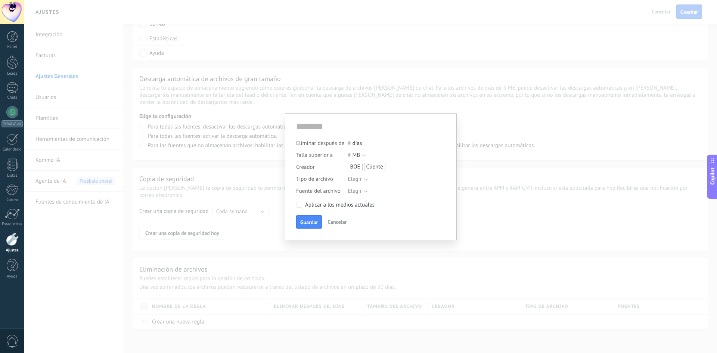
click at [360, 178] on div "Elegir" at bounding box center [355, 179] width 14 height 6
click at [358, 195] on div "Elegir" at bounding box center [394, 191] width 92 height 12
click at [340, 223] on span "Cancelar" at bounding box center [336, 221] width 19 height 7
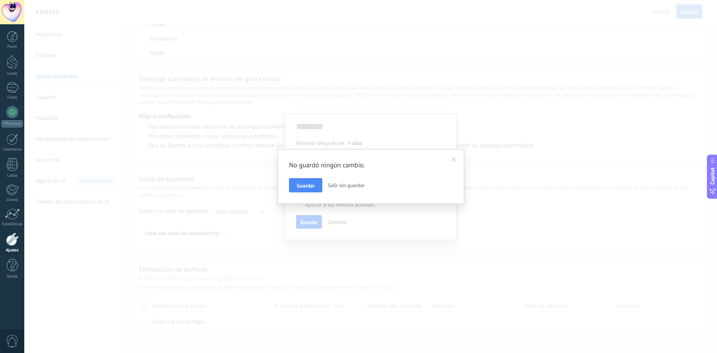
click at [346, 189] on button "Salir sin guardar" at bounding box center [346, 185] width 43 height 14
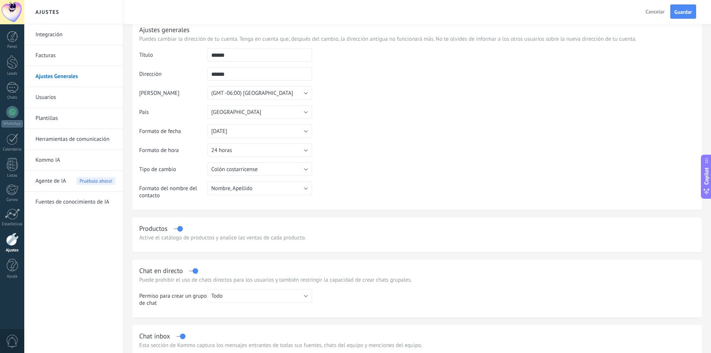
scroll to position [0, 0]
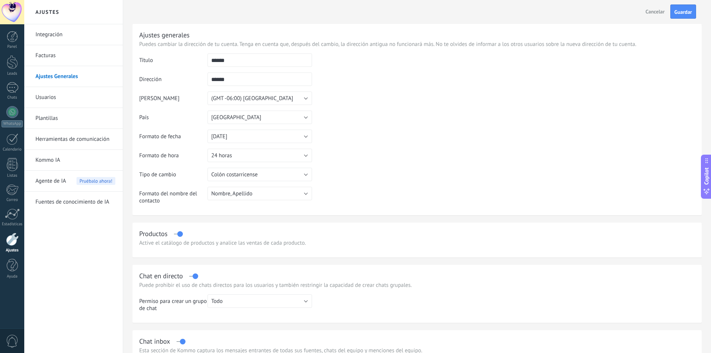
click at [60, 140] on link "Herramientas de comunicación" at bounding box center [75, 139] width 80 height 21
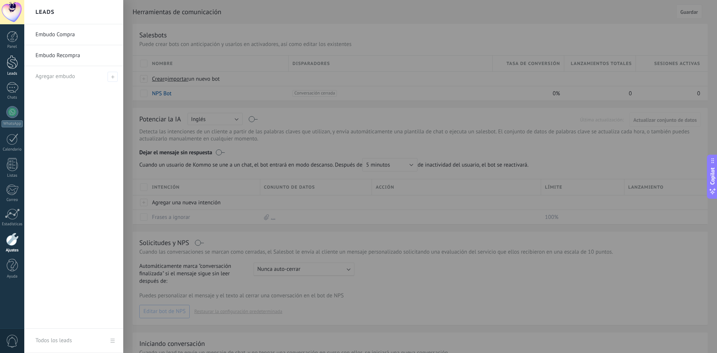
click at [7, 60] on link "Leads" at bounding box center [12, 65] width 24 height 21
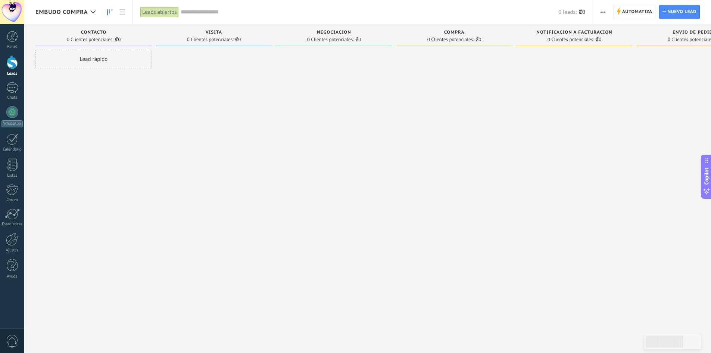
click at [600, 11] on button "button" at bounding box center [603, 12] width 11 height 14
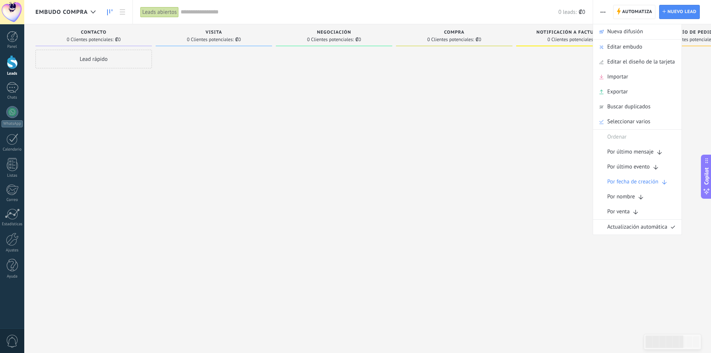
click at [583, 219] on div at bounding box center [574, 177] width 116 height 255
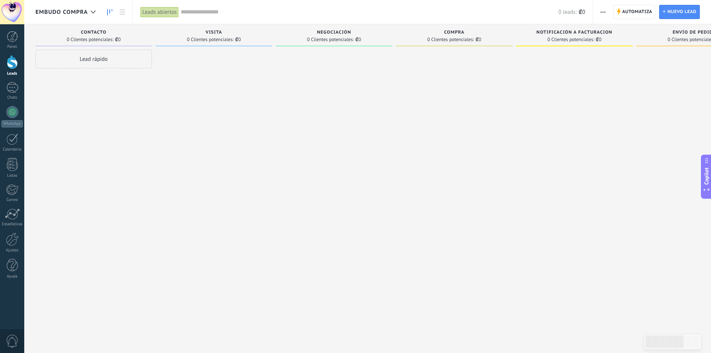
click at [74, 6] on div "Embudo Compra" at bounding box center [67, 12] width 64 height 24
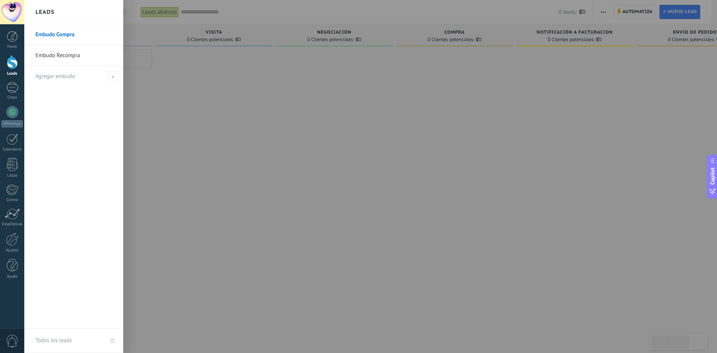
click at [48, 56] on link "Embudo Recompra" at bounding box center [75, 55] width 80 height 21
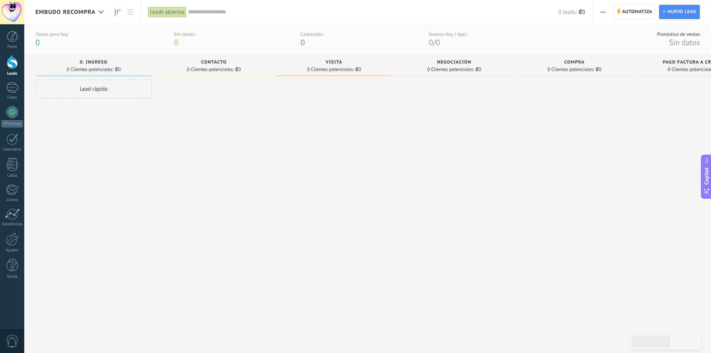
click at [605, 13] on span "button" at bounding box center [603, 12] width 5 height 14
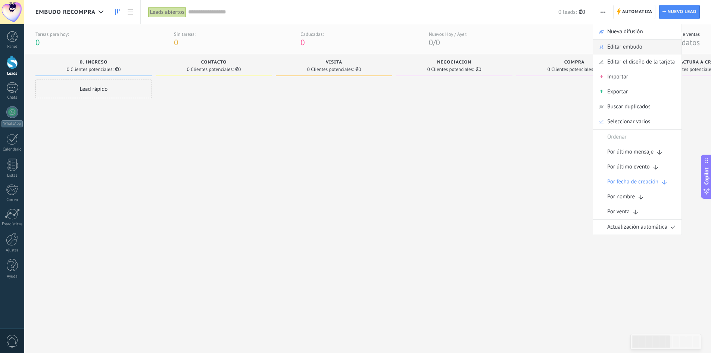
click at [607, 51] on span "Editar embudo" at bounding box center [624, 47] width 35 height 15
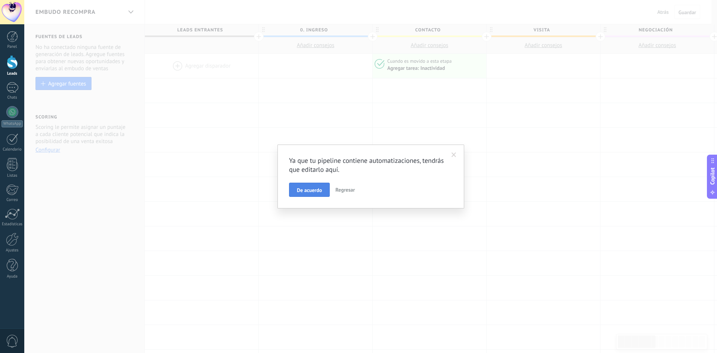
click at [310, 191] on span "De acuerdo" at bounding box center [309, 189] width 25 height 5
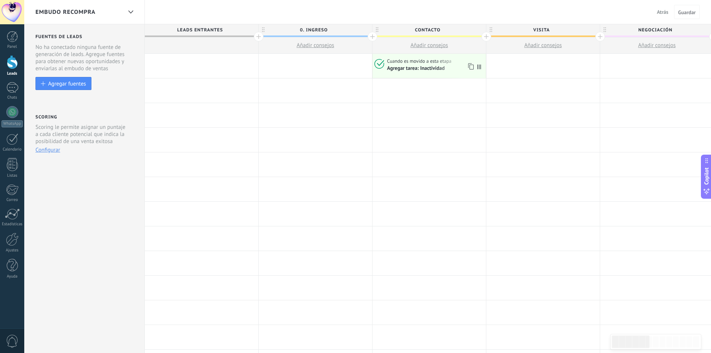
click at [447, 68] on div "Agregar tarea: Inactividad" at bounding box center [435, 68] width 96 height 7
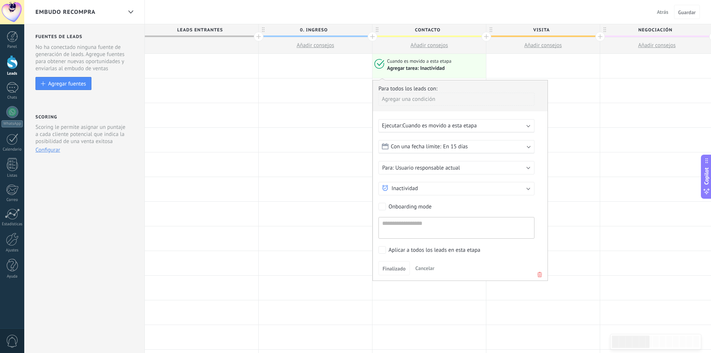
click at [420, 265] on span "Cancelar" at bounding box center [425, 268] width 19 height 7
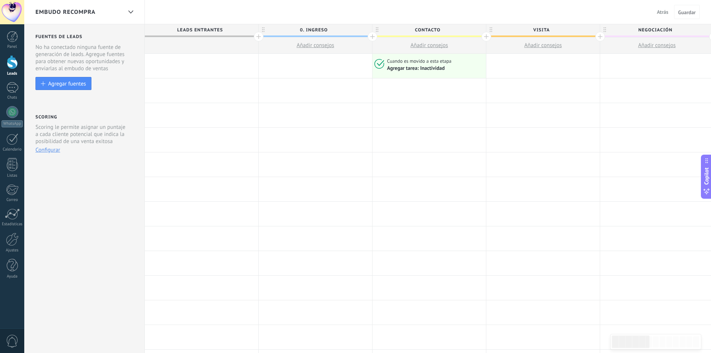
click at [304, 30] on span "0. Ingreso" at bounding box center [314, 30] width 110 height 12
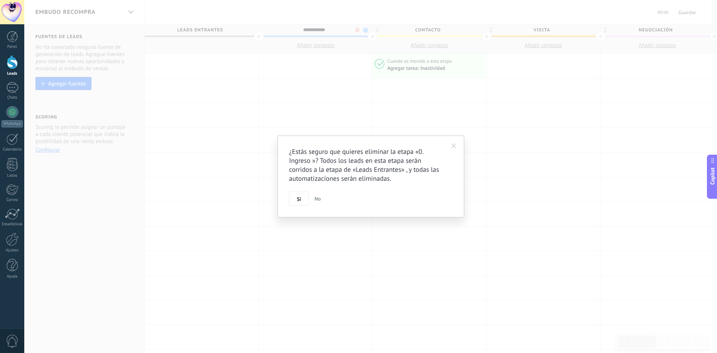
click at [358, 28] on body ".abecls-1,.abecls-2{fill-rule:evenodd}.abecls-2{fill:#fff} .abhcls-1{fill:none}…" at bounding box center [358, 176] width 717 height 353
click at [302, 198] on button "Si" at bounding box center [299, 199] width 20 height 14
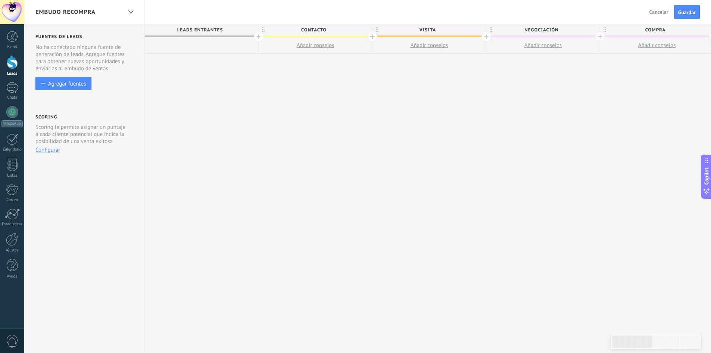
click at [325, 52] on button "Añadir consejos" at bounding box center [315, 45] width 113 height 16
type textarea "**********"
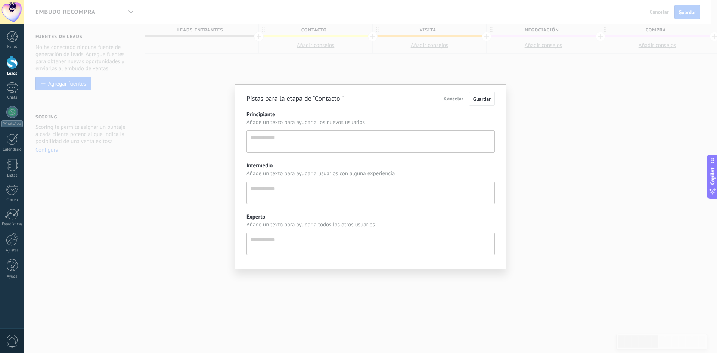
scroll to position [7, 0]
click at [286, 83] on div "Pistas para la etapa de "Contacto " Cancelar Guardar Principiante Añade un text…" at bounding box center [370, 176] width 693 height 353
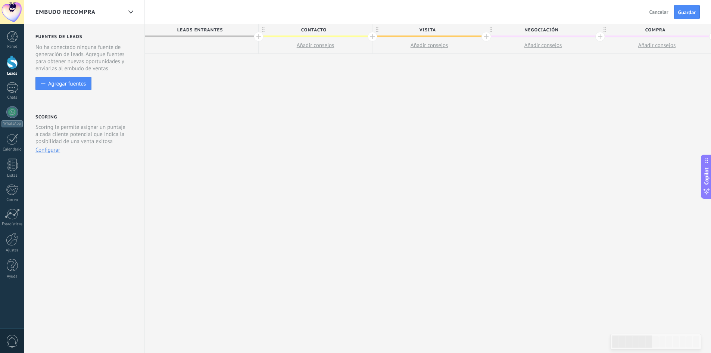
click at [698, 10] on button "Guardar" at bounding box center [687, 12] width 26 height 14
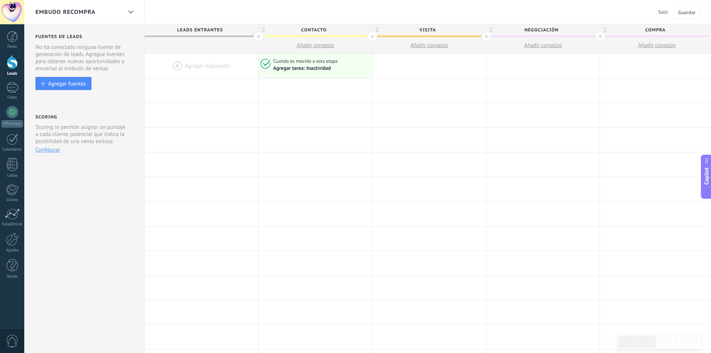
click at [181, 71] on div at bounding box center [201, 66] width 113 height 24
